Goal: Information Seeking & Learning: Learn about a topic

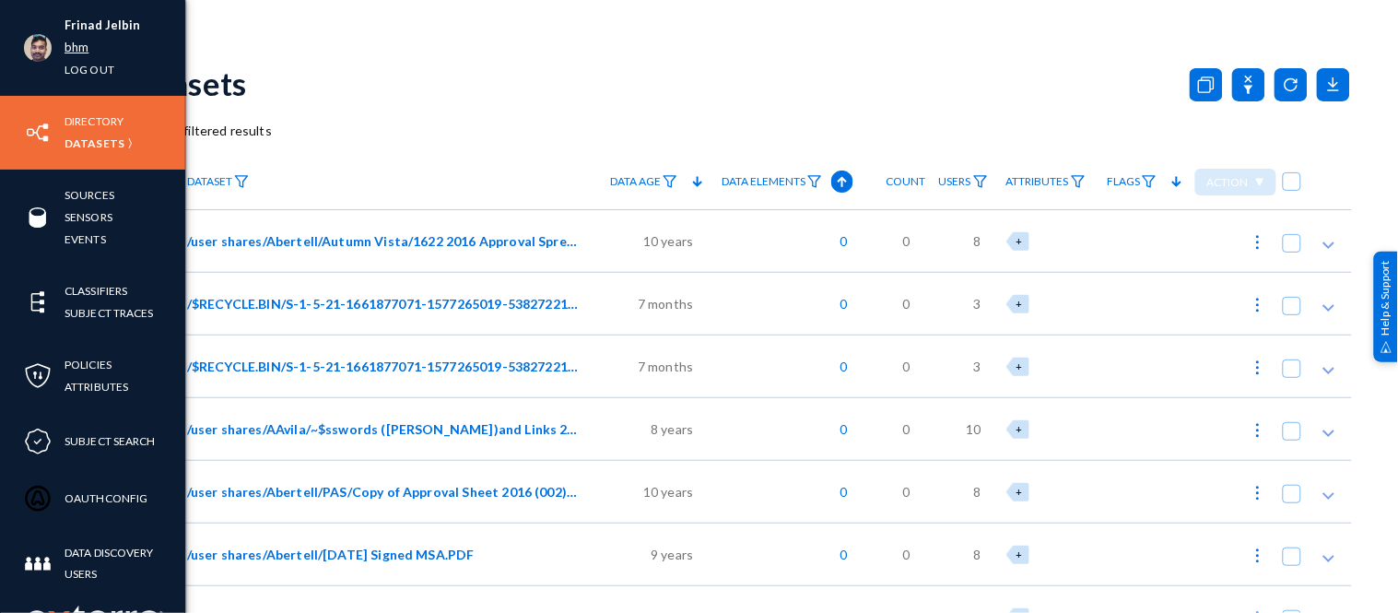
click at [79, 47] on link "bhm" at bounding box center [76, 47] width 24 height 21
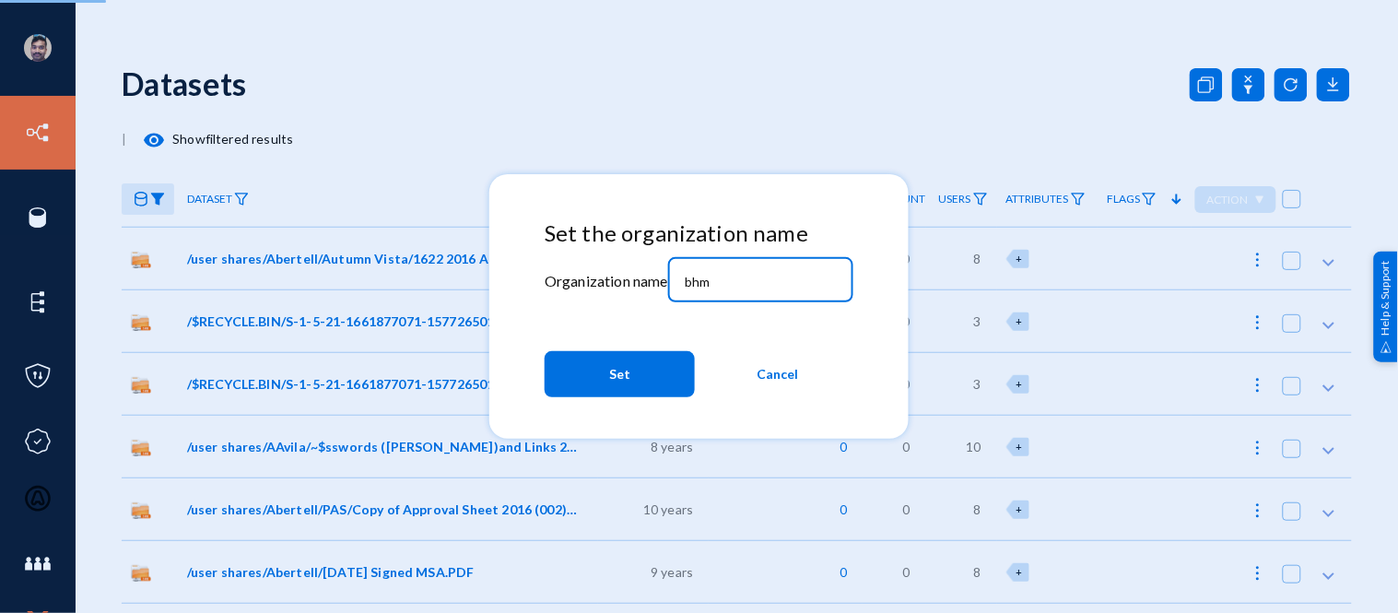
click at [753, 283] on input "bhm" at bounding box center [764, 282] width 158 height 17
type input "b"
type input "[PERSON_NAME]"
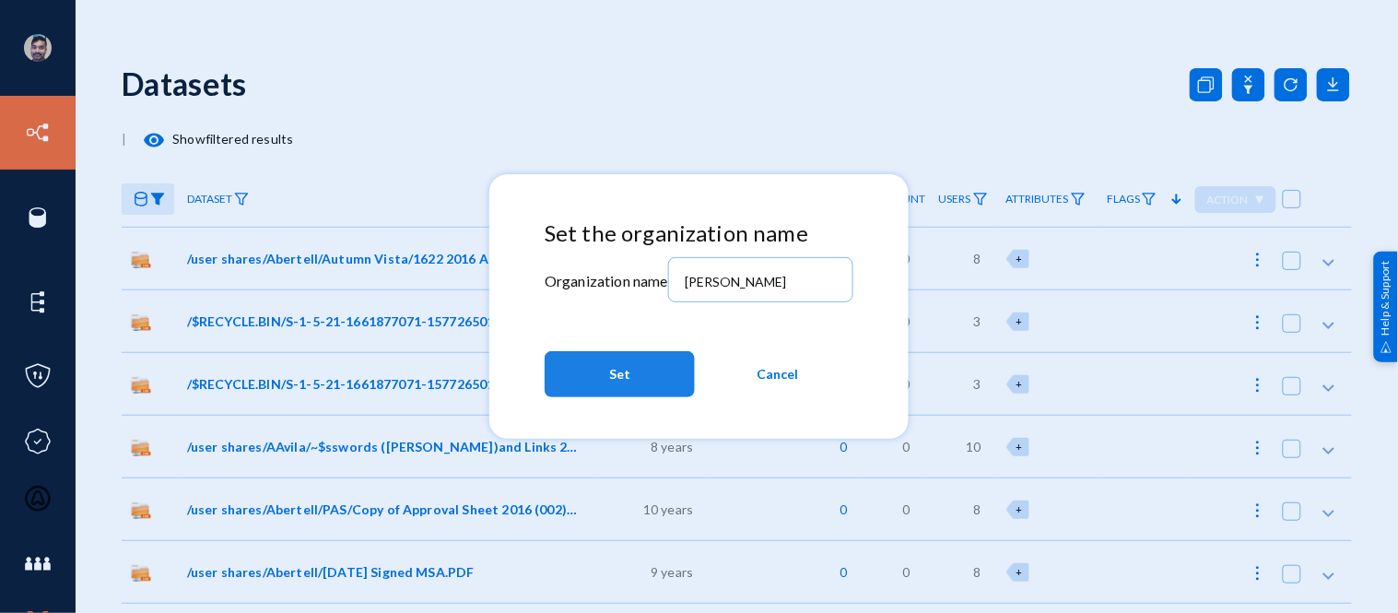
click at [628, 366] on span "Set" at bounding box center [619, 373] width 21 height 33
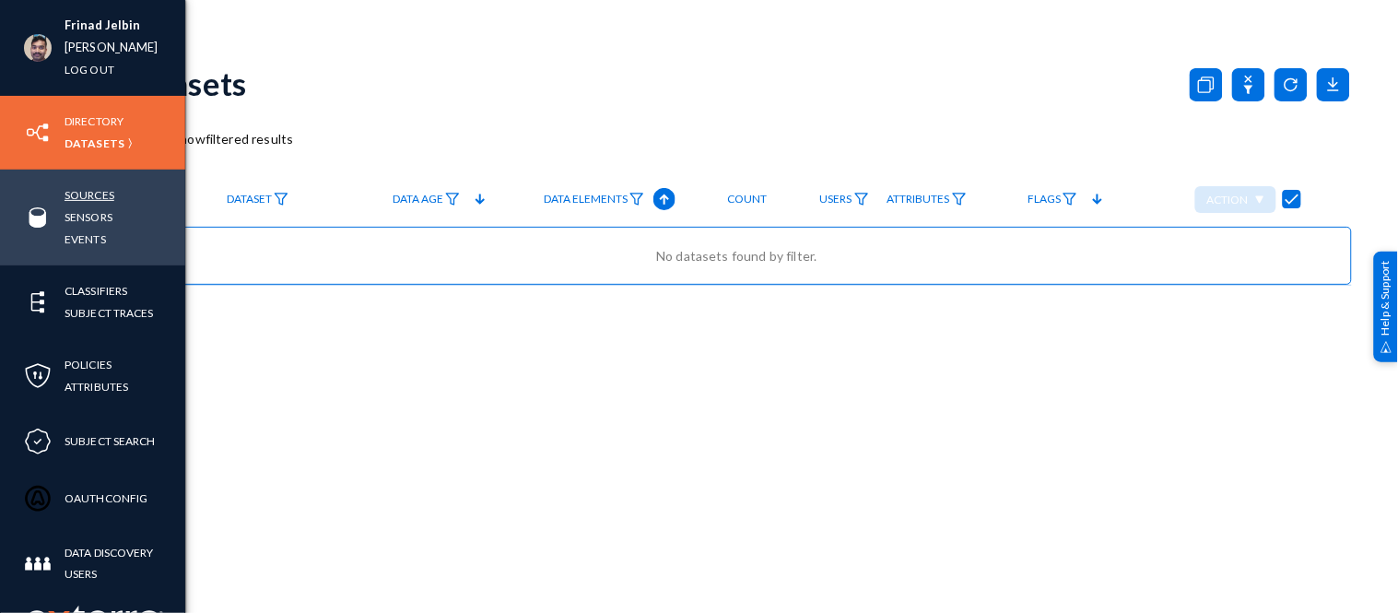
click at [97, 189] on link "Sources" at bounding box center [89, 194] width 50 height 21
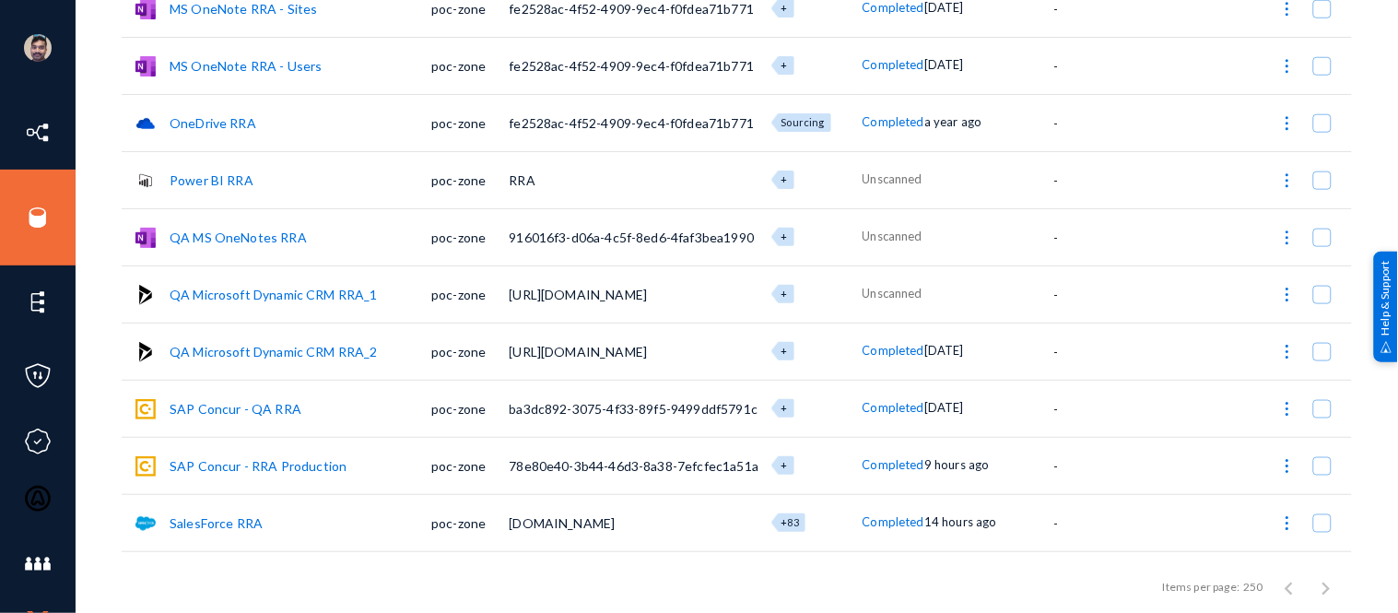
scroll to position [530, 0]
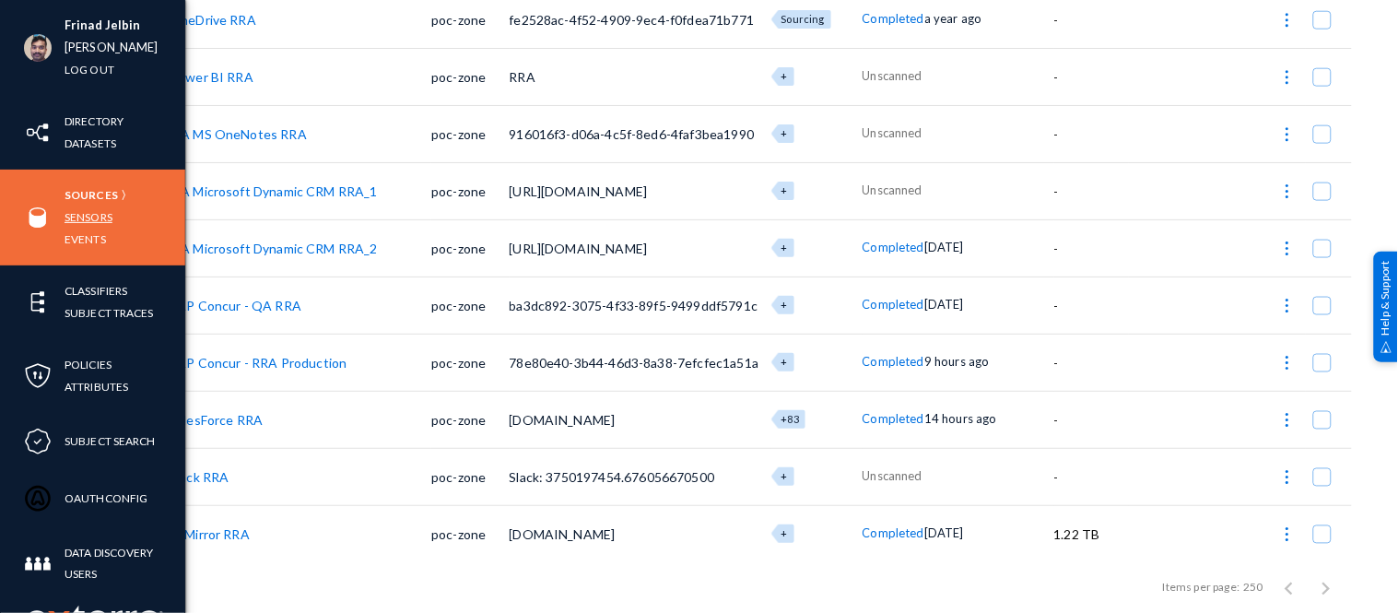
click at [88, 219] on link "Sensors" at bounding box center [88, 216] width 48 height 21
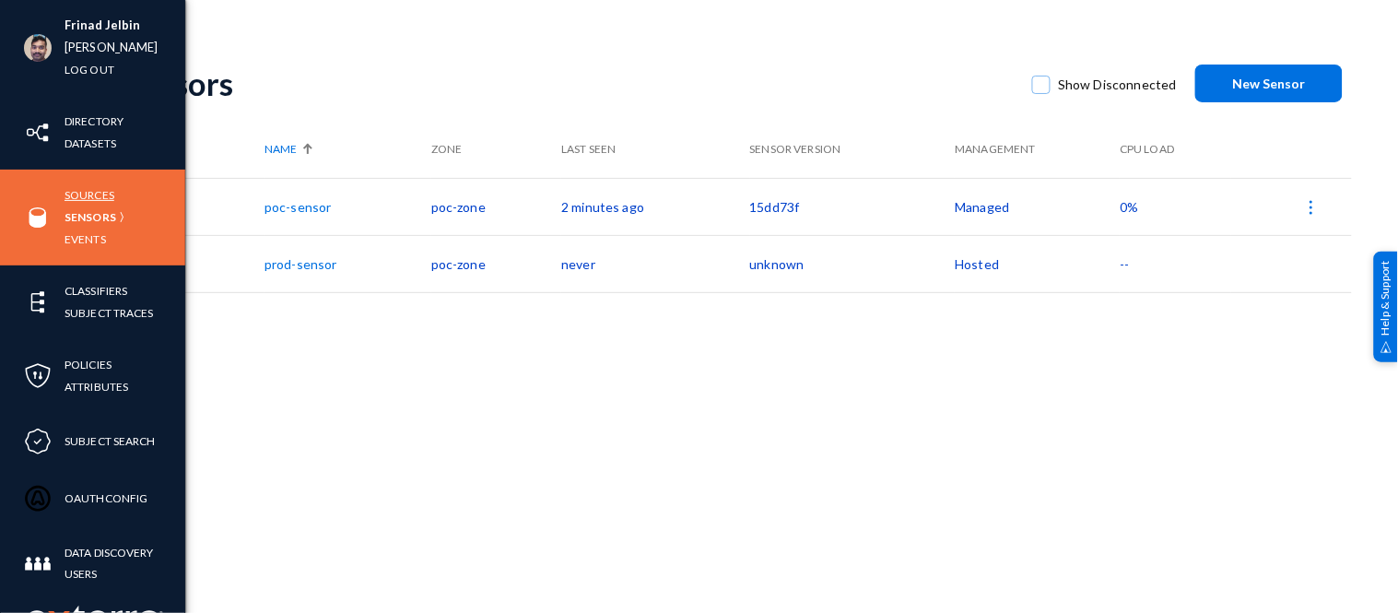
click at [77, 201] on link "Sources" at bounding box center [89, 194] width 50 height 21
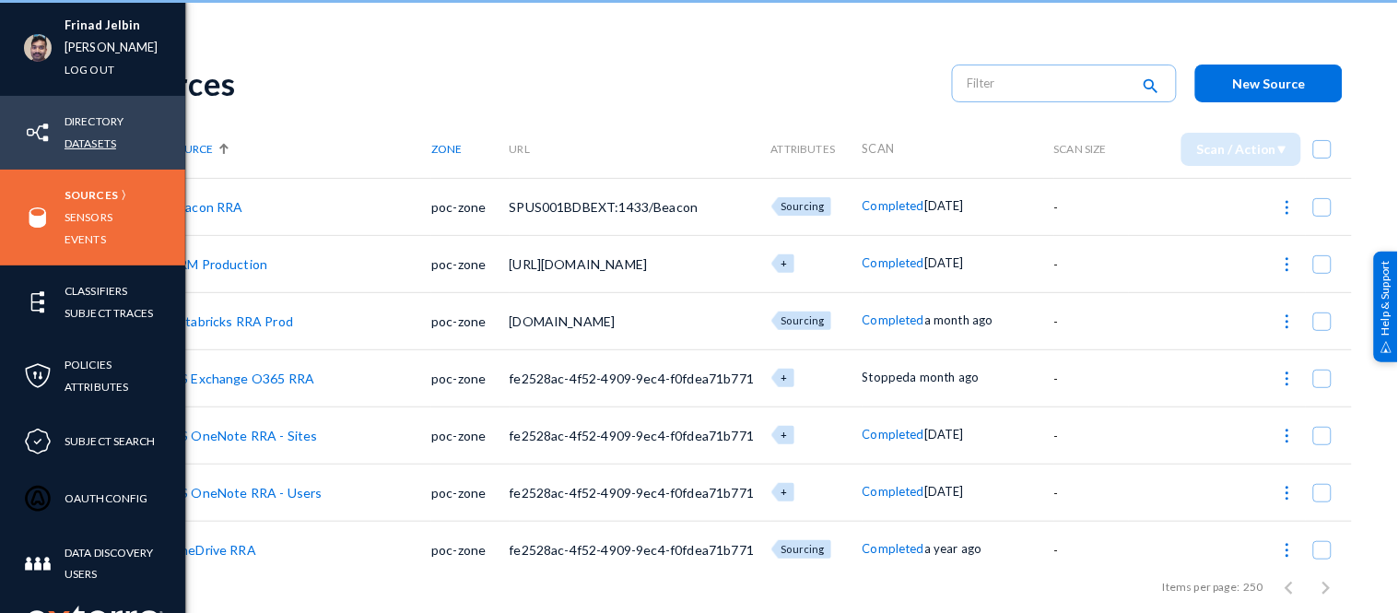
click at [93, 144] on link "Datasets" at bounding box center [90, 143] width 52 height 21
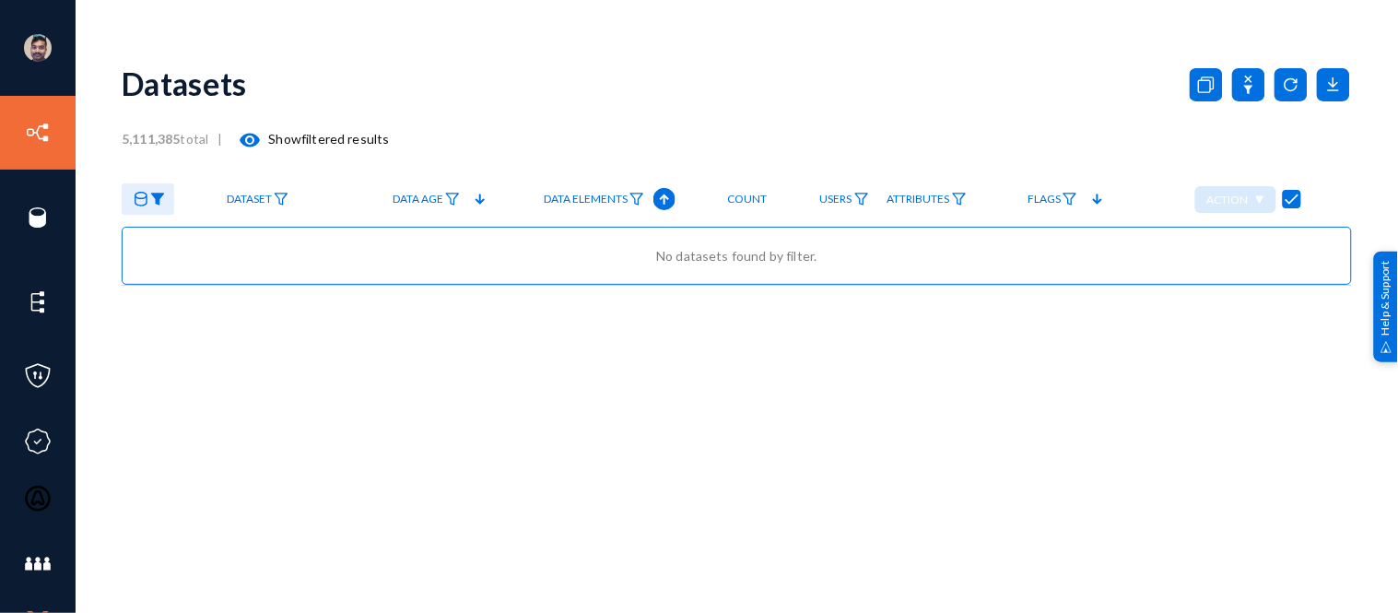
click at [161, 201] on img at bounding box center [157, 199] width 15 height 13
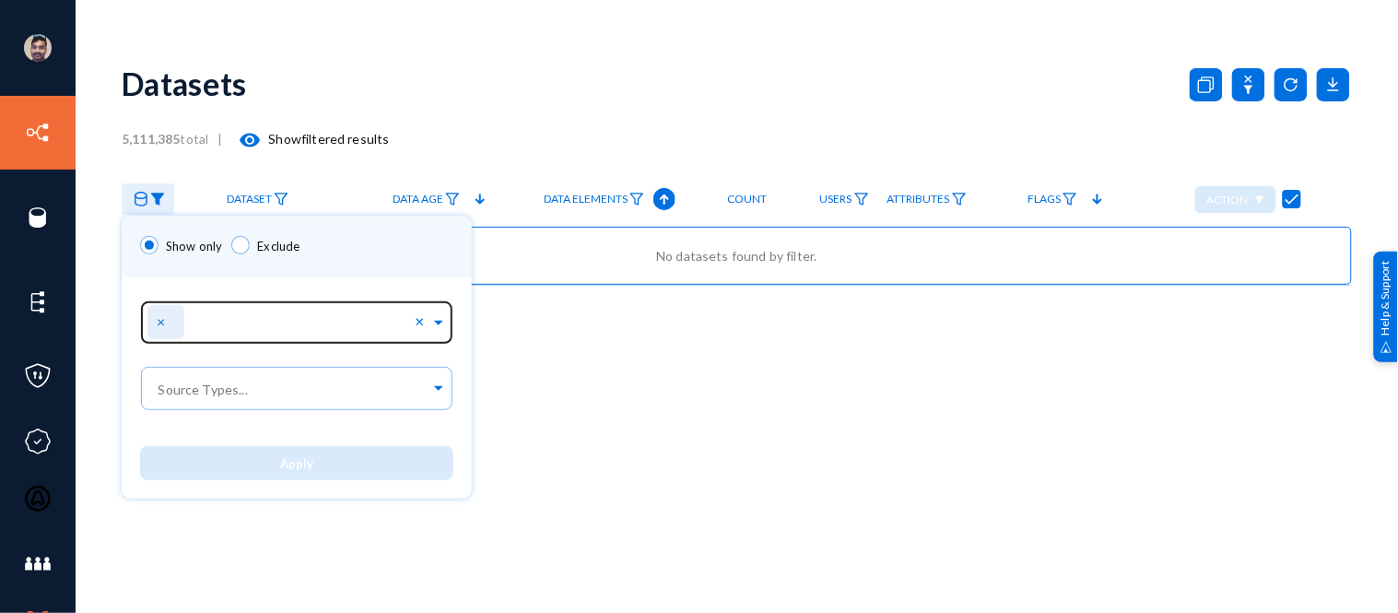
click at [159, 320] on span "×" at bounding box center [163, 321] width 13 height 18
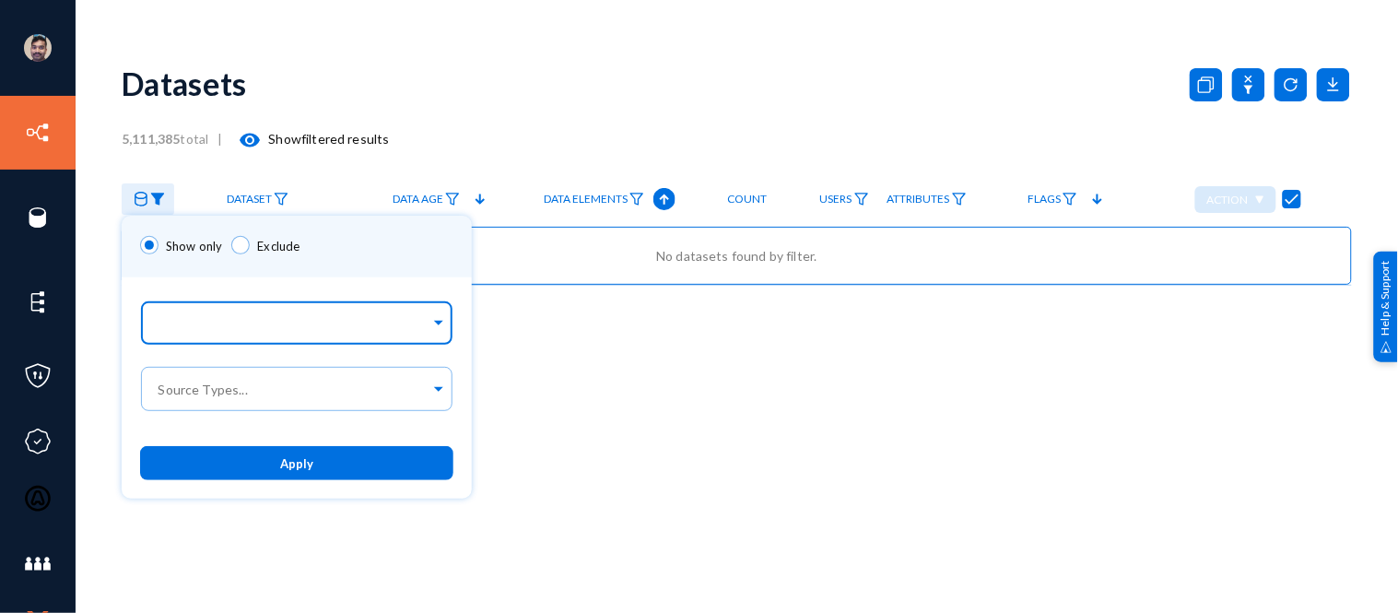
click at [252, 336] on div at bounding box center [292, 324] width 275 height 31
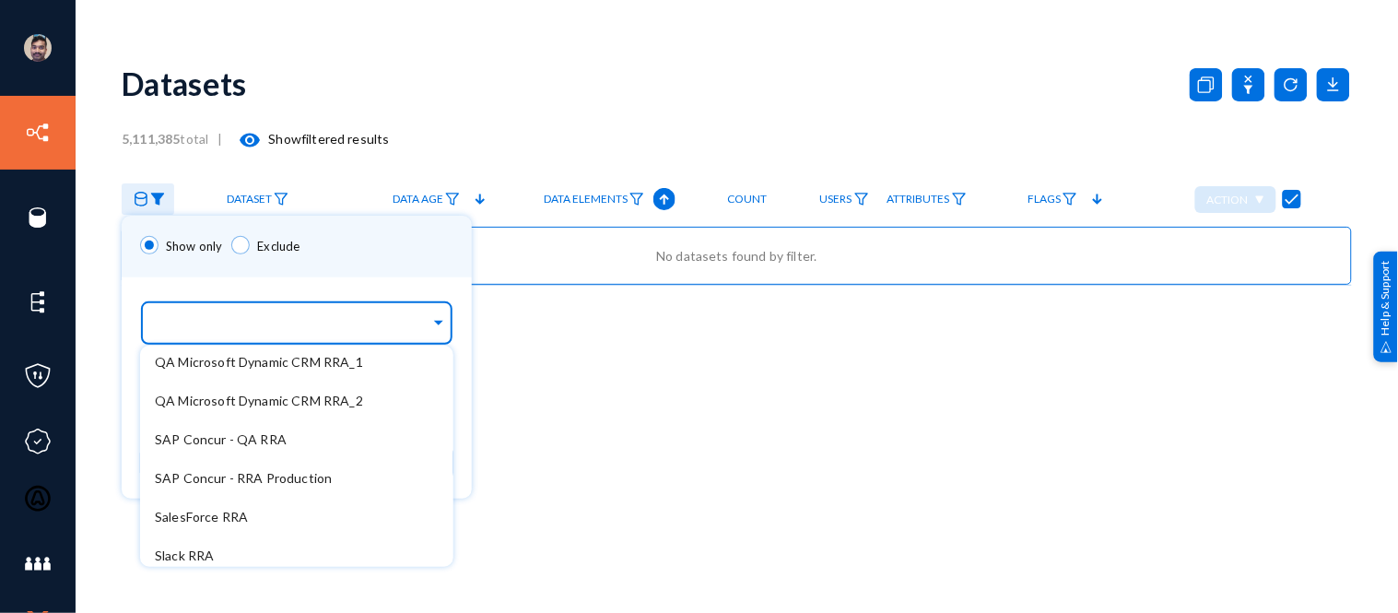
scroll to position [352, 0]
click at [259, 481] on span "SAP Concur - RRA Production" at bounding box center [243, 477] width 177 height 16
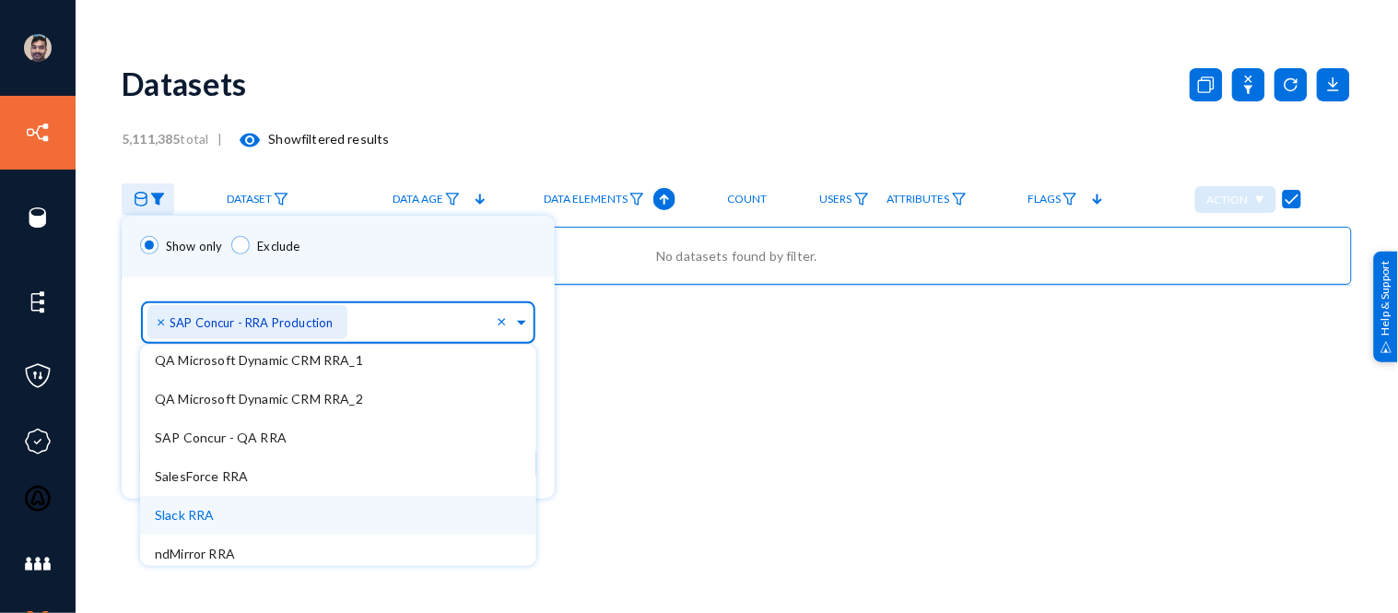
click at [484, 244] on div "Show only Exclude" at bounding box center [338, 247] width 433 height 62
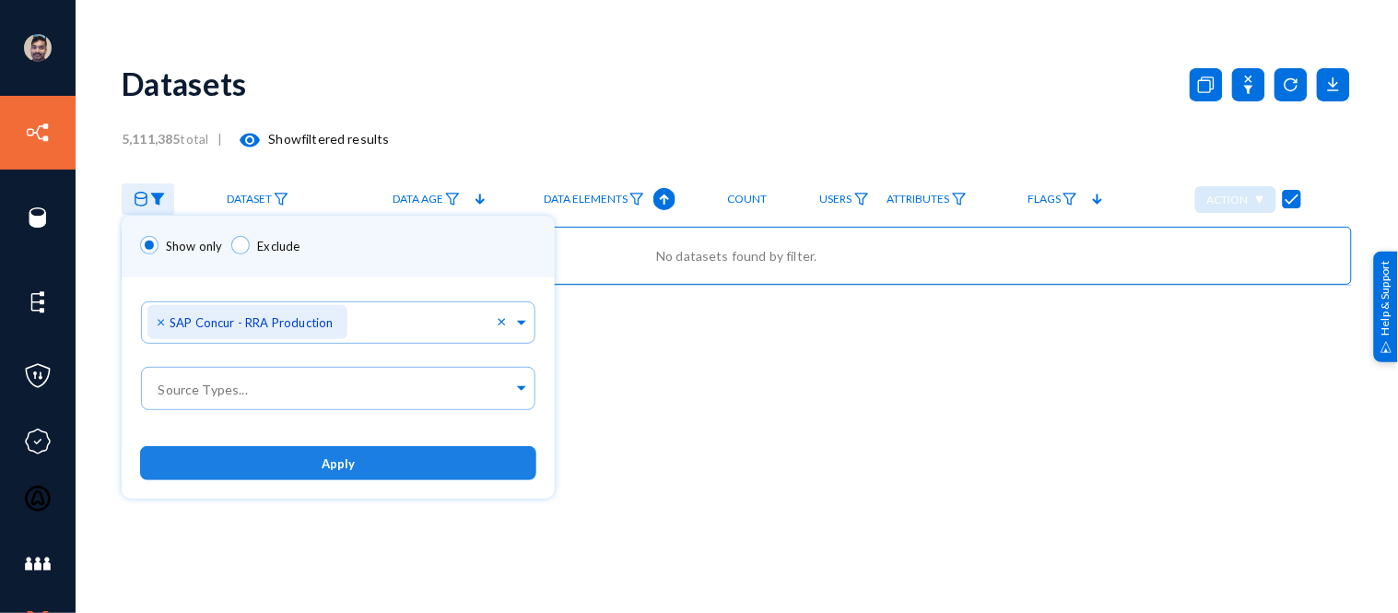
click at [393, 467] on button "Apply" at bounding box center [338, 463] width 396 height 34
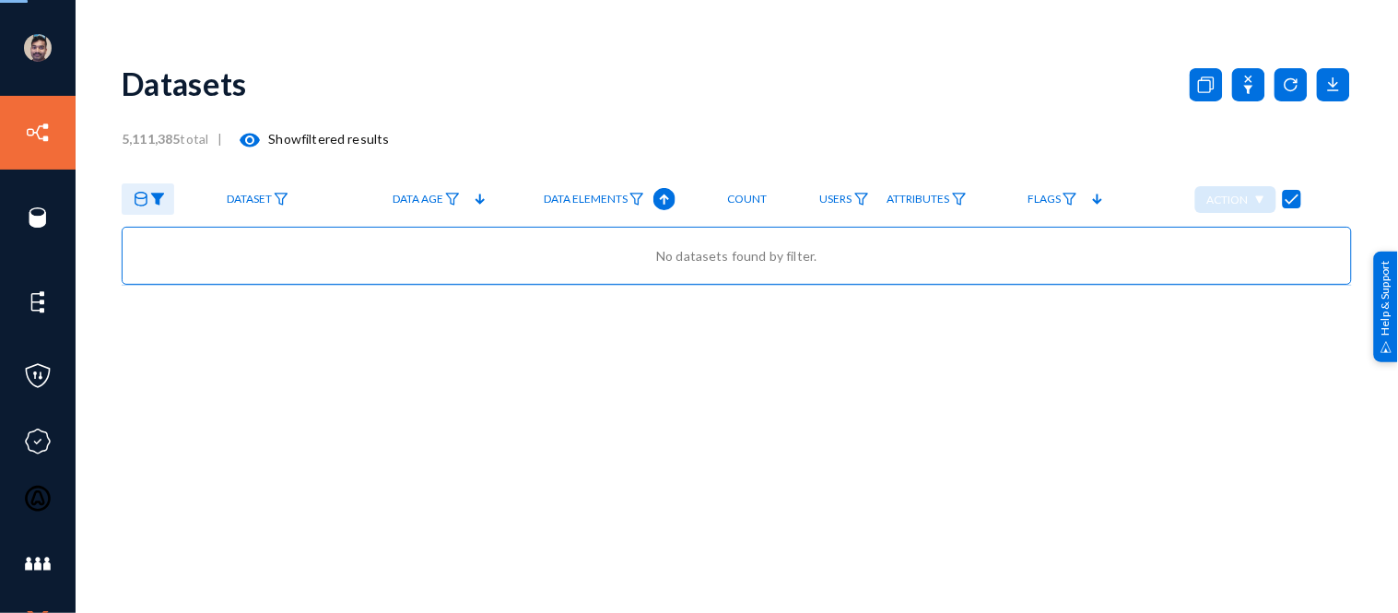
checkbox input "false"
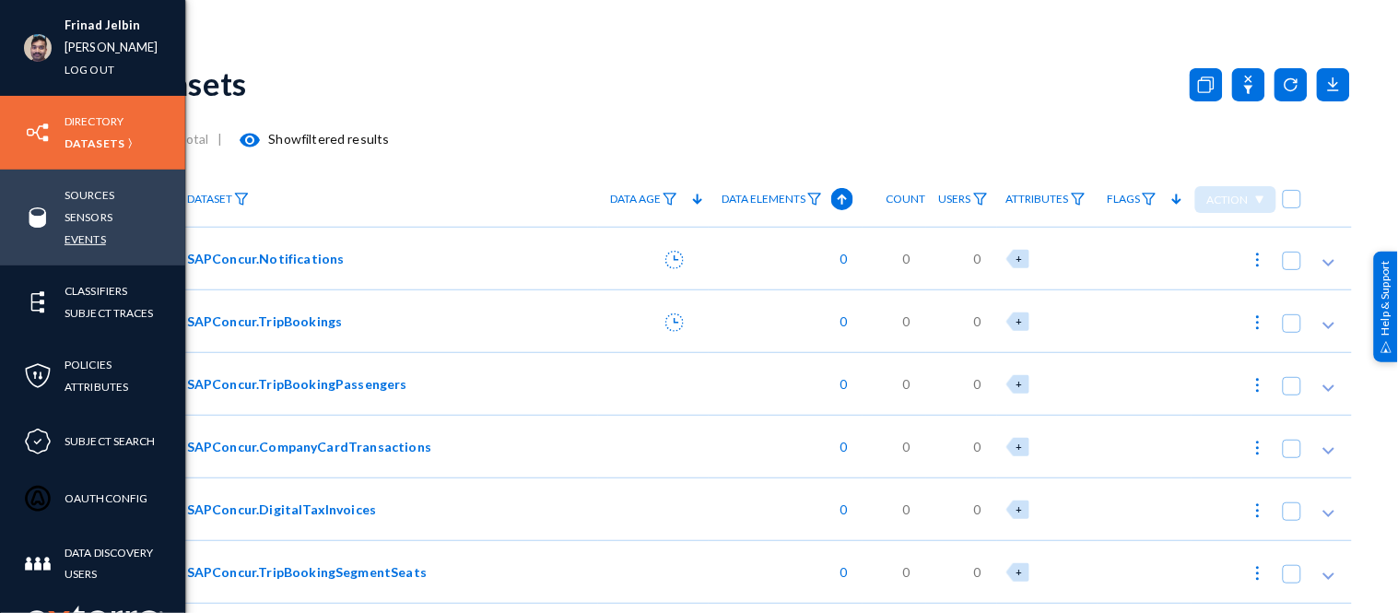
click at [76, 240] on link "Events" at bounding box center [84, 238] width 41 height 21
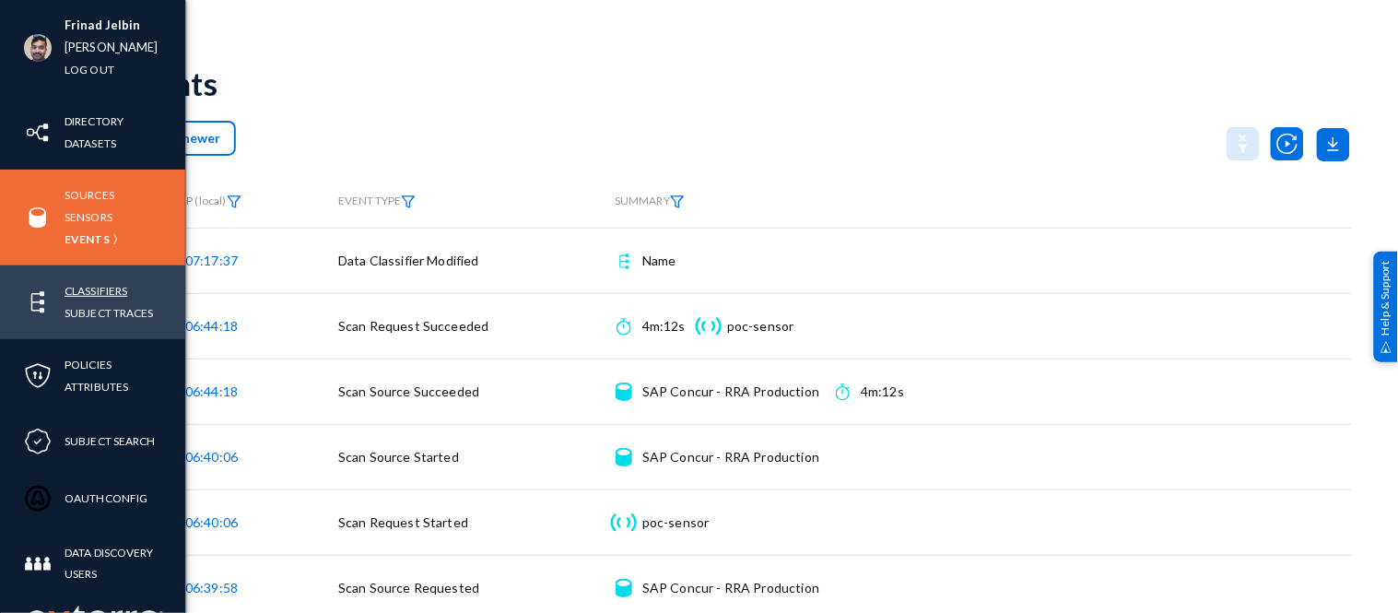
click at [116, 287] on link "Classifiers" at bounding box center [95, 290] width 63 height 21
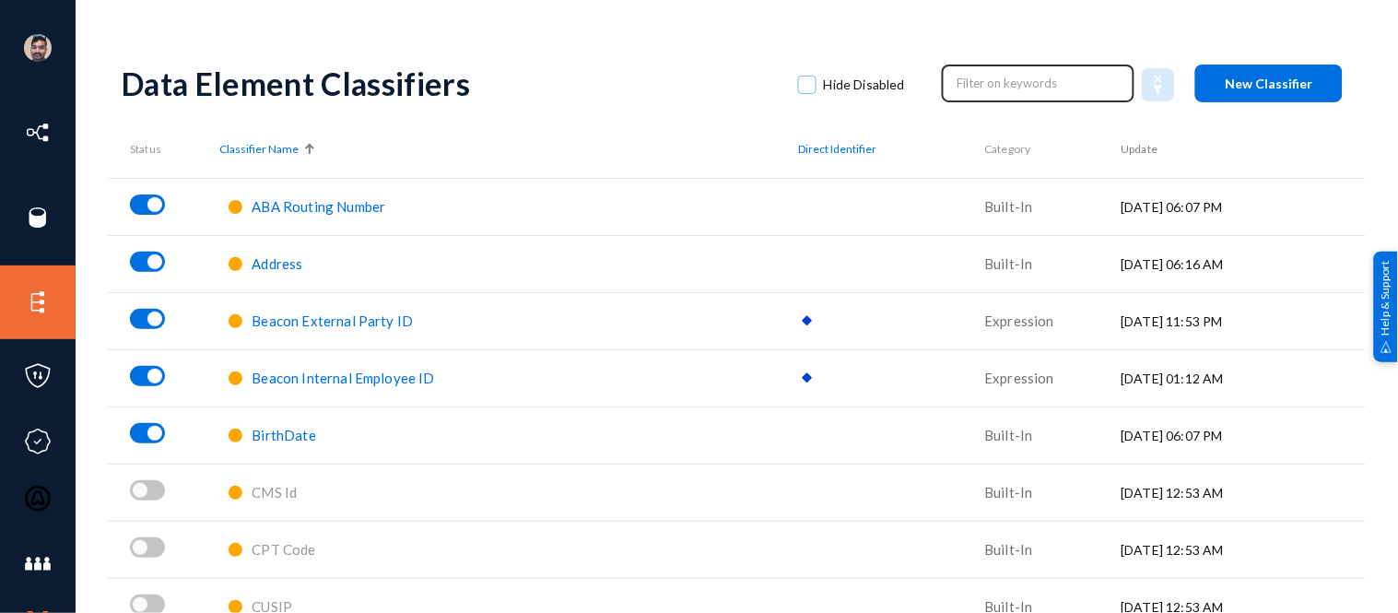
click at [973, 79] on input "text" at bounding box center [1038, 83] width 162 height 28
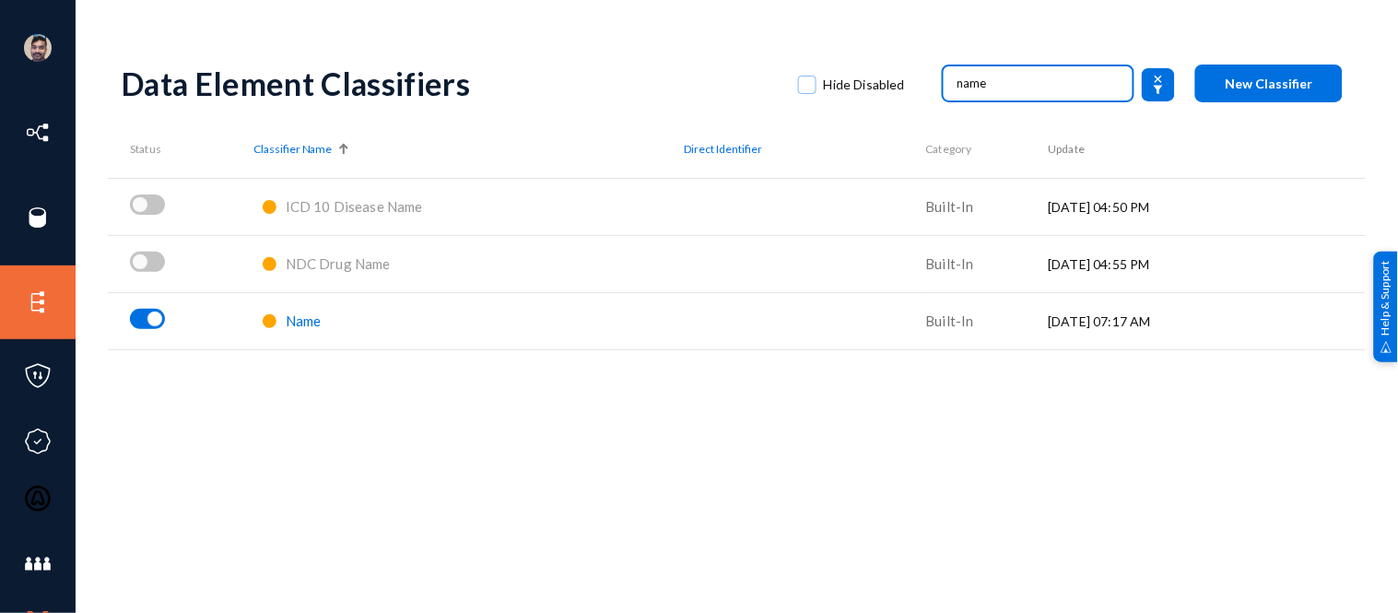
type input "name"
click at [288, 319] on span "Name" at bounding box center [304, 320] width 36 height 17
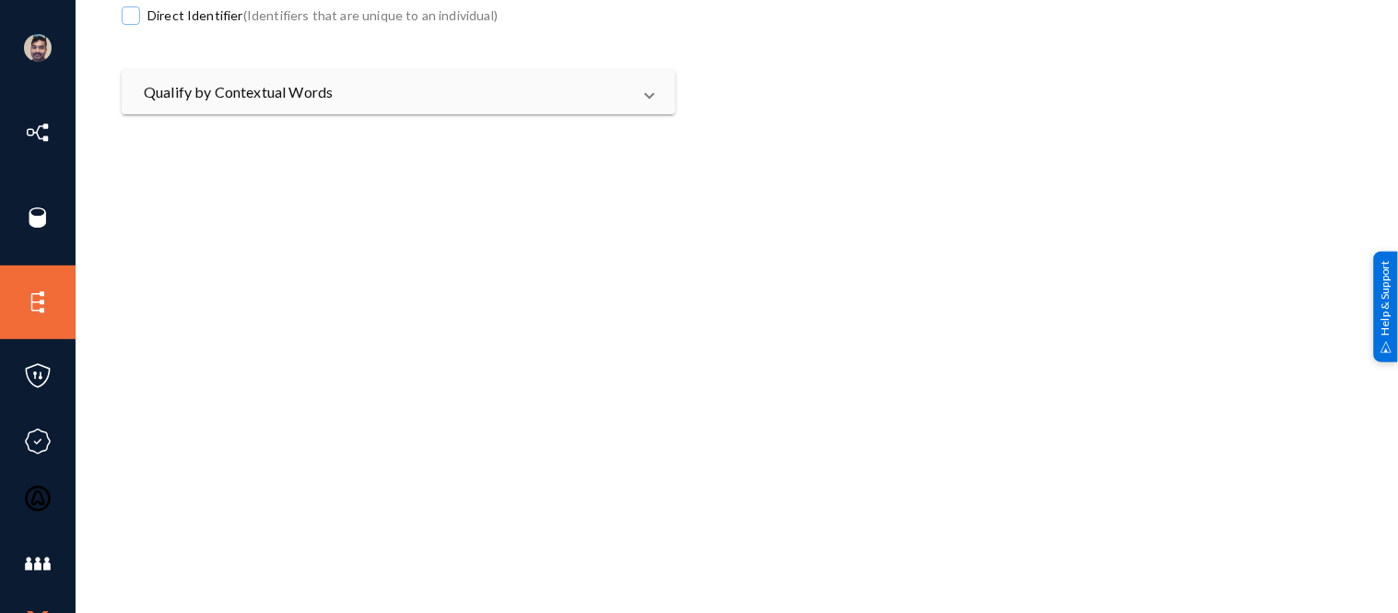
scroll to position [490, 0]
click at [650, 89] on span at bounding box center [649, 91] width 7 height 22
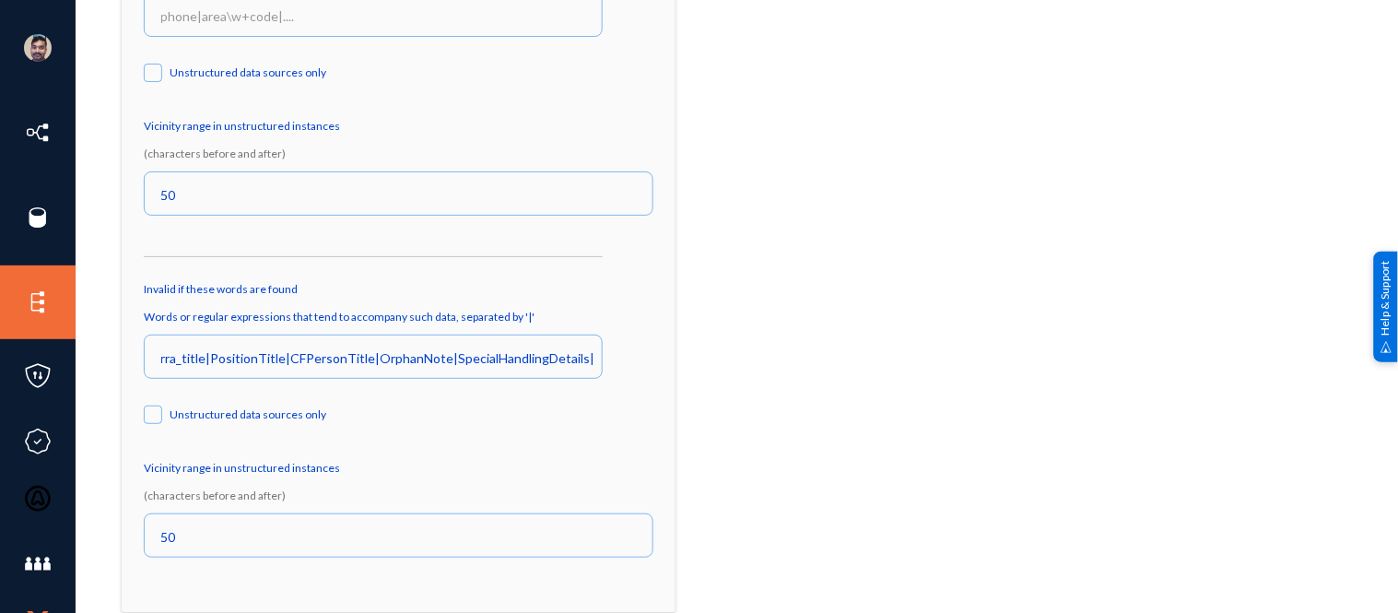
scroll to position [759, 0]
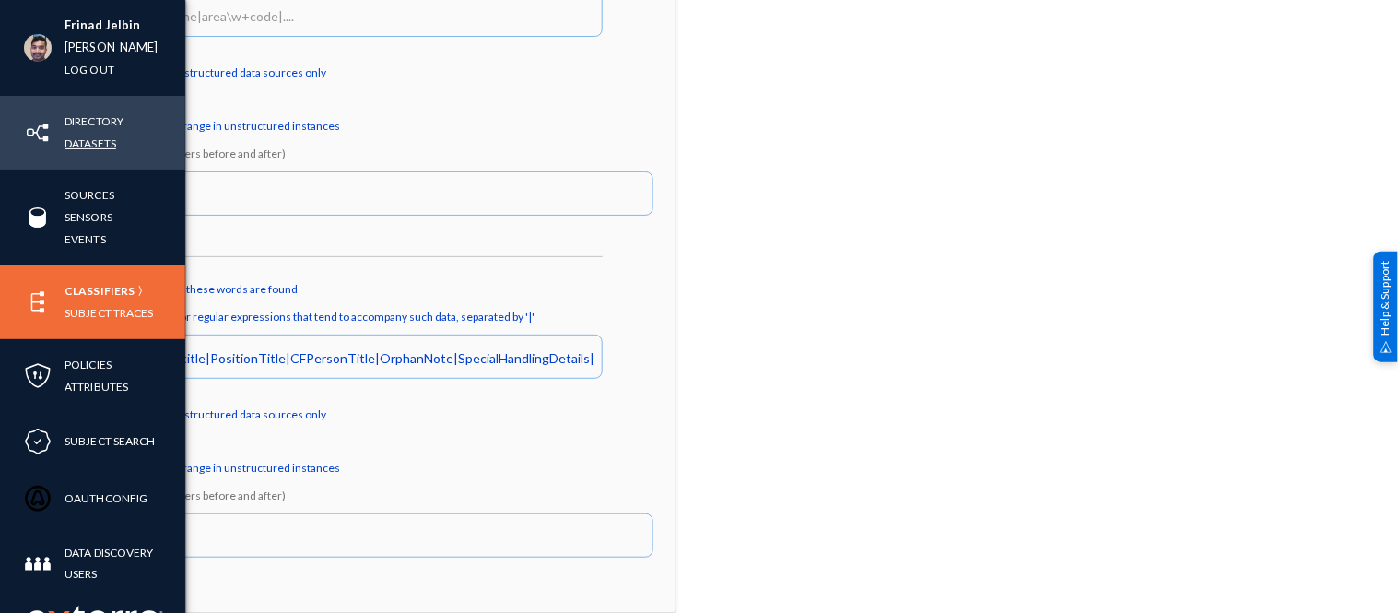
click at [78, 133] on link "Datasets" at bounding box center [90, 143] width 52 height 21
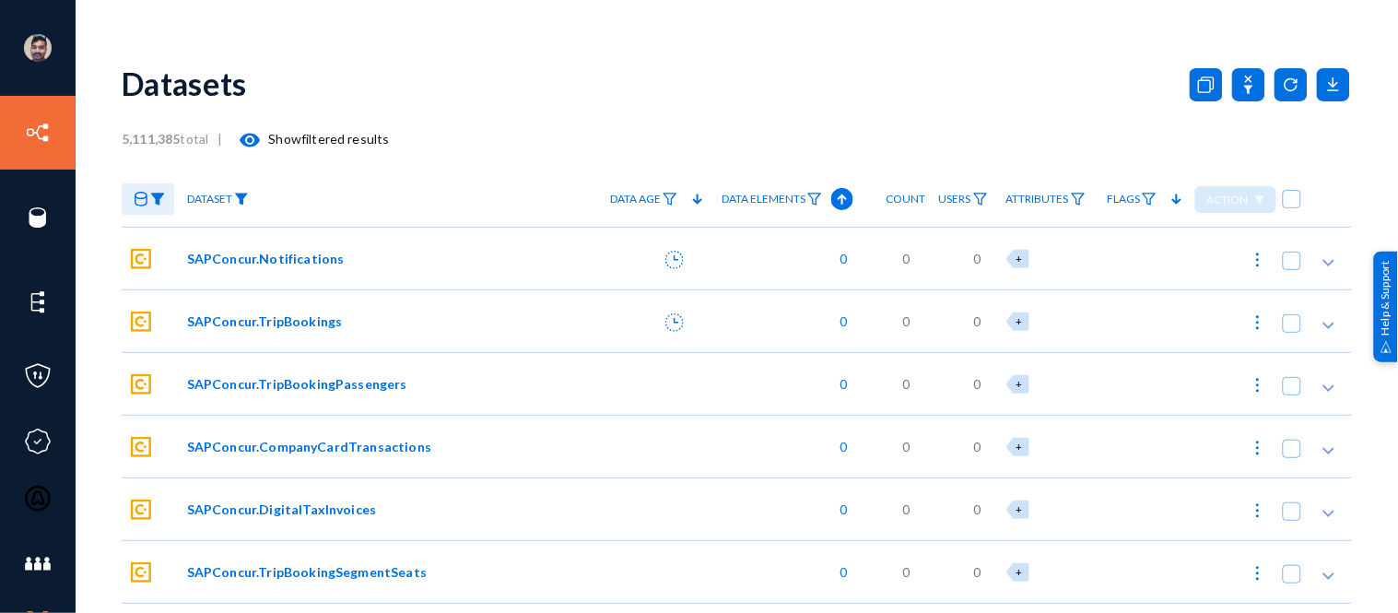
click at [243, 199] on img at bounding box center [241, 199] width 15 height 13
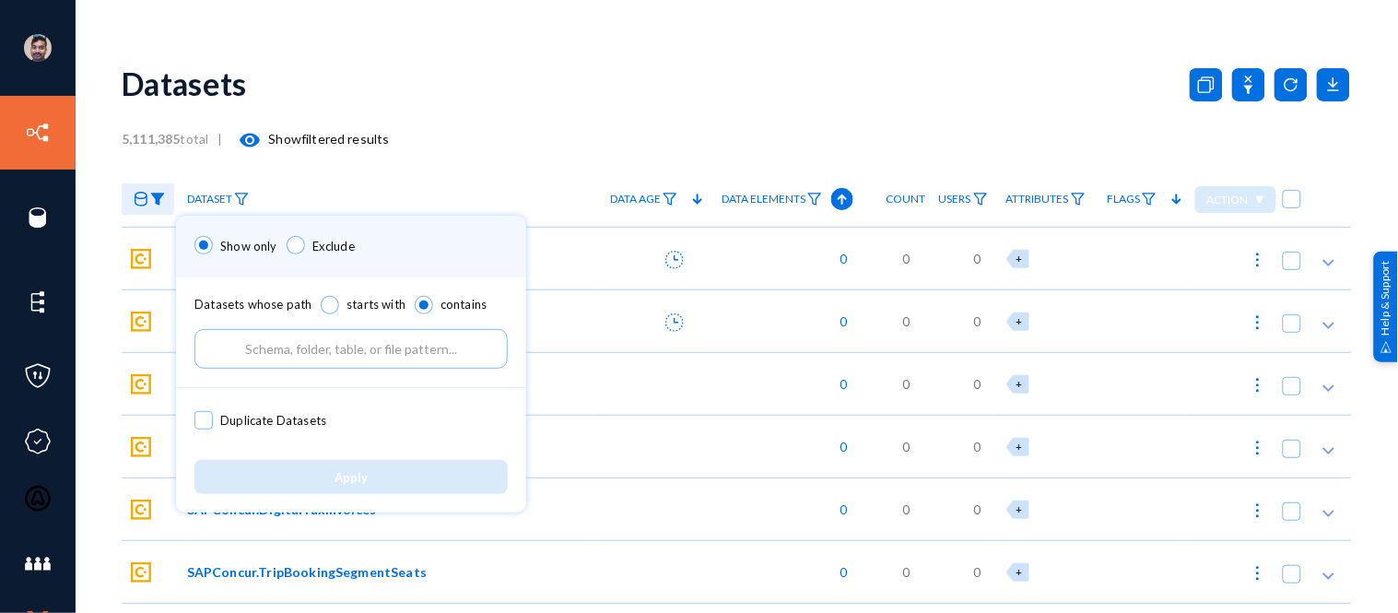
click at [300, 344] on input "text" at bounding box center [350, 349] width 313 height 40
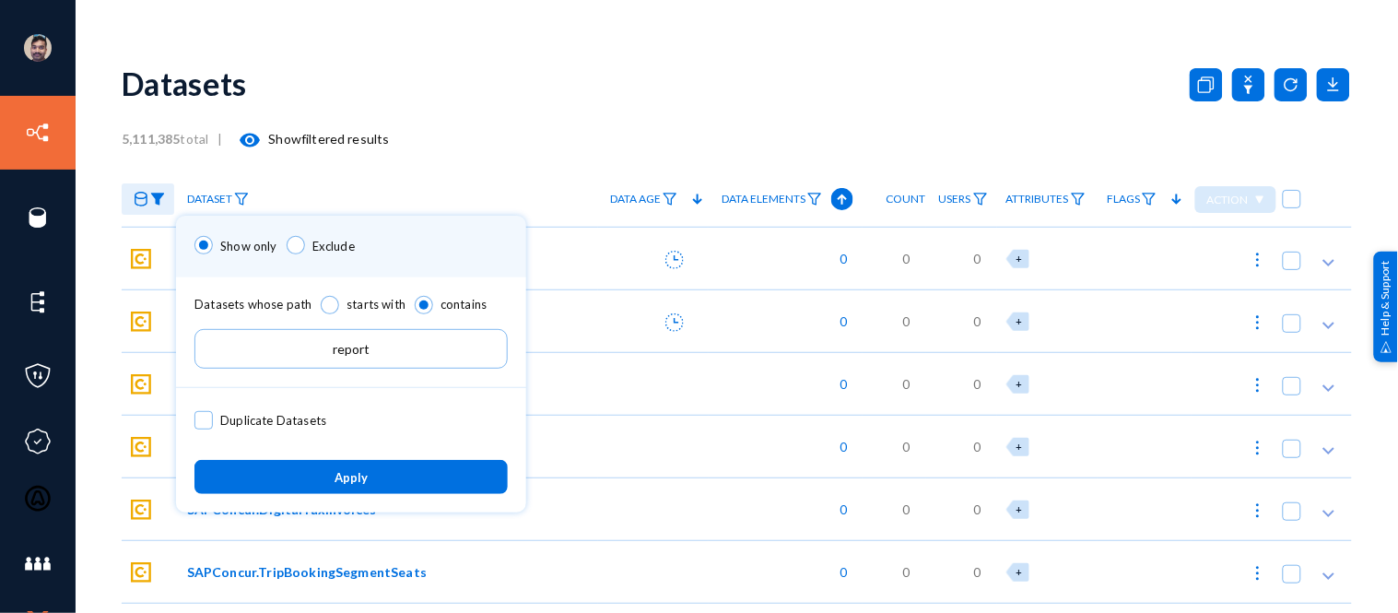
type input "report"
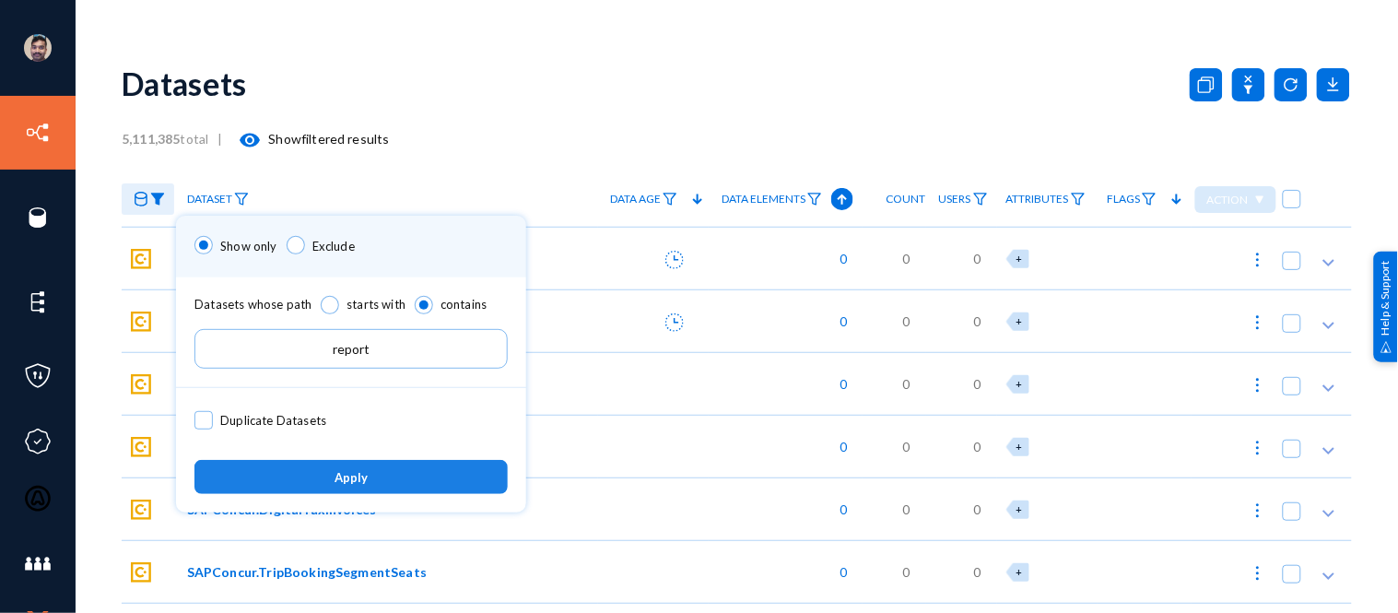
click at [372, 466] on button "Apply" at bounding box center [350, 477] width 313 height 34
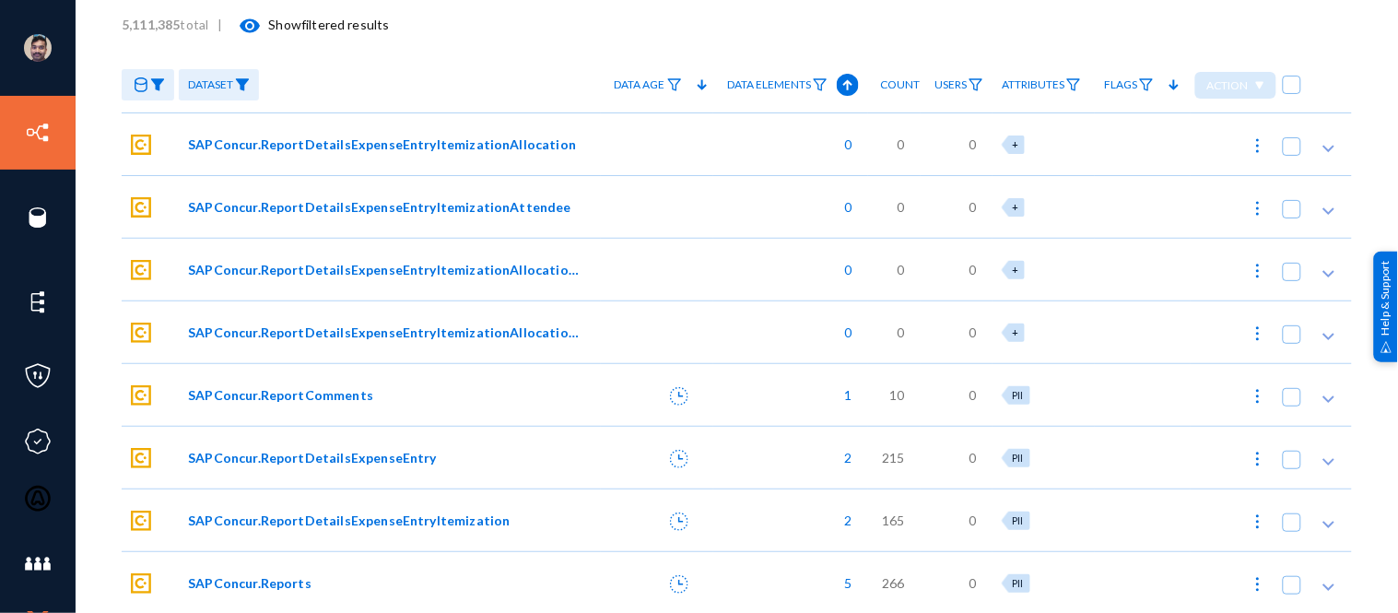
scroll to position [178, 0]
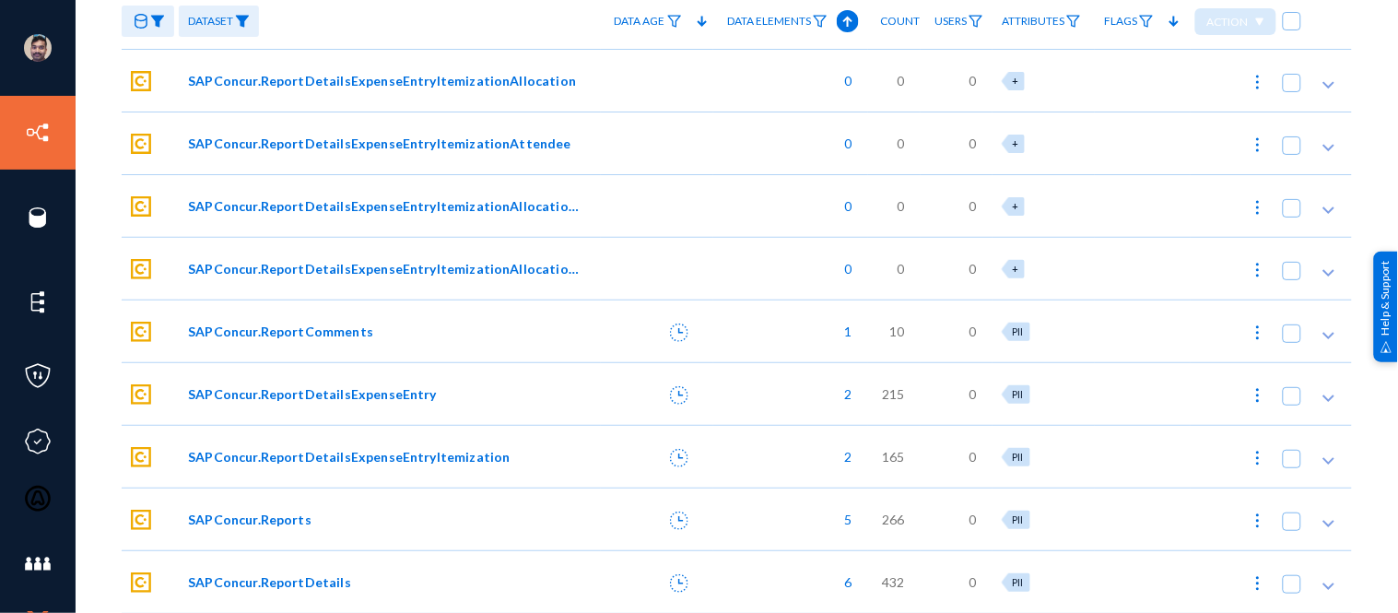
click at [261, 518] on span "SAPConcur.Reports" at bounding box center [249, 518] width 123 height 19
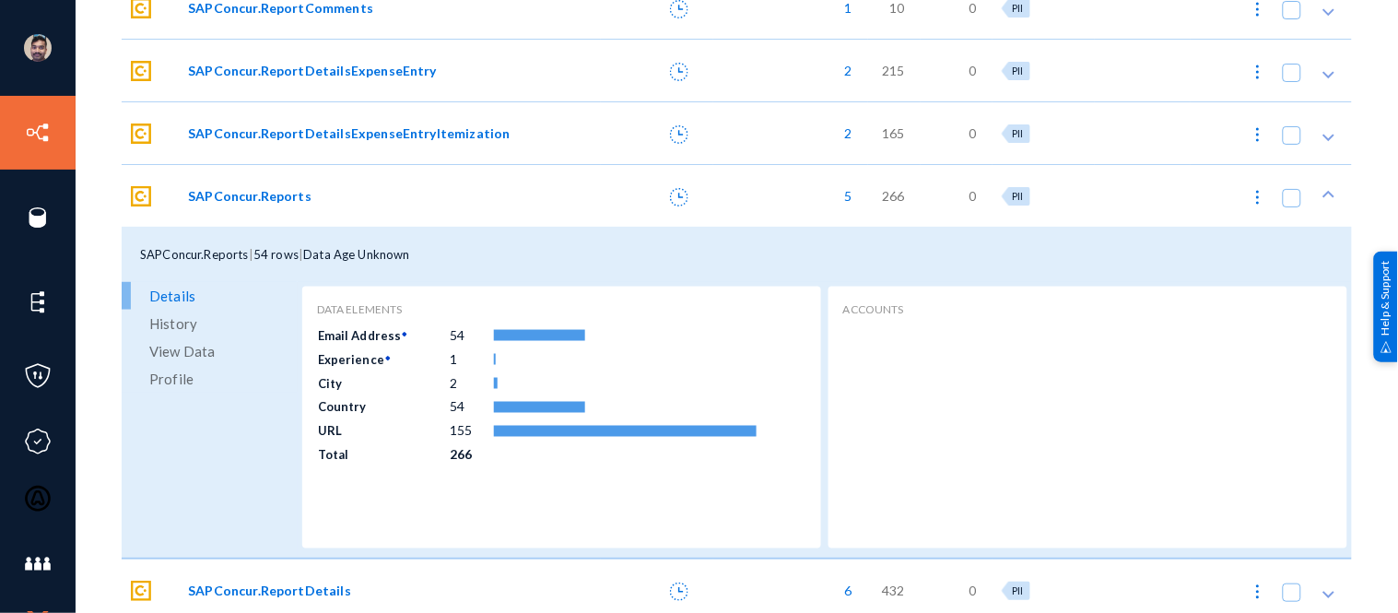
scroll to position [509, 0]
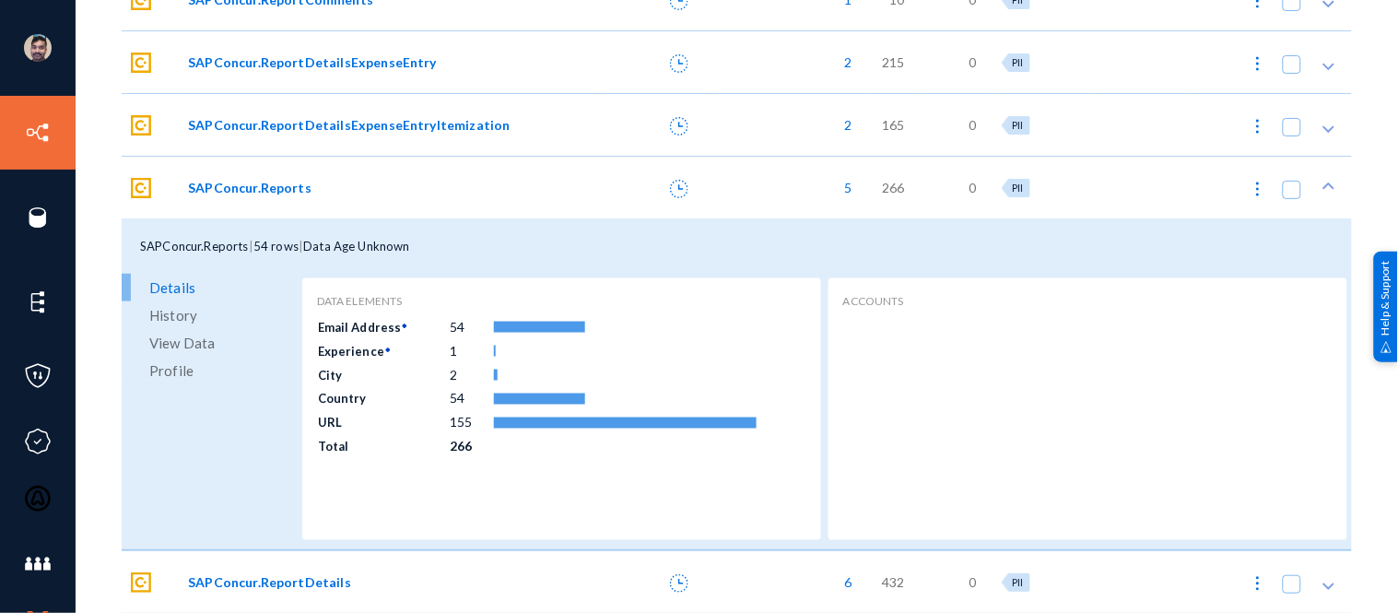
click at [193, 347] on span "View Data" at bounding box center [181, 343] width 65 height 28
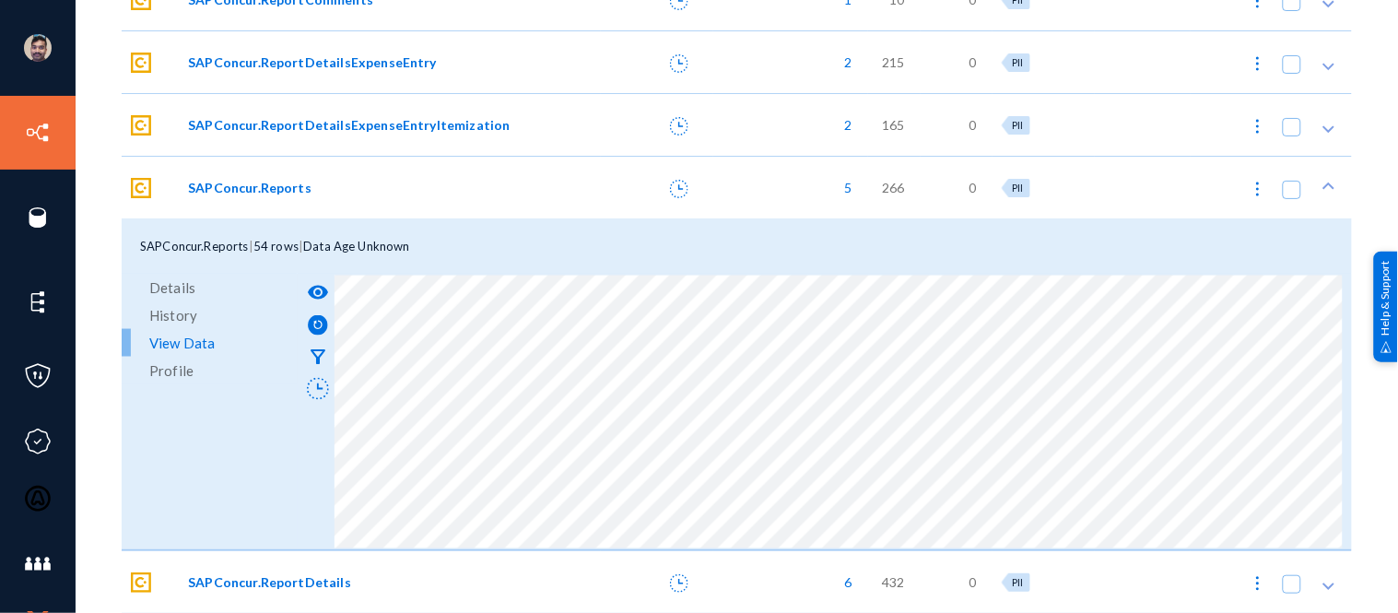
click at [240, 502] on div "Details History View Data Profile" at bounding box center [210, 412] width 176 height 276
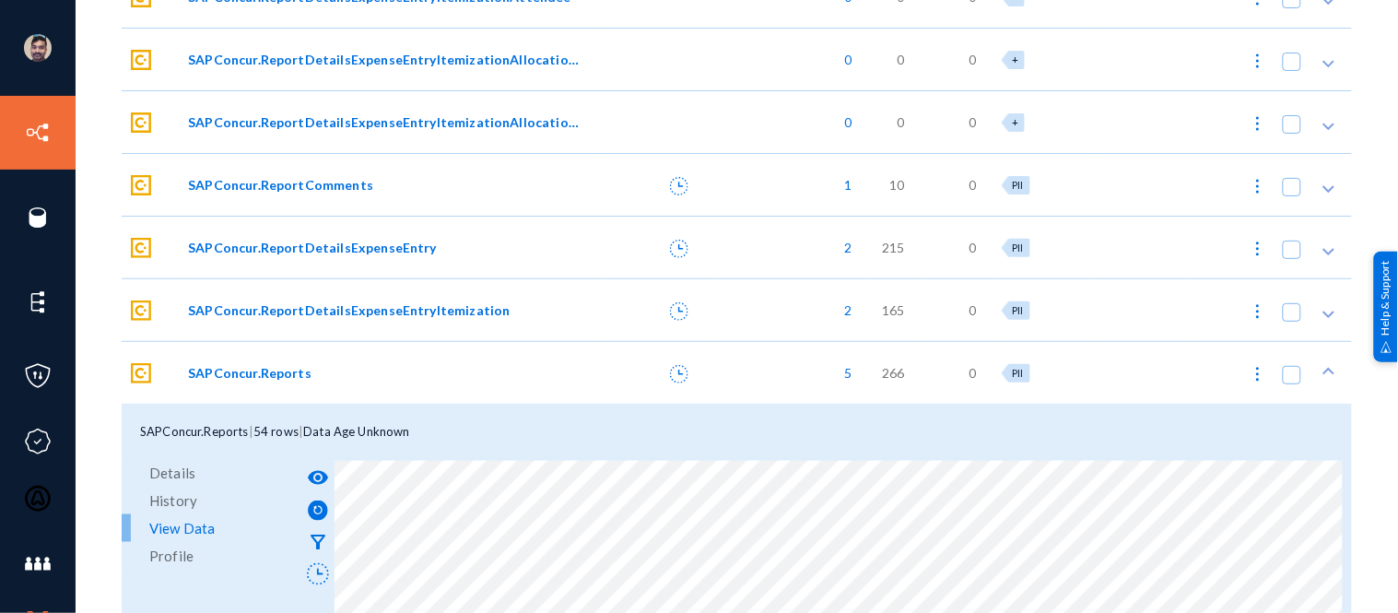
scroll to position [0, 0]
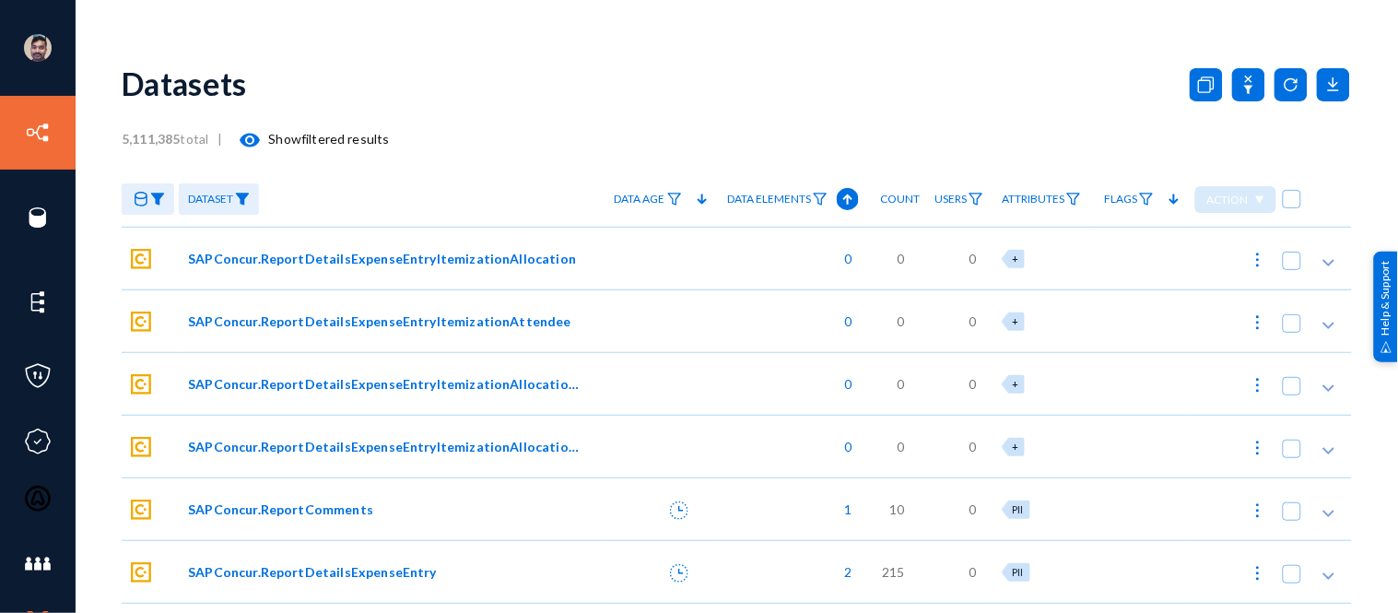
click at [155, 205] on img at bounding box center [157, 199] width 15 height 13
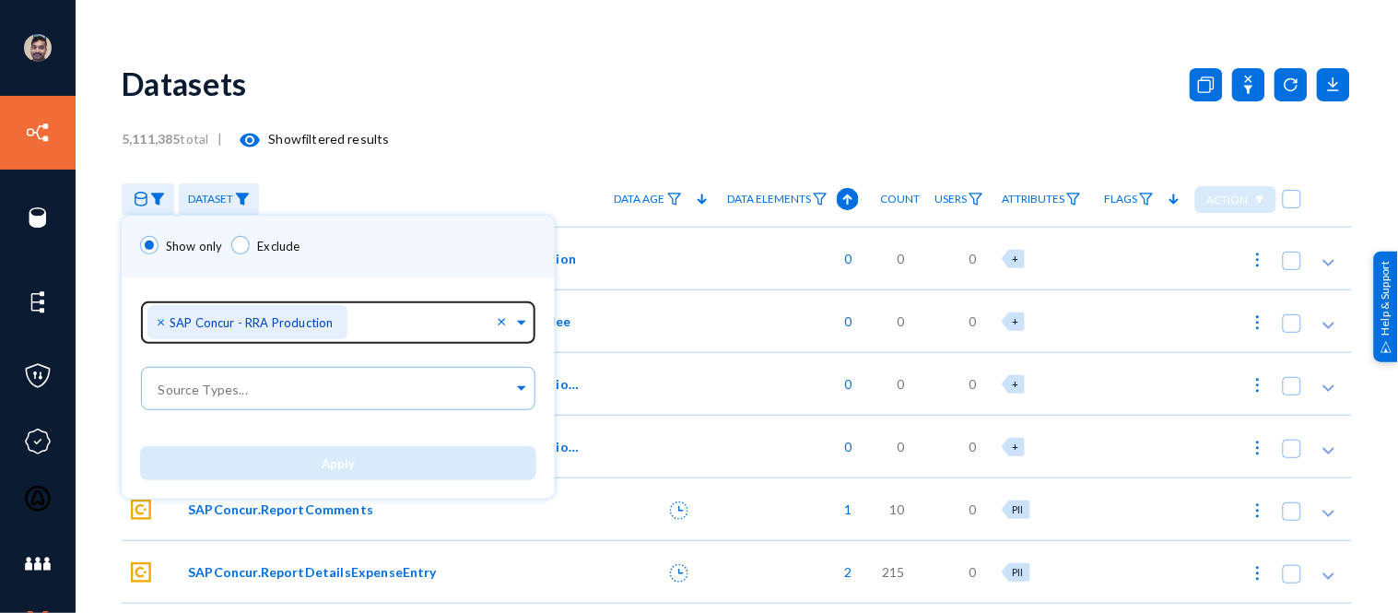
click at [159, 321] on span "×" at bounding box center [163, 321] width 13 height 18
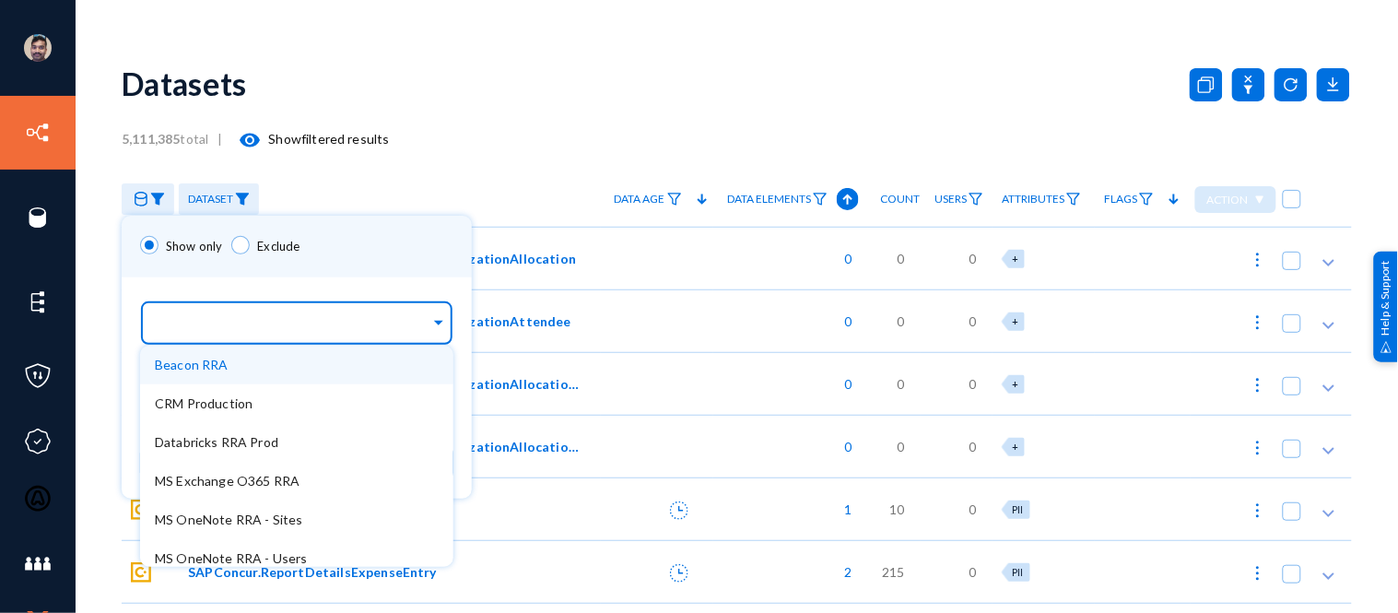
click at [194, 326] on input "text" at bounding box center [292, 326] width 275 height 18
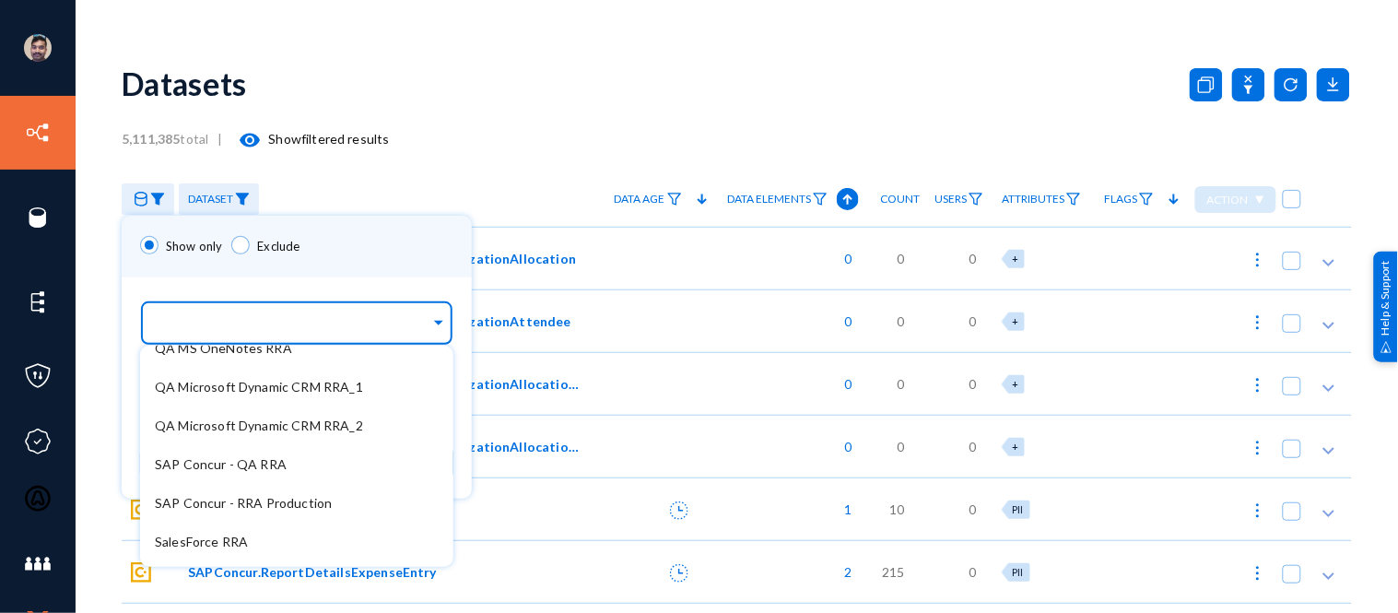
scroll to position [398, 0]
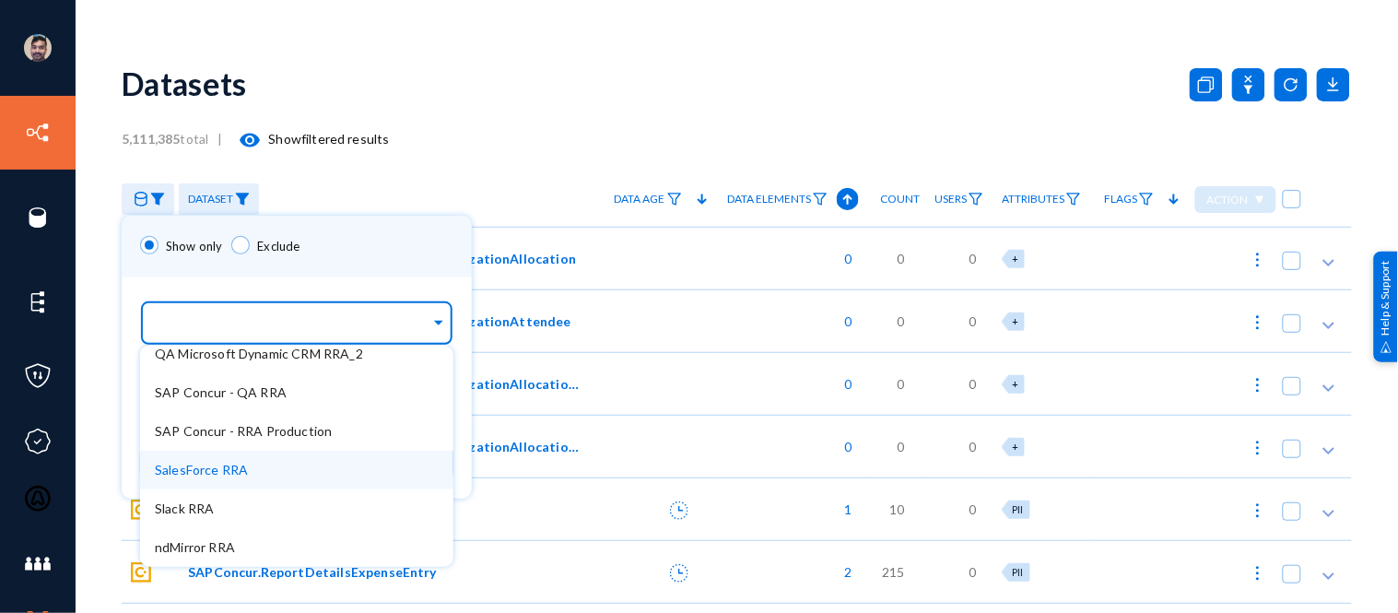
click at [222, 466] on span "SalesForce RRA" at bounding box center [201, 470] width 93 height 16
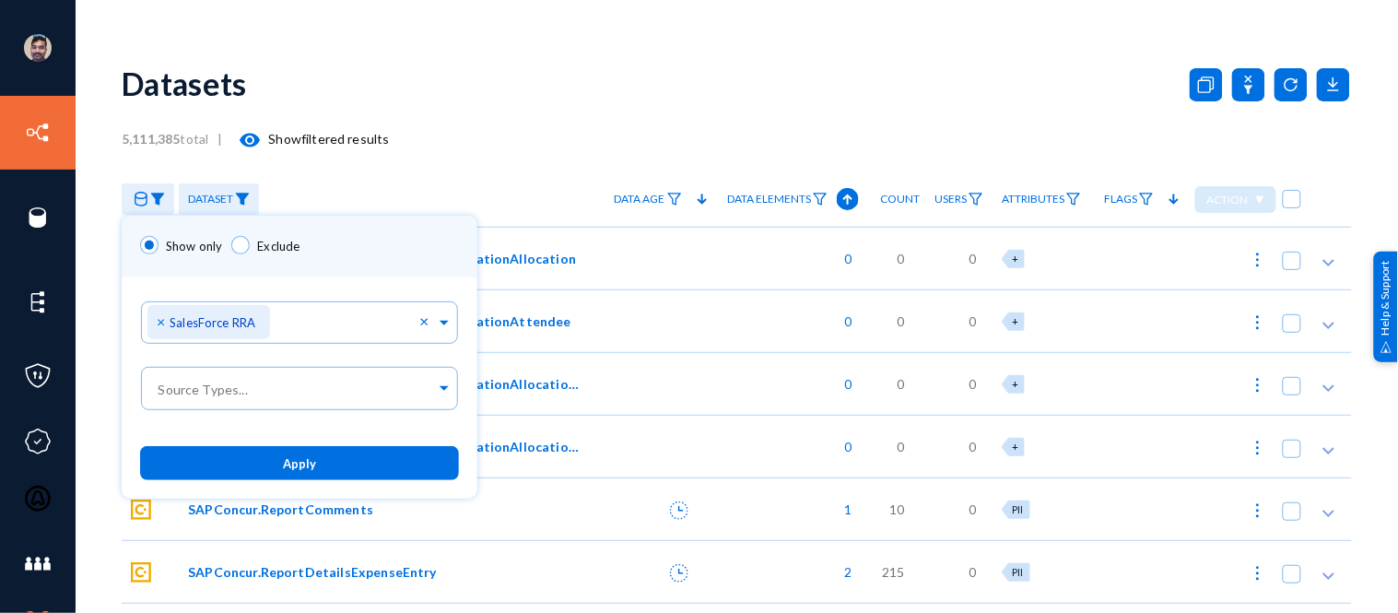
click at [360, 254] on div "Show only Exclude" at bounding box center [300, 247] width 356 height 62
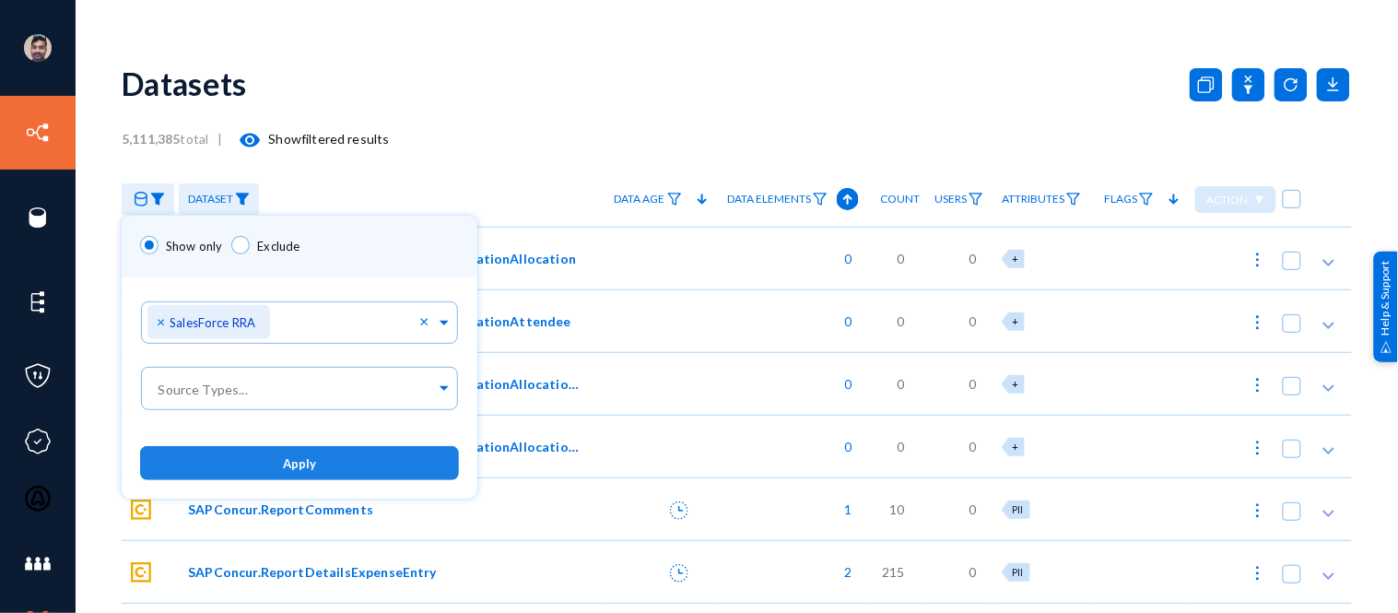
click at [329, 455] on button "Apply" at bounding box center [299, 463] width 319 height 34
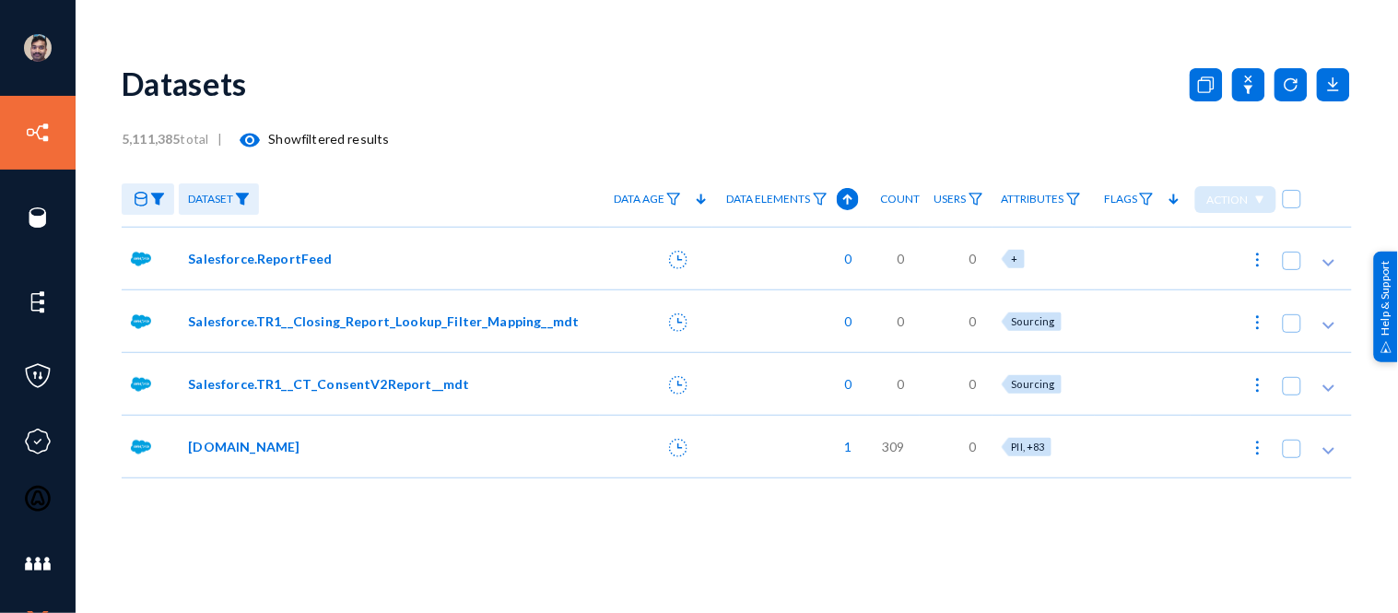
click at [250, 194] on img at bounding box center [242, 199] width 15 height 13
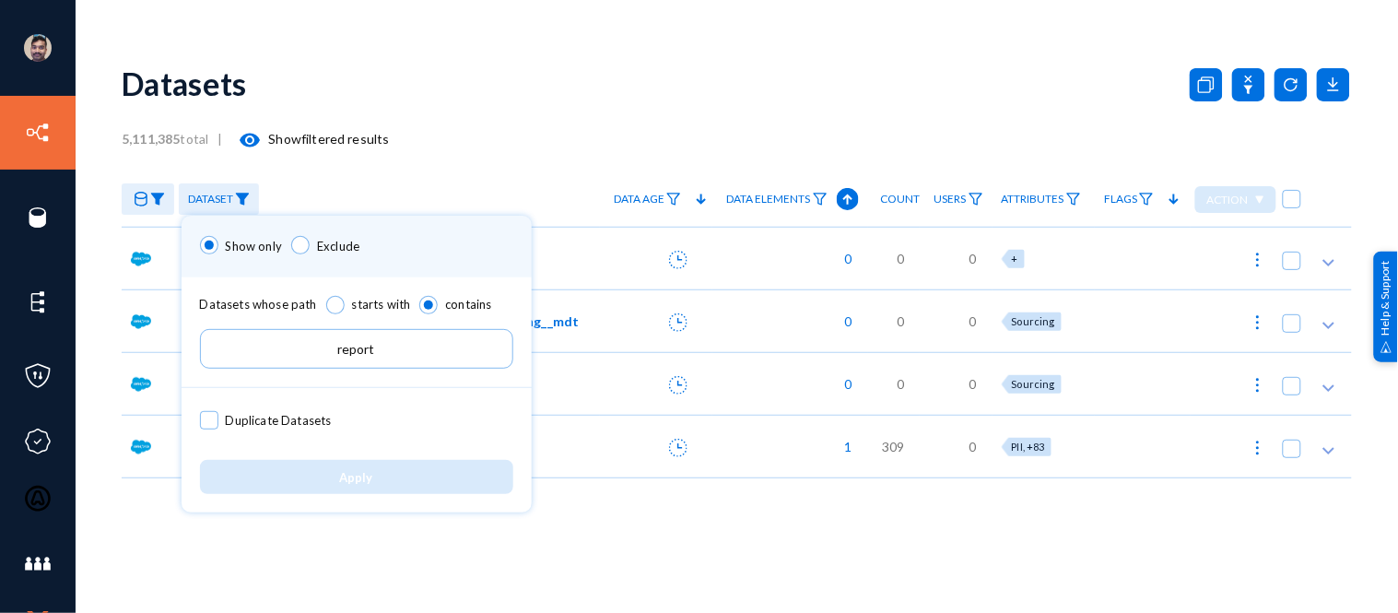
drag, startPoint x: 411, startPoint y: 344, endPoint x: 0, endPoint y: 333, distance: 411.0
click at [0, 333] on div "Show only Exclude Datasets whose path starts with contains report Duplicate Dat…" at bounding box center [699, 306] width 1398 height 613
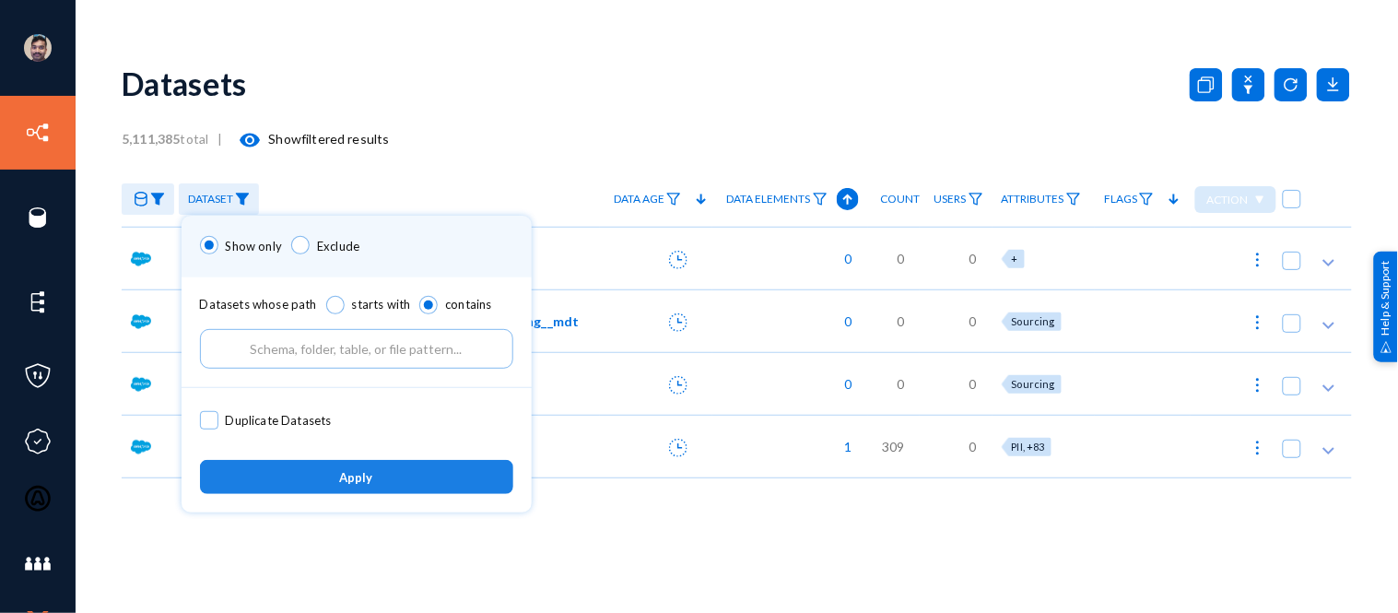
click at [364, 481] on span "Apply" at bounding box center [356, 477] width 33 height 15
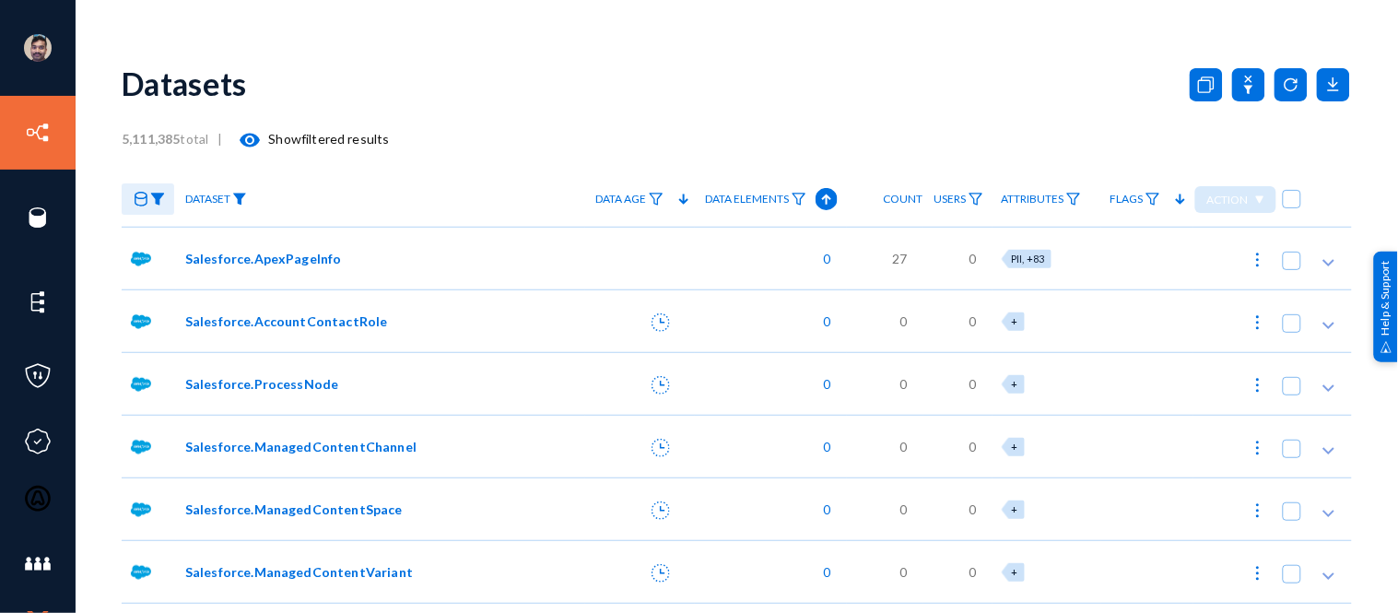
click at [241, 200] on img at bounding box center [239, 199] width 15 height 13
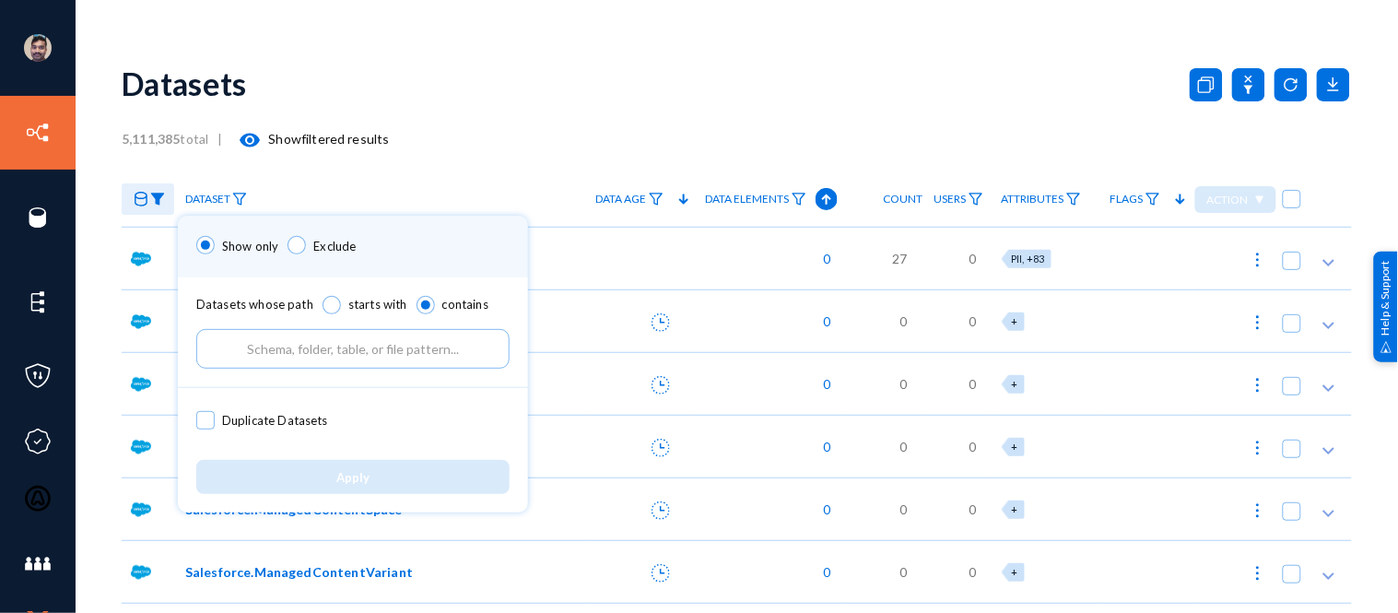
click at [289, 347] on input "text" at bounding box center [352, 349] width 313 height 40
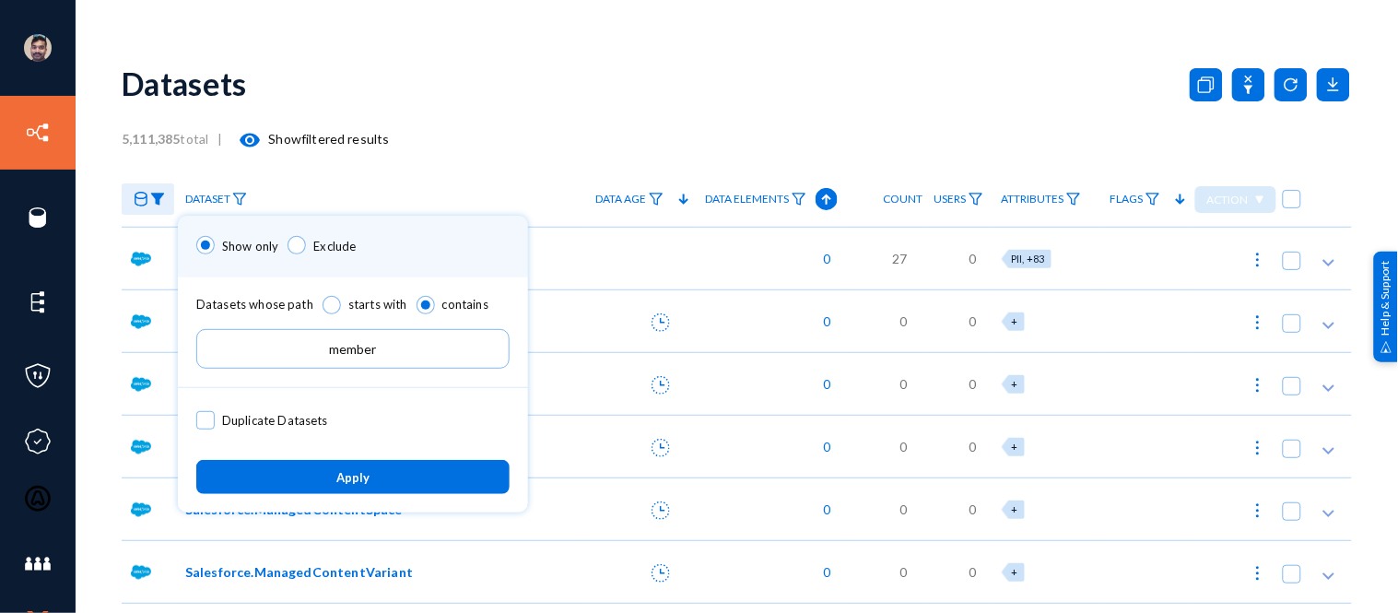
type input "member"
click at [364, 486] on button "Apply" at bounding box center [352, 477] width 313 height 34
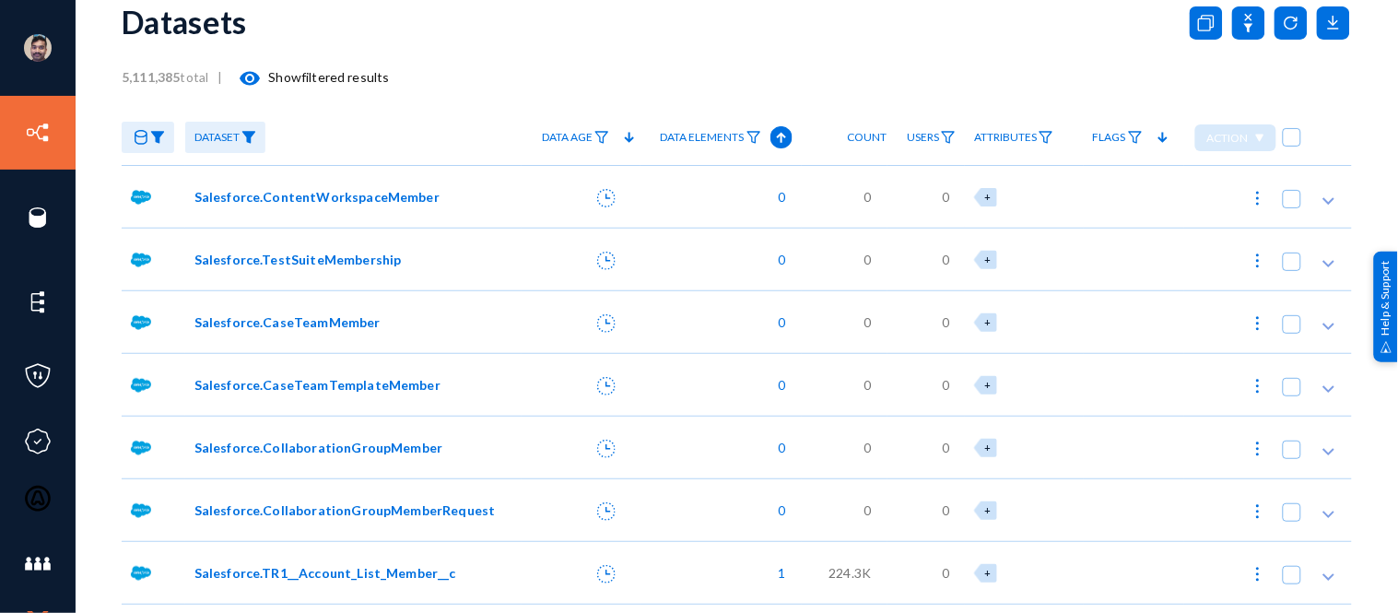
scroll to position [240, 0]
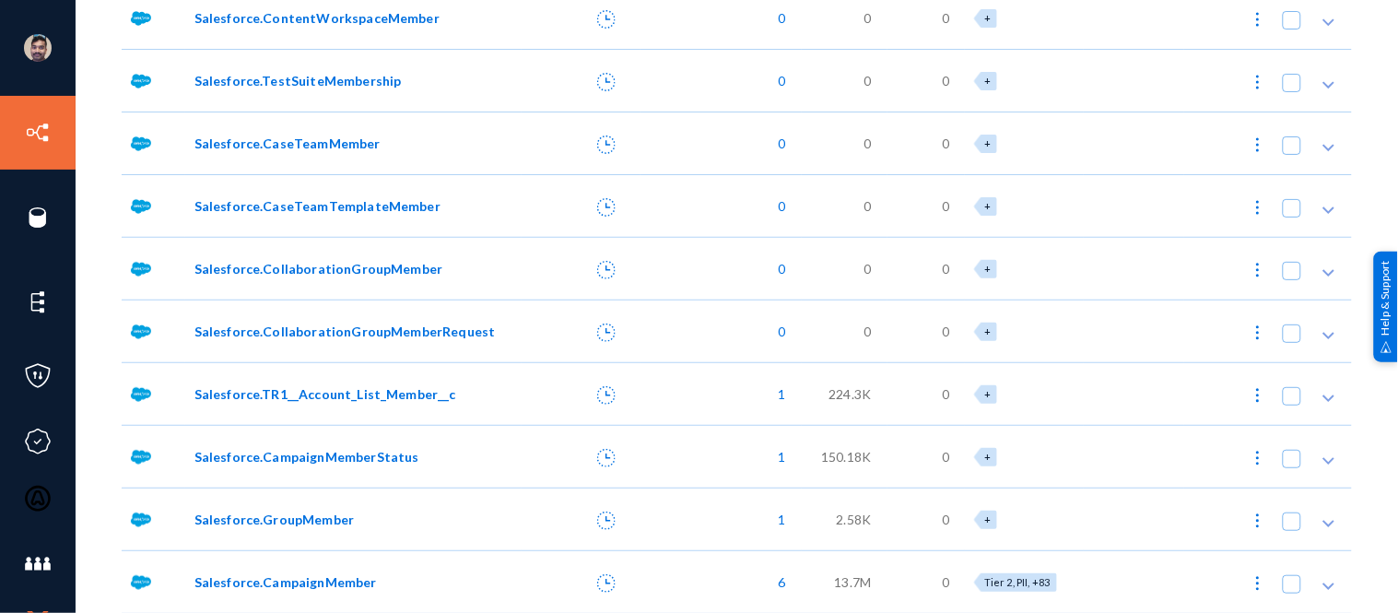
click at [282, 575] on span "Salesforce.CampaignMember" at bounding box center [285, 581] width 182 height 19
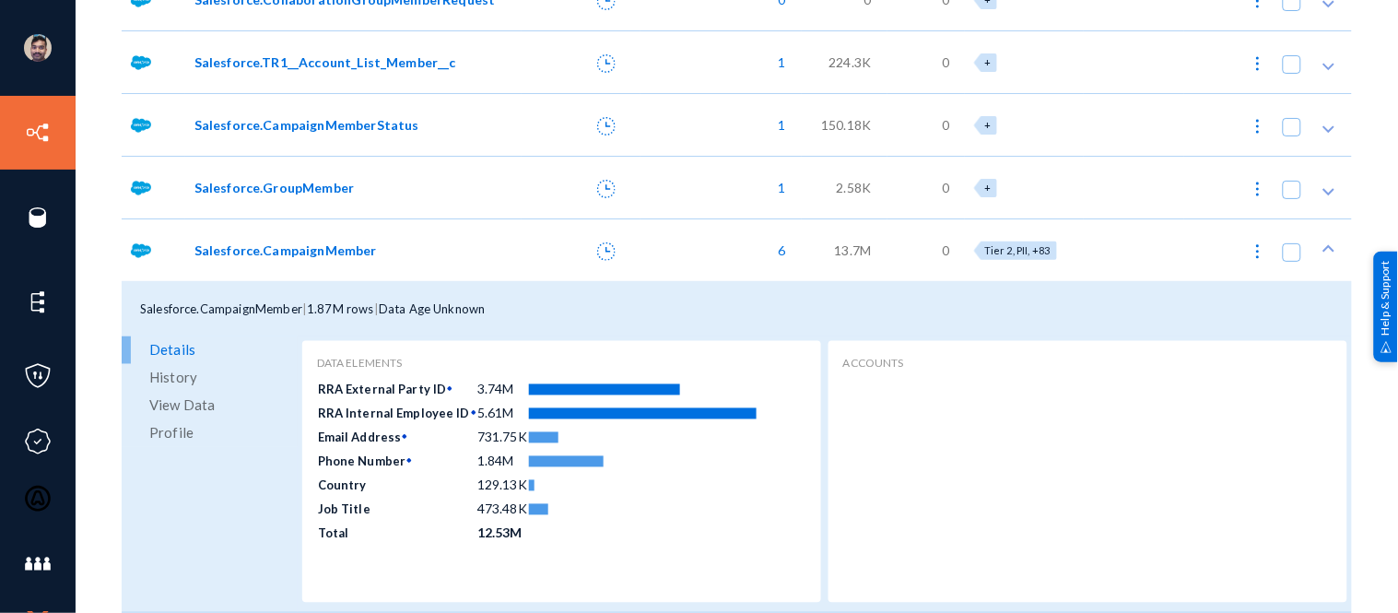
click at [199, 400] on span "View Data" at bounding box center [181, 406] width 65 height 28
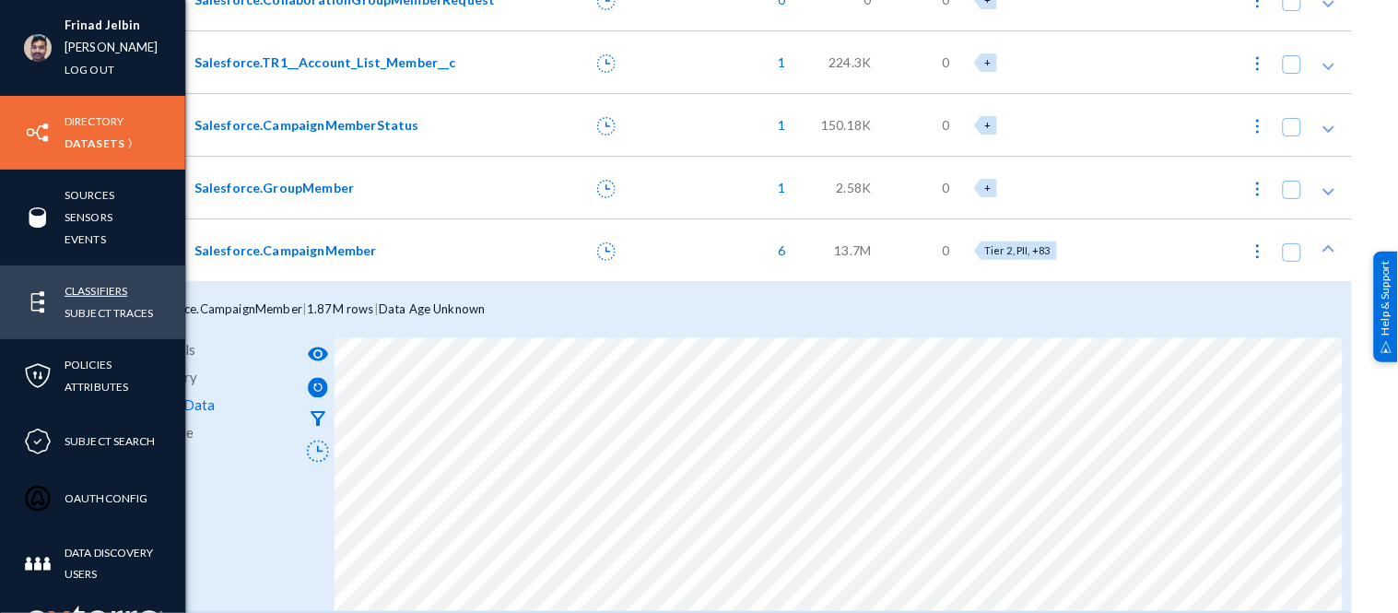
click at [117, 284] on link "Classifiers" at bounding box center [95, 290] width 63 height 21
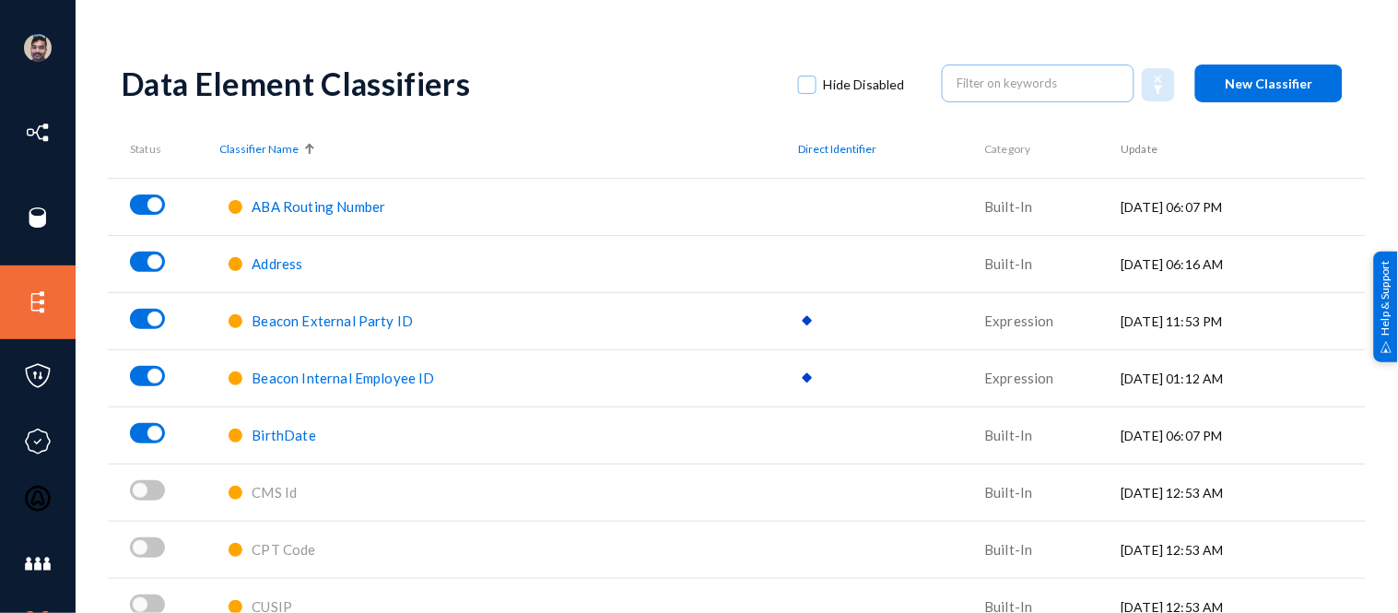
click at [799, 86] on span at bounding box center [807, 85] width 18 height 18
checkbox input "true"
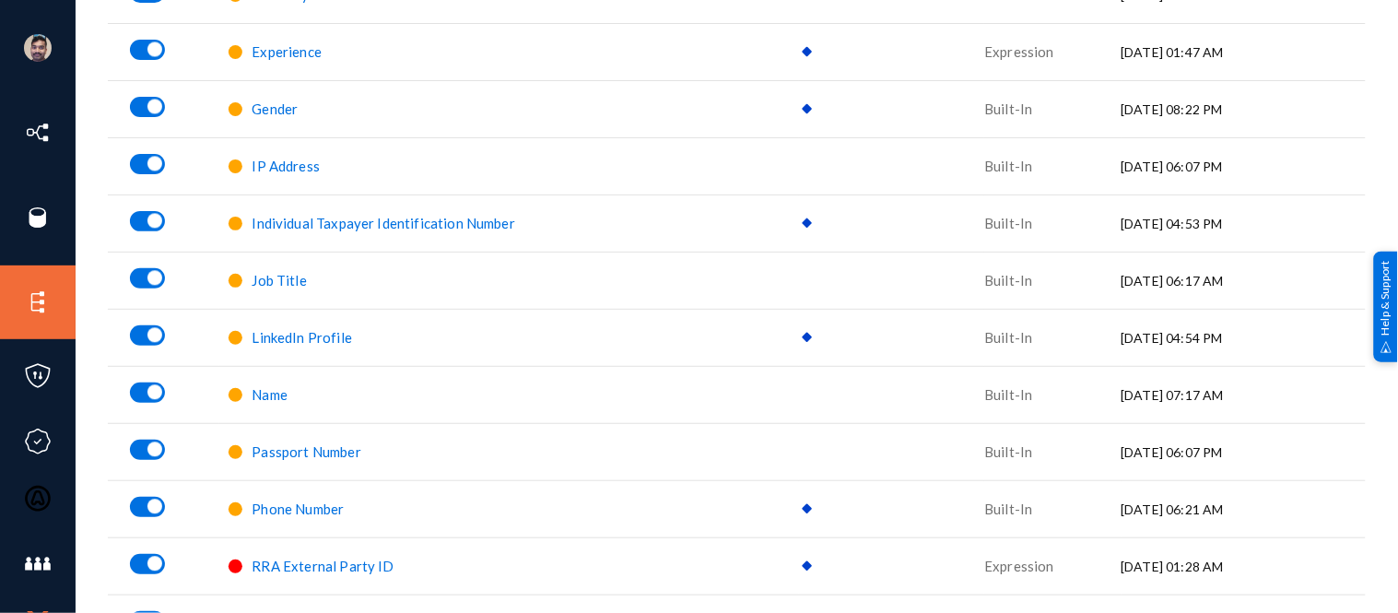
scroll to position [899, 0]
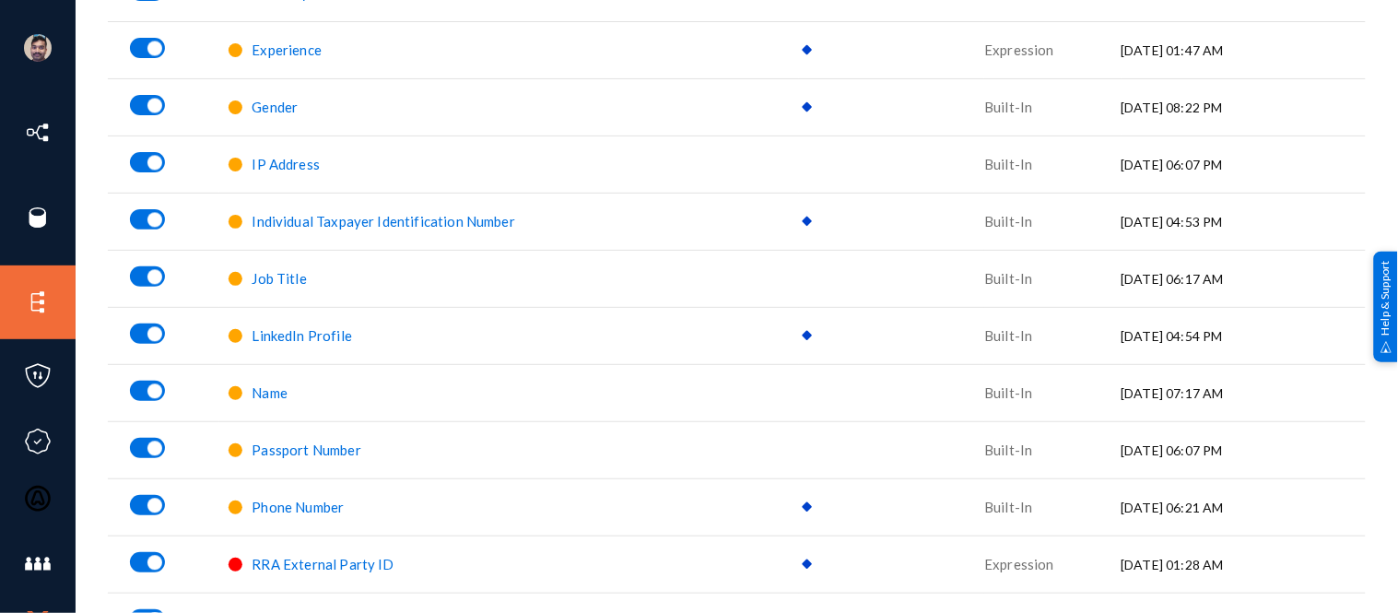
click at [265, 390] on span "Name" at bounding box center [270, 392] width 36 height 17
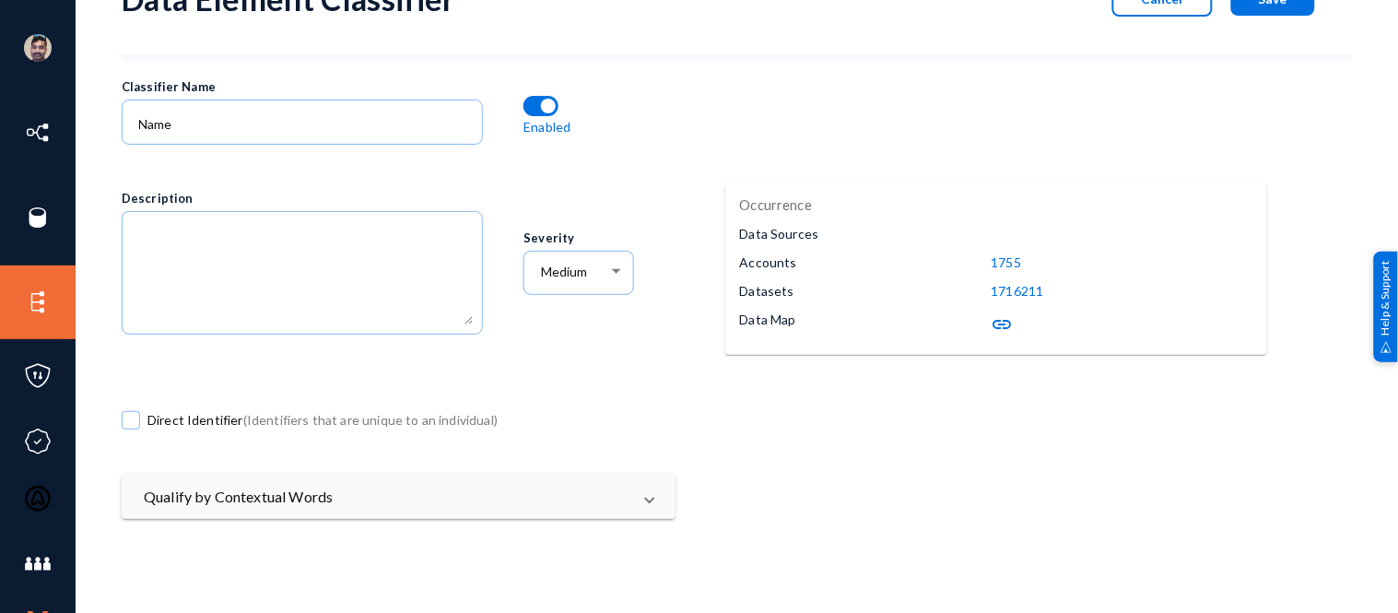
scroll to position [86, 0]
click at [576, 498] on mat-panel-title "Qualify by Contextual Words" at bounding box center [387, 496] width 487 height 22
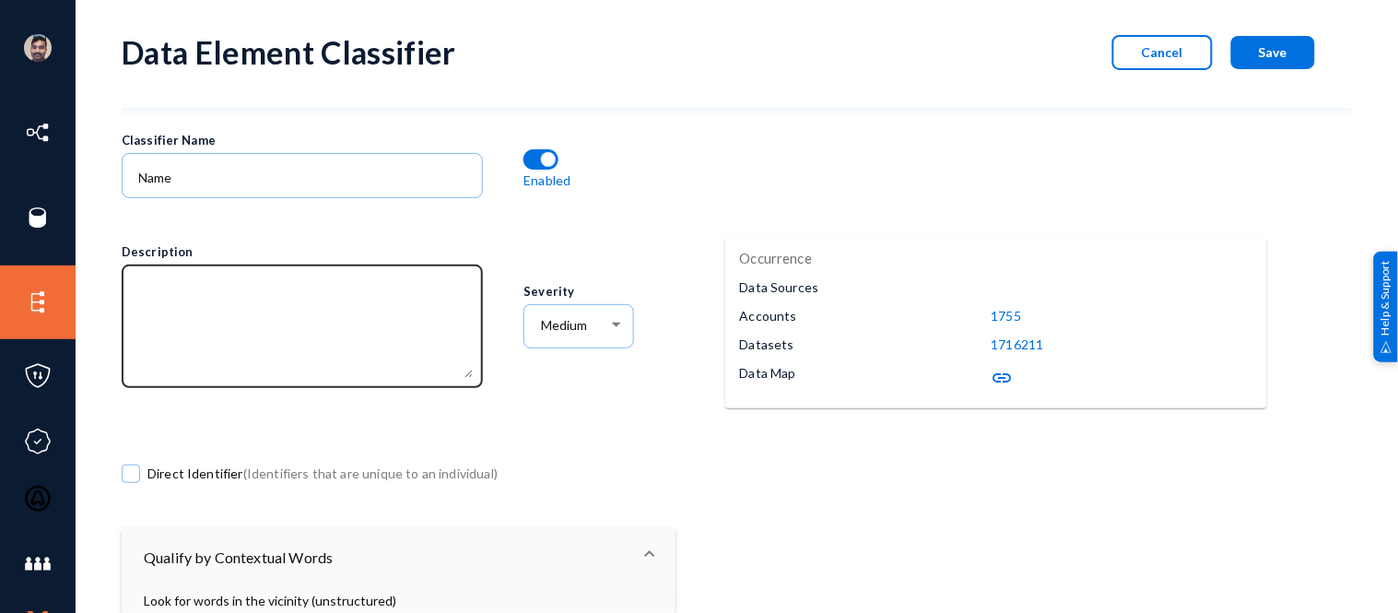
scroll to position [0, 0]
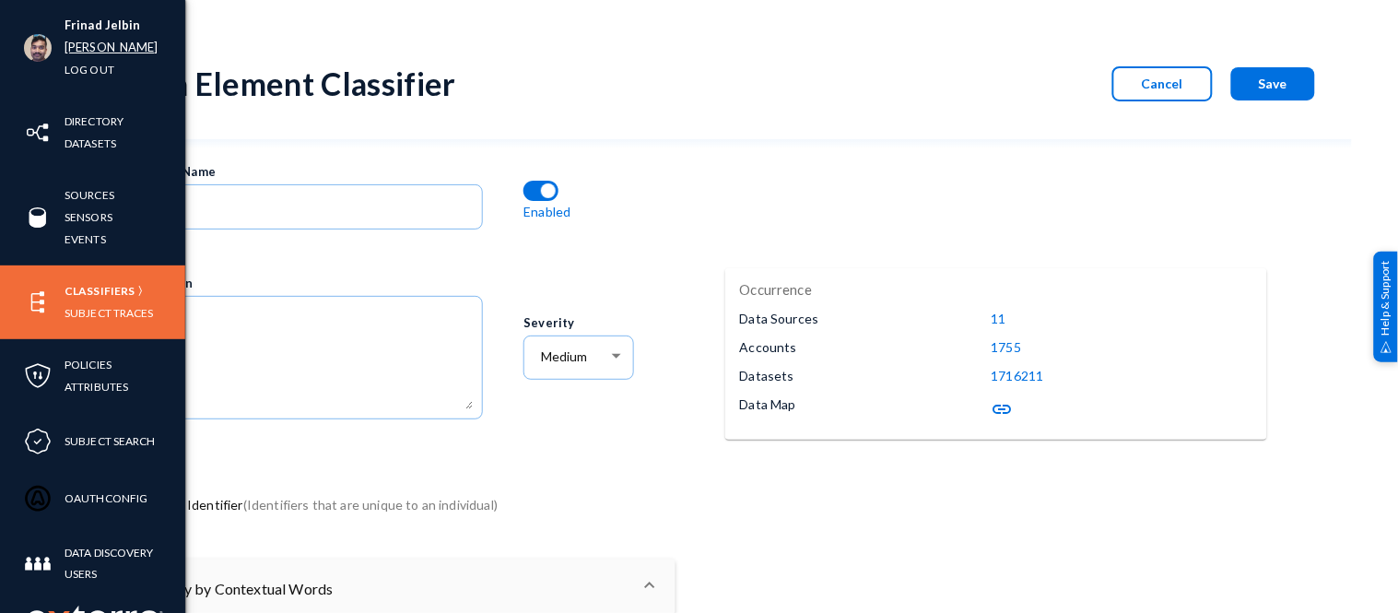
click at [76, 46] on link "[PERSON_NAME]" at bounding box center [111, 47] width 94 height 21
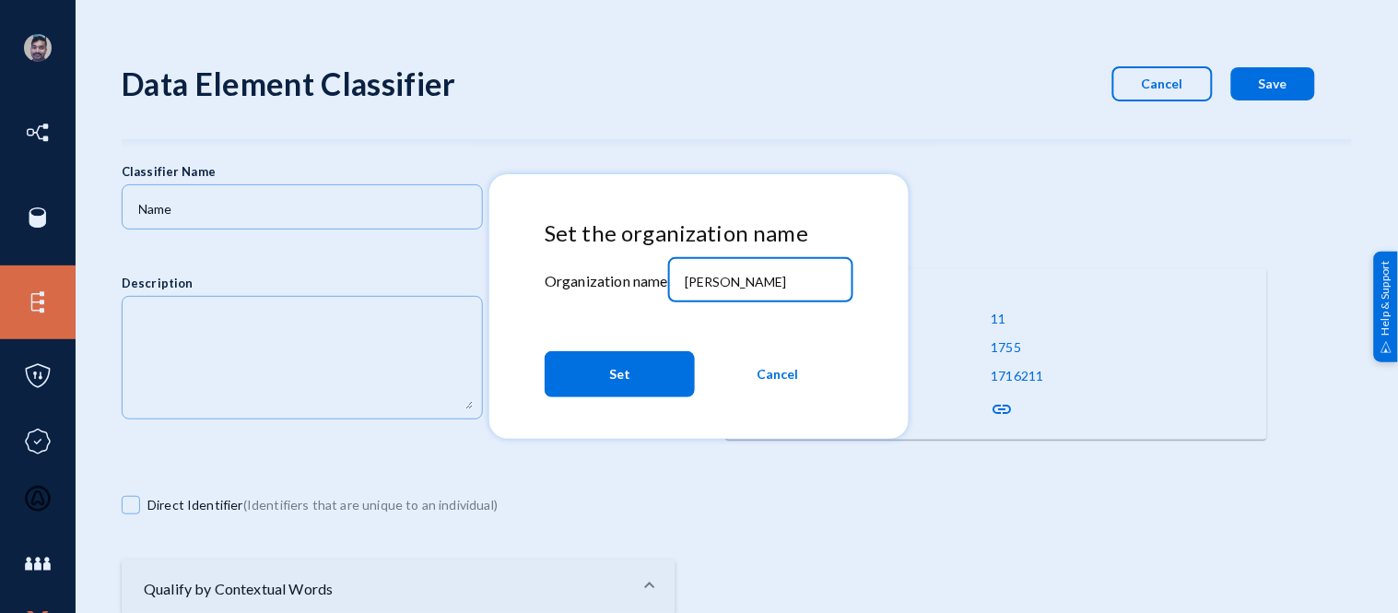
drag, startPoint x: 731, startPoint y: 278, endPoint x: 603, endPoint y: 267, distance: 128.5
click at [603, 267] on div "Set the organization name Organization name russel Set Cancel" at bounding box center [698, 312] width 309 height 185
click at [749, 283] on input "[PERSON_NAME]" at bounding box center [764, 282] width 158 height 17
type input "r"
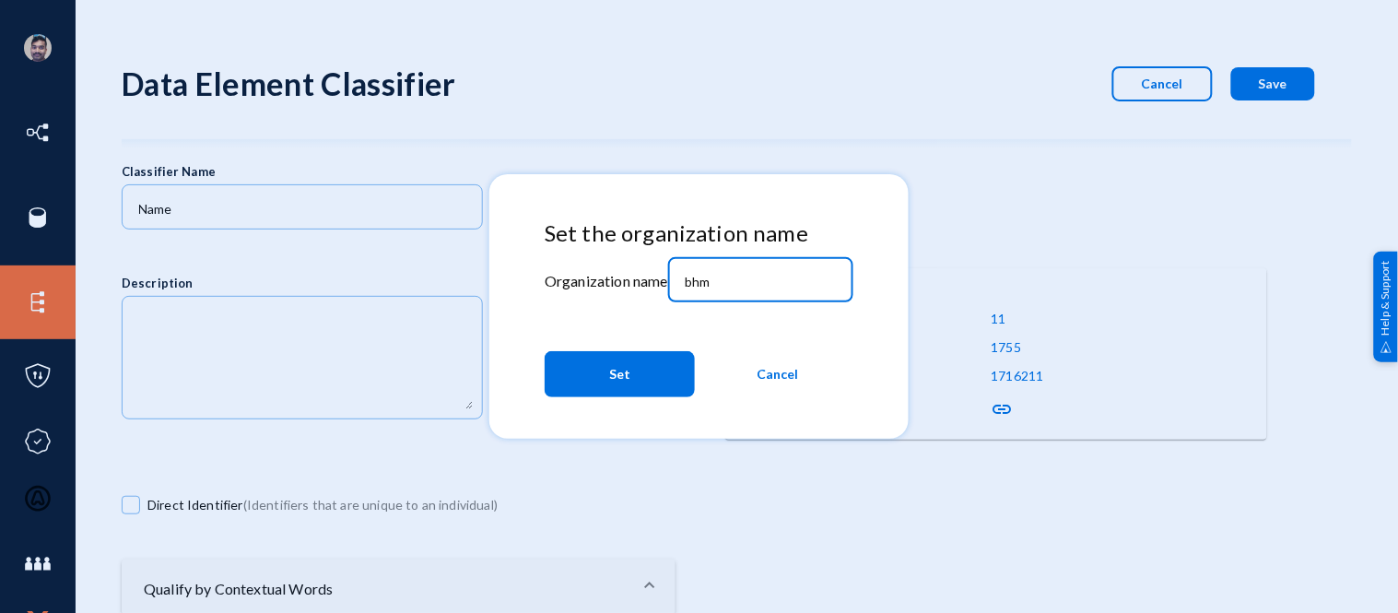
type input "bhm"
click at [617, 367] on span "Set" at bounding box center [619, 373] width 21 height 33
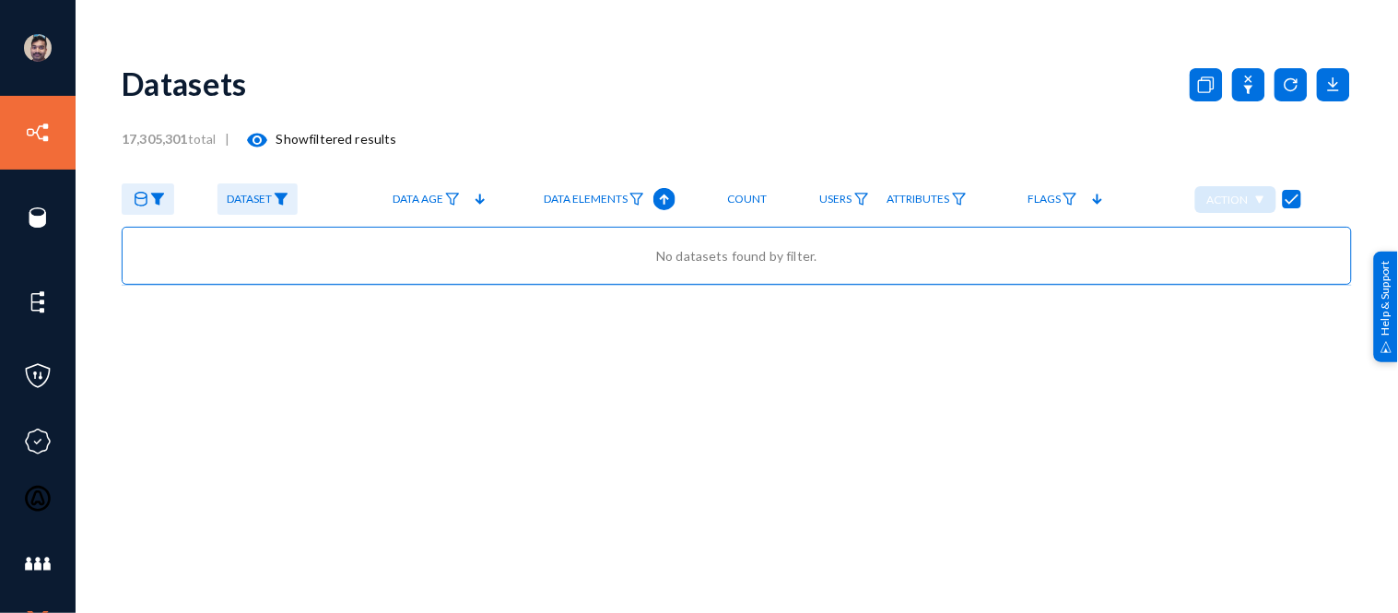
click at [262, 138] on mat-icon "visibility" at bounding box center [258, 140] width 22 height 22
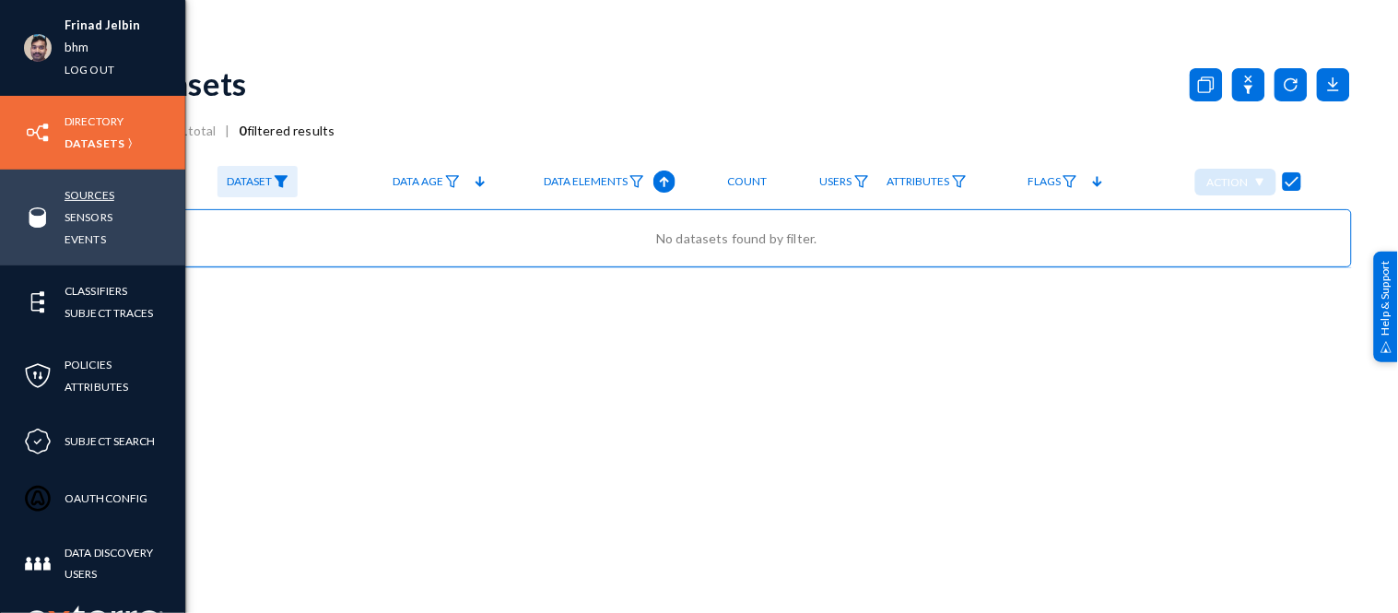
click at [99, 196] on link "Sources" at bounding box center [89, 194] width 50 height 21
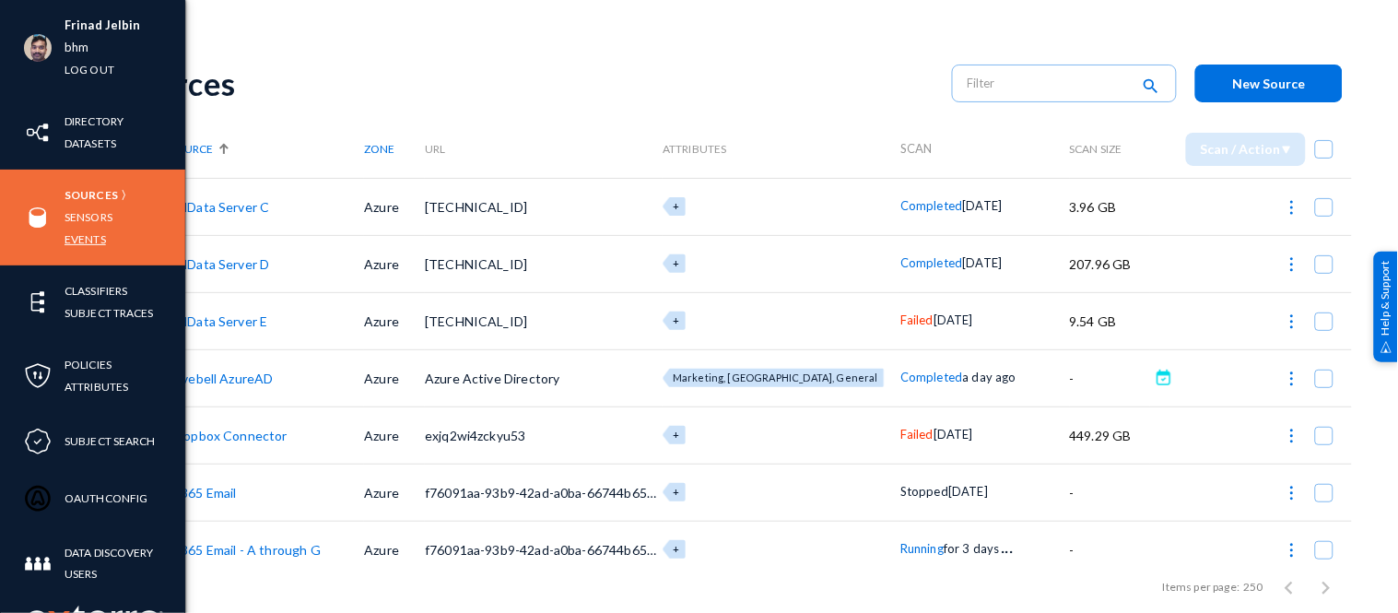
click at [74, 238] on link "Events" at bounding box center [84, 238] width 41 height 21
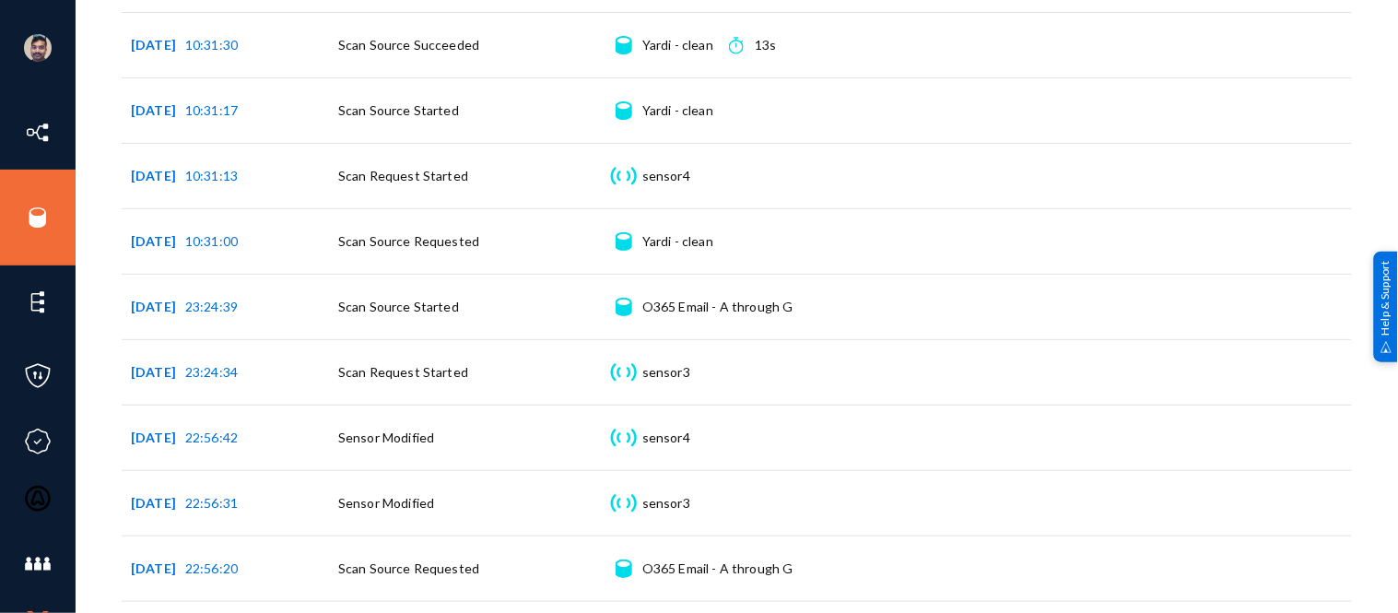
scroll to position [609, 0]
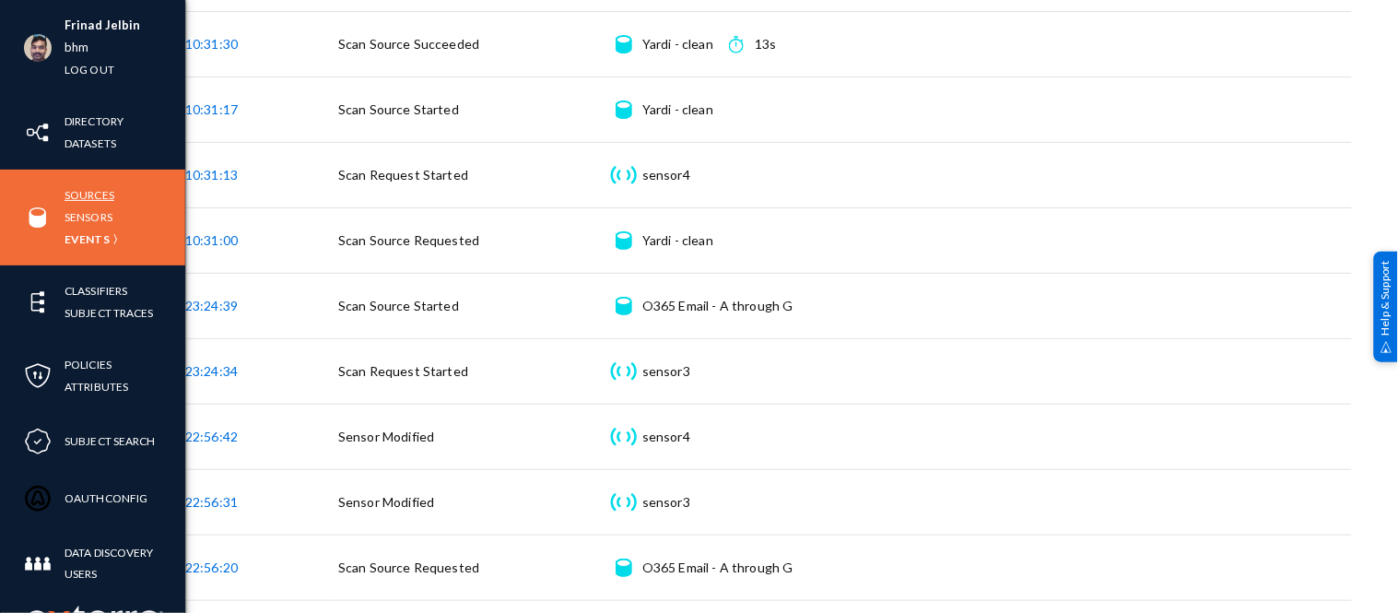
click at [95, 196] on link "Sources" at bounding box center [89, 194] width 50 height 21
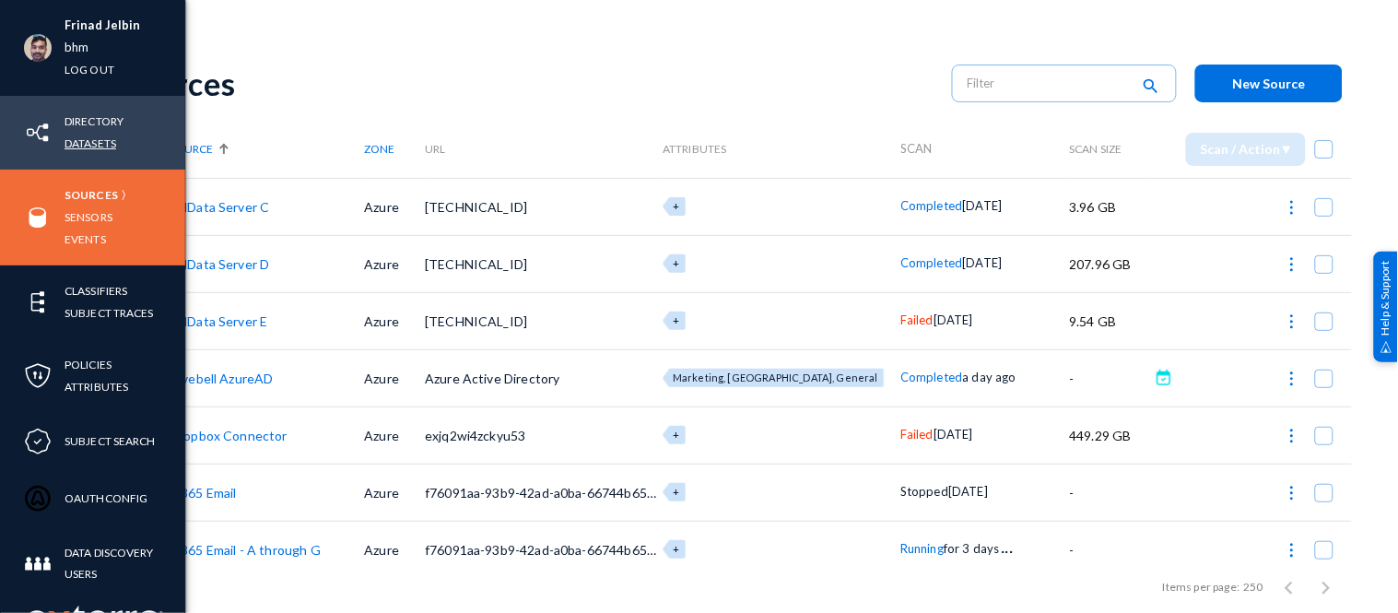
click at [89, 136] on link "Datasets" at bounding box center [90, 143] width 52 height 21
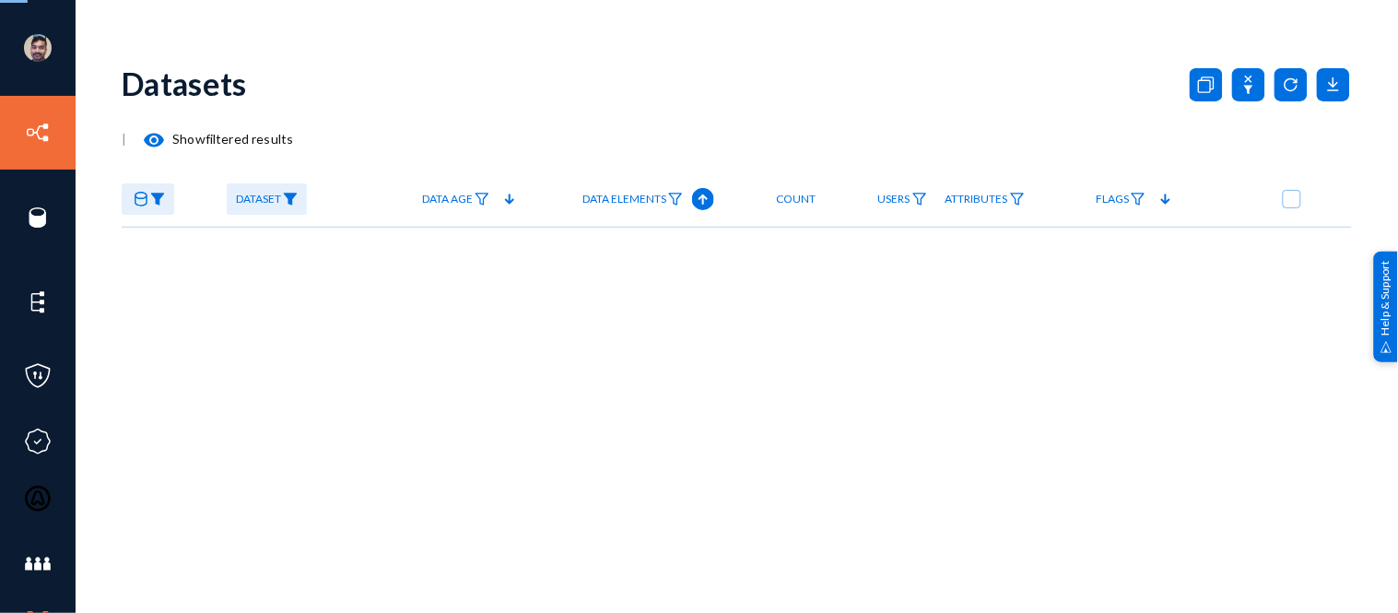
checkbox input "true"
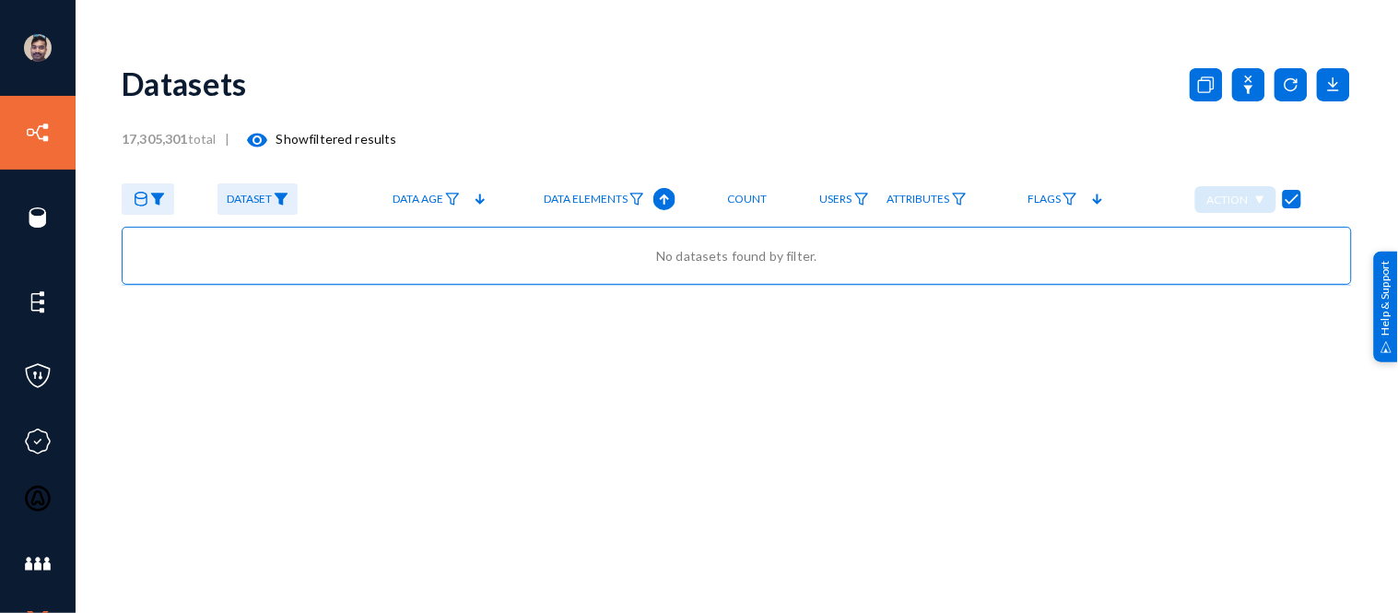
click at [284, 203] on img at bounding box center [281, 199] width 15 height 13
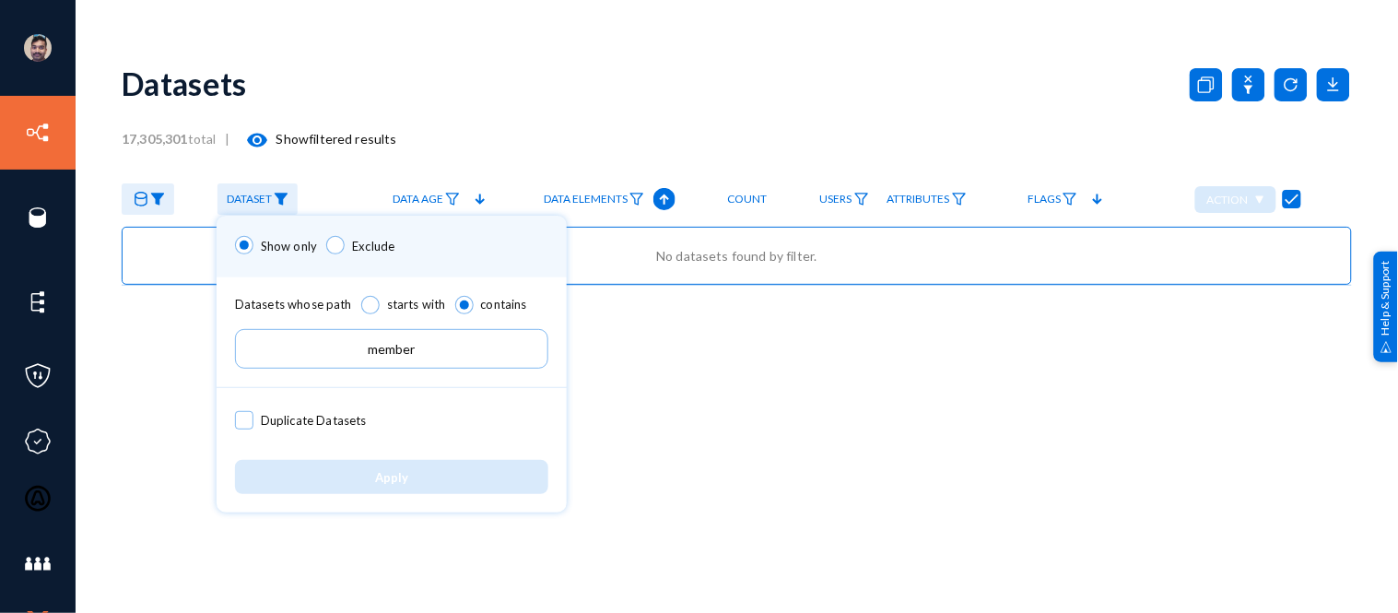
drag, startPoint x: 437, startPoint y: 345, endPoint x: 256, endPoint y: 339, distance: 180.7
click at [256, 339] on input "member" at bounding box center [391, 349] width 313 height 40
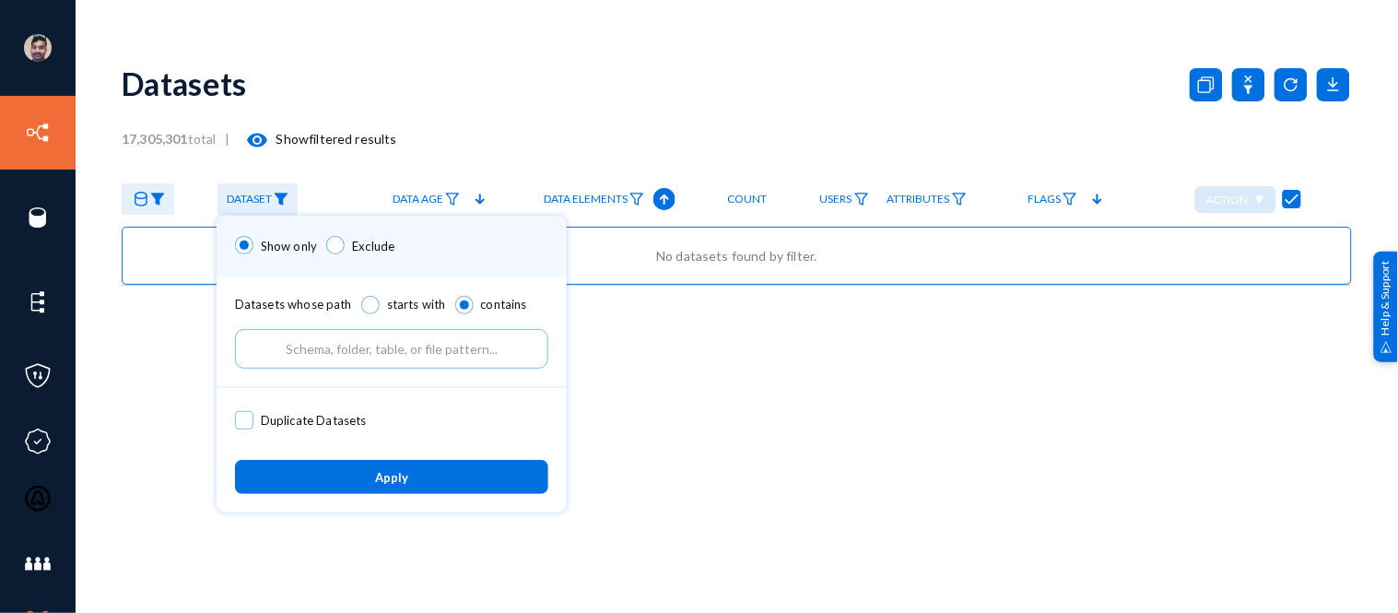
click at [352, 475] on button "Apply" at bounding box center [391, 477] width 313 height 34
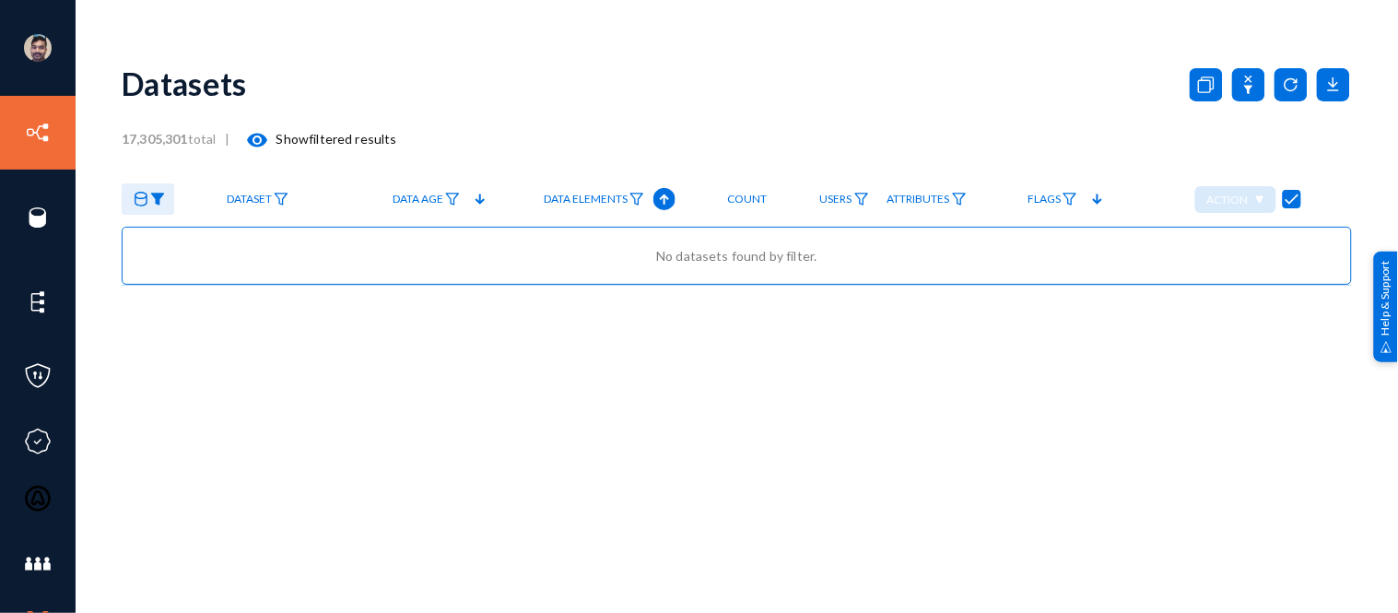
click at [158, 194] on img at bounding box center [157, 199] width 15 height 13
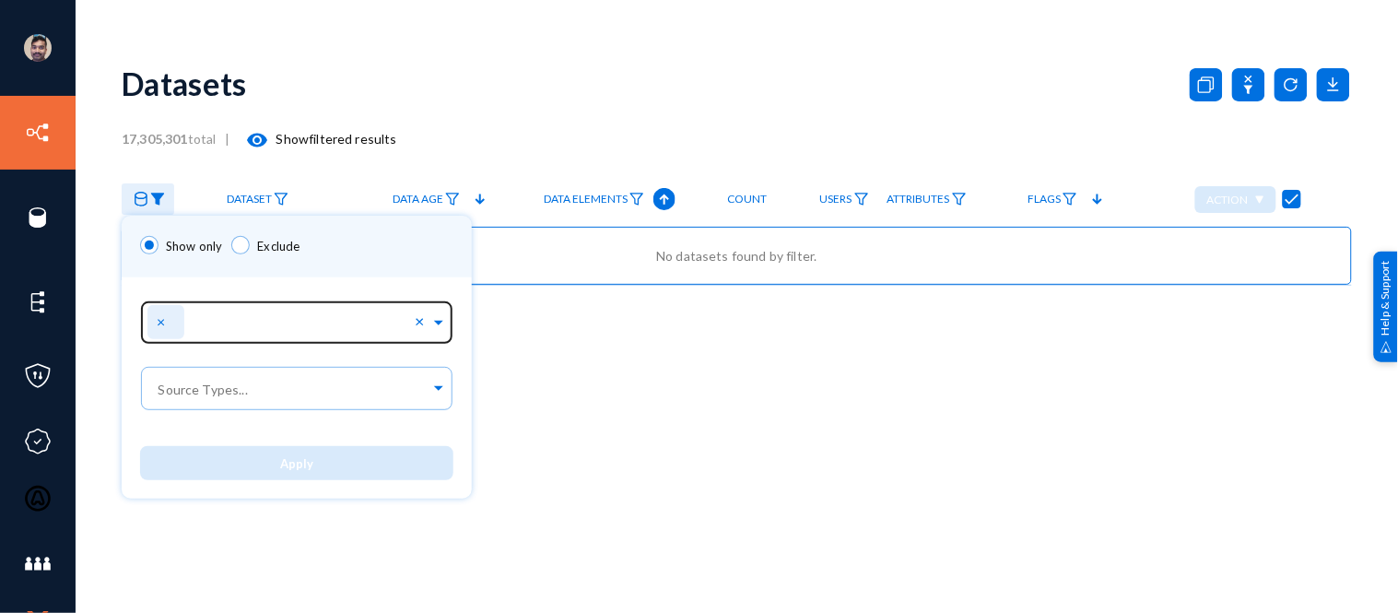
click at [159, 315] on span "×" at bounding box center [163, 321] width 13 height 18
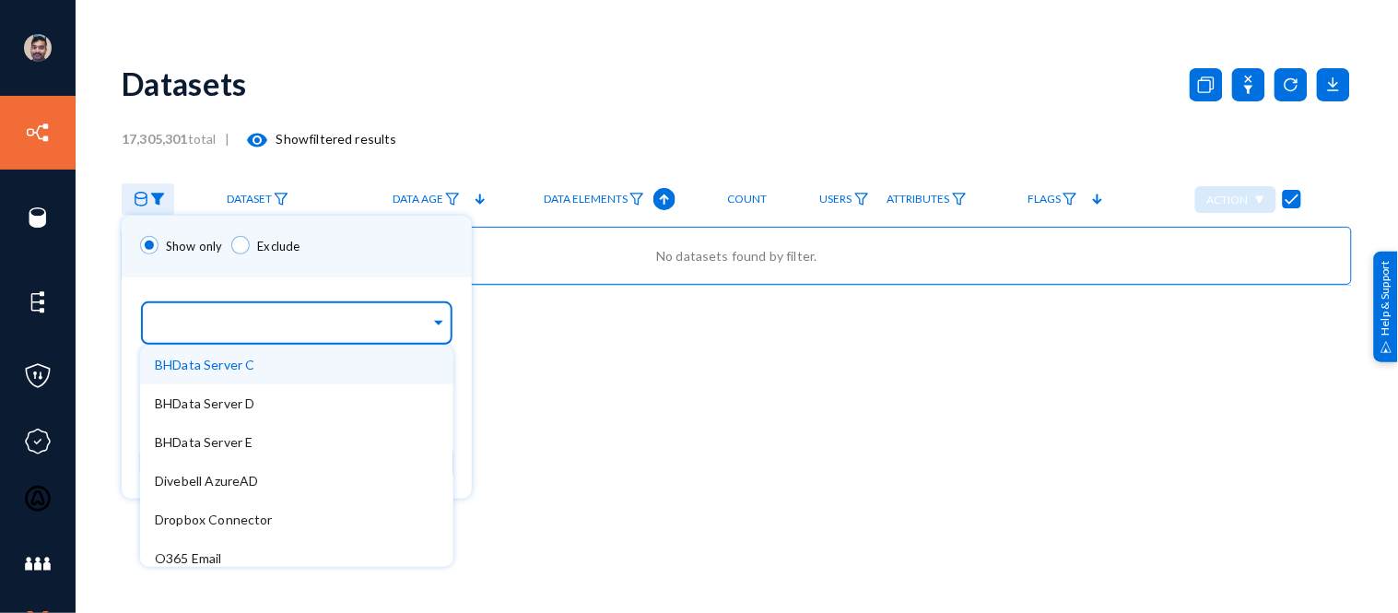
click at [342, 332] on input "text" at bounding box center [292, 326] width 275 height 18
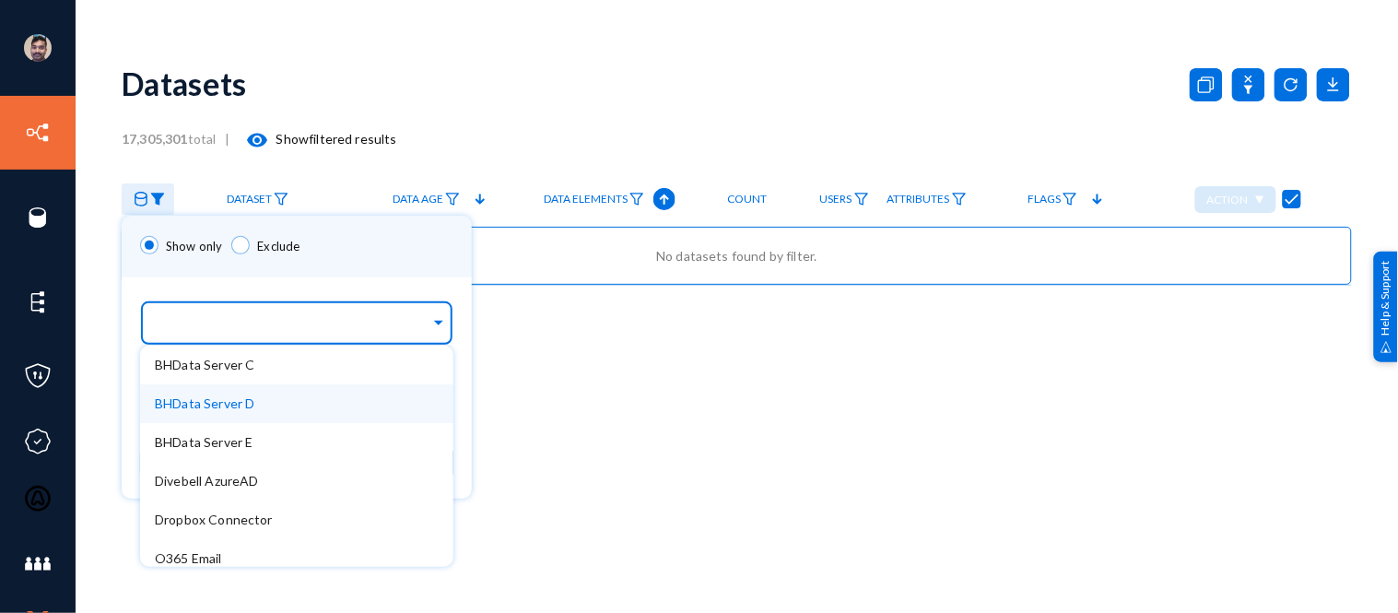
click at [227, 399] on span "BHData Server D" at bounding box center [204, 403] width 99 height 16
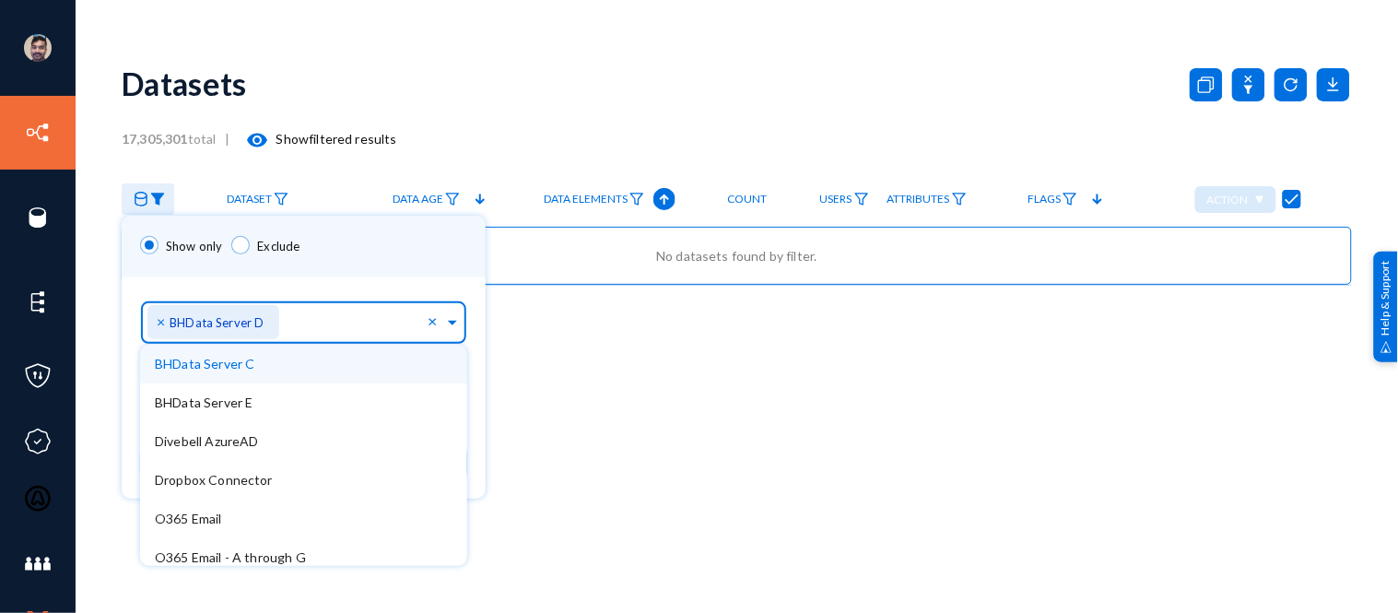
click at [162, 319] on span "×" at bounding box center [163, 321] width 13 height 18
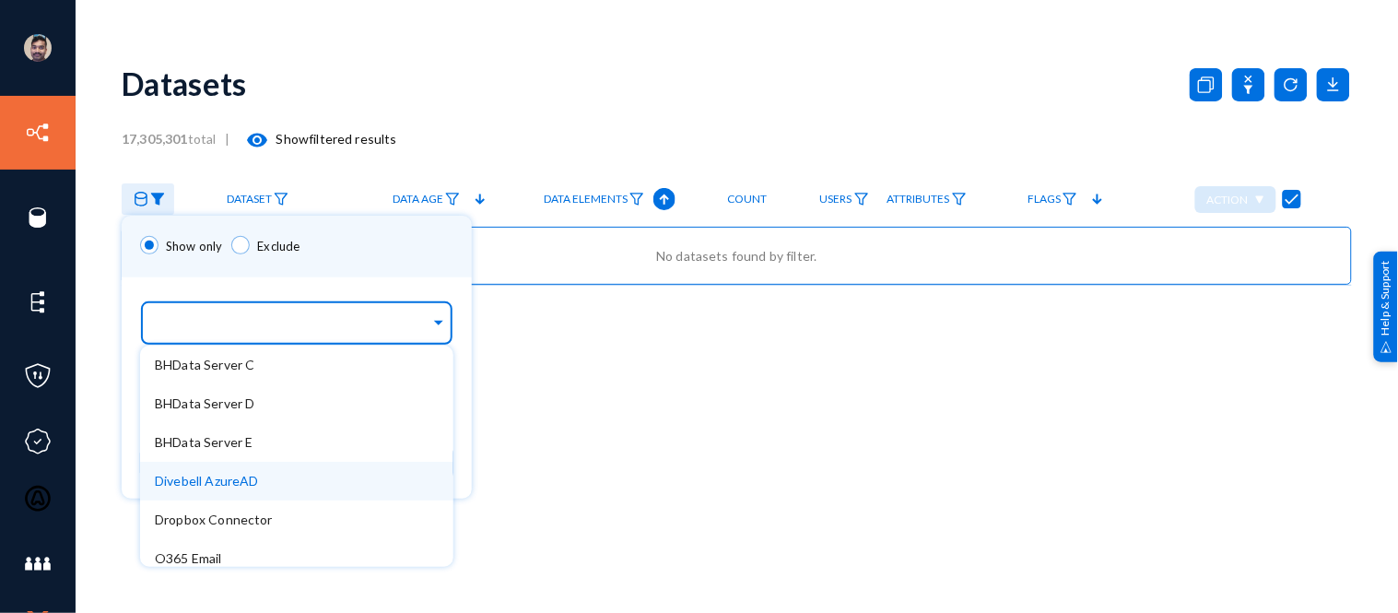
click at [278, 477] on div "Divebell AzureAD" at bounding box center [296, 481] width 313 height 39
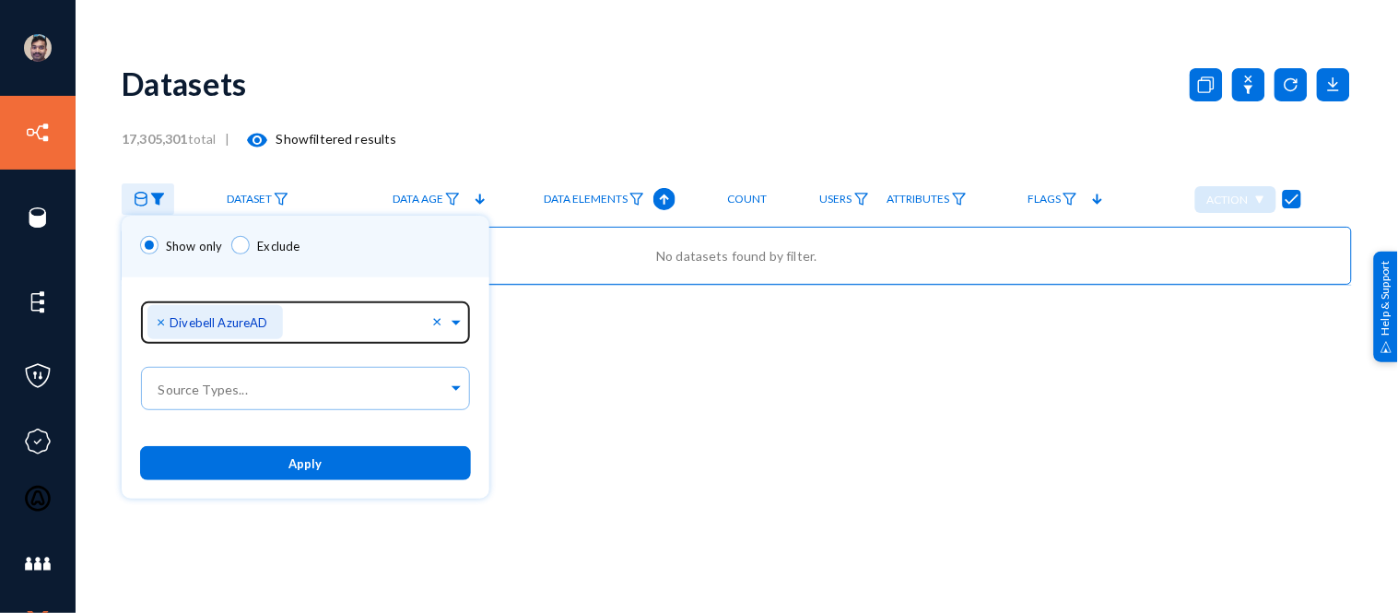
click at [342, 252] on div "Show only Exclude" at bounding box center [306, 247] width 368 height 62
click at [329, 465] on button "Apply" at bounding box center [305, 463] width 331 height 34
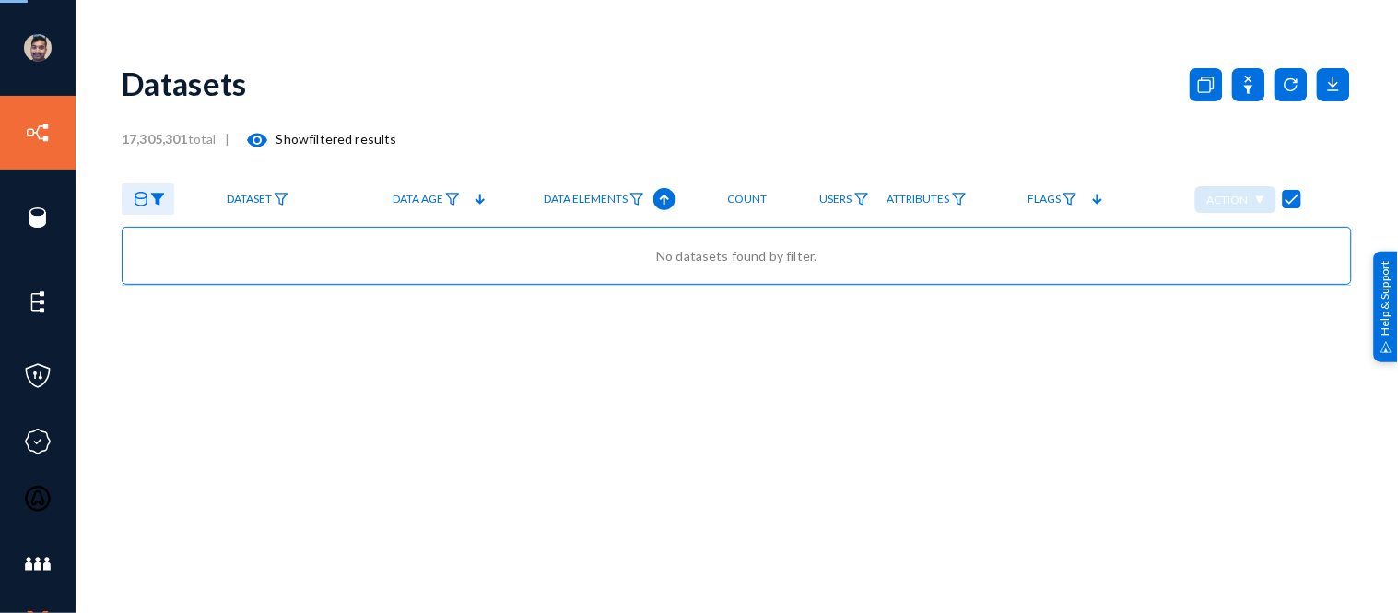
checkbox input "false"
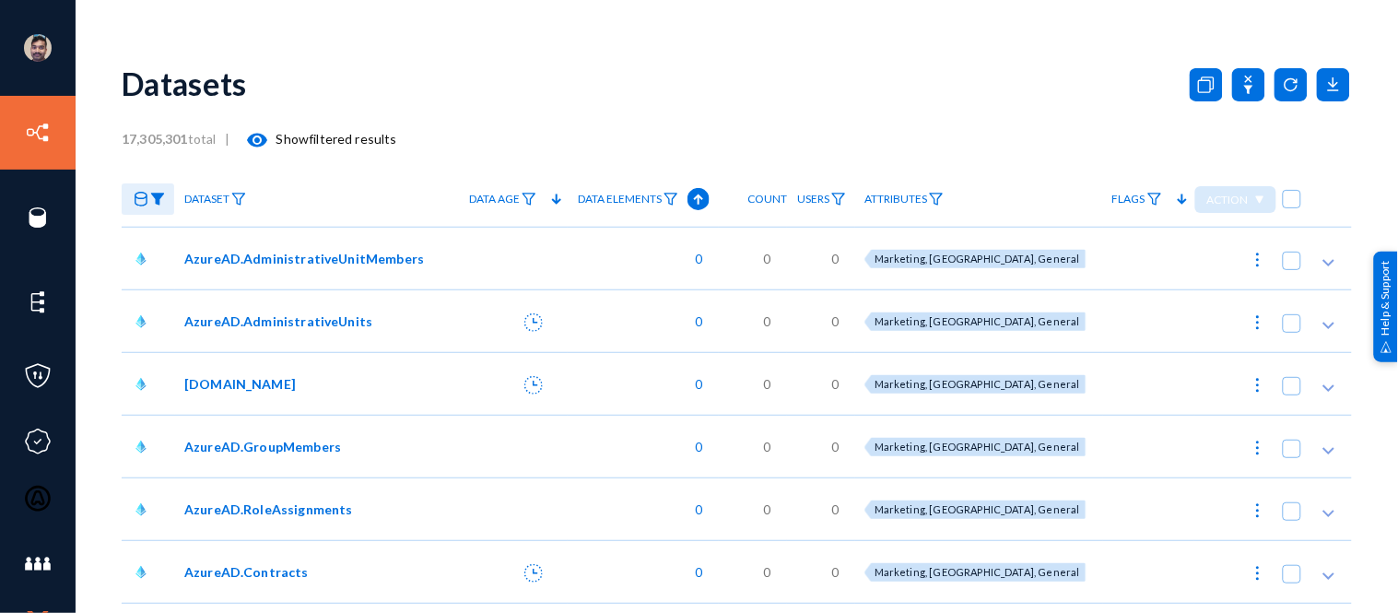
click at [263, 138] on mat-icon "visibility" at bounding box center [258, 140] width 22 height 22
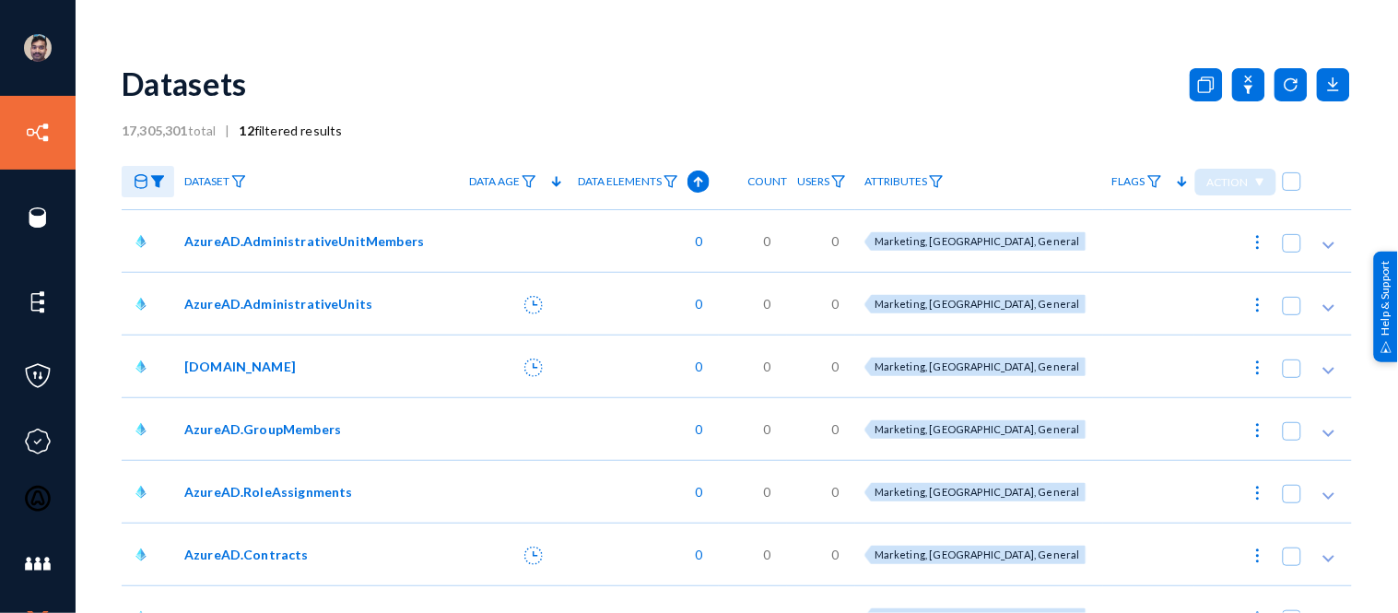
click at [159, 189] on link at bounding box center [148, 182] width 53 height 32
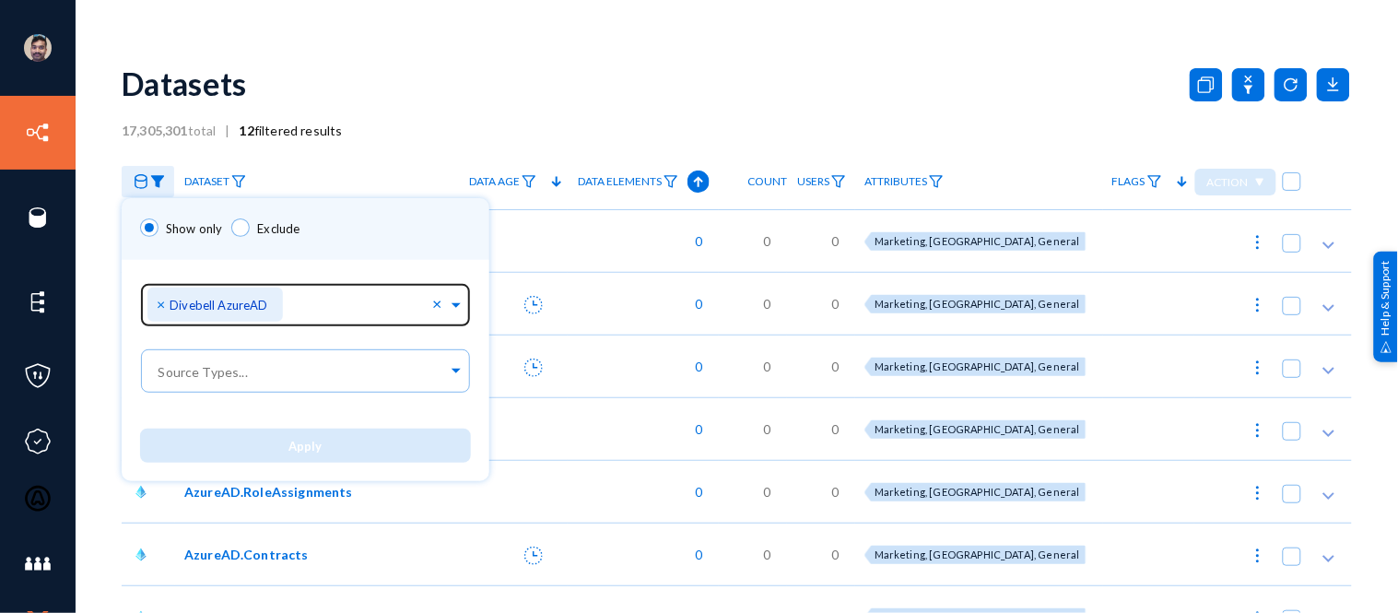
click at [161, 301] on span "×" at bounding box center [163, 304] width 13 height 18
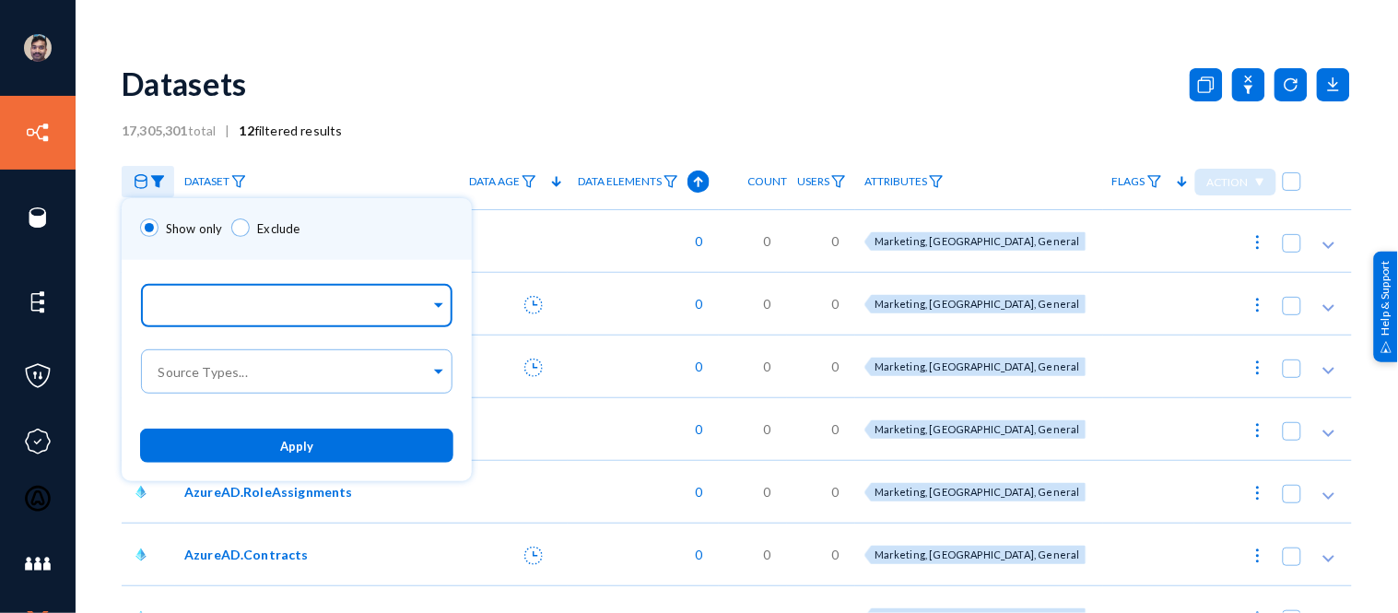
click at [418, 327] on ng-select "Sources..." at bounding box center [296, 311] width 313 height 66
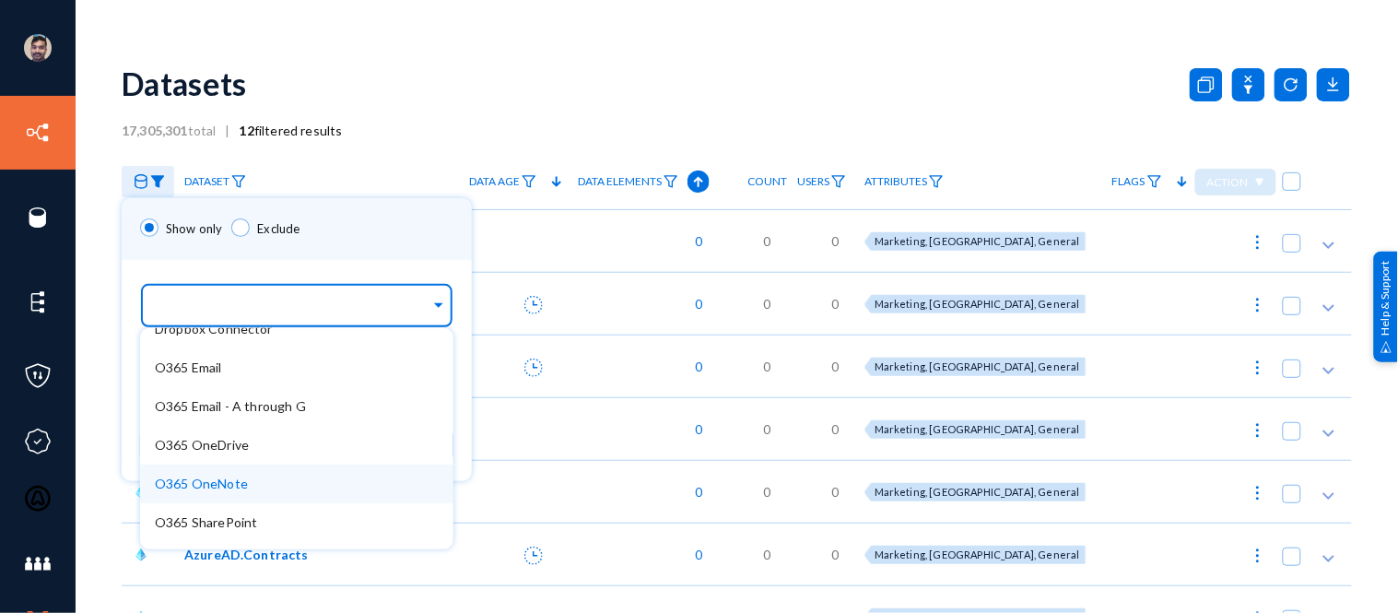
scroll to position [205, 0]
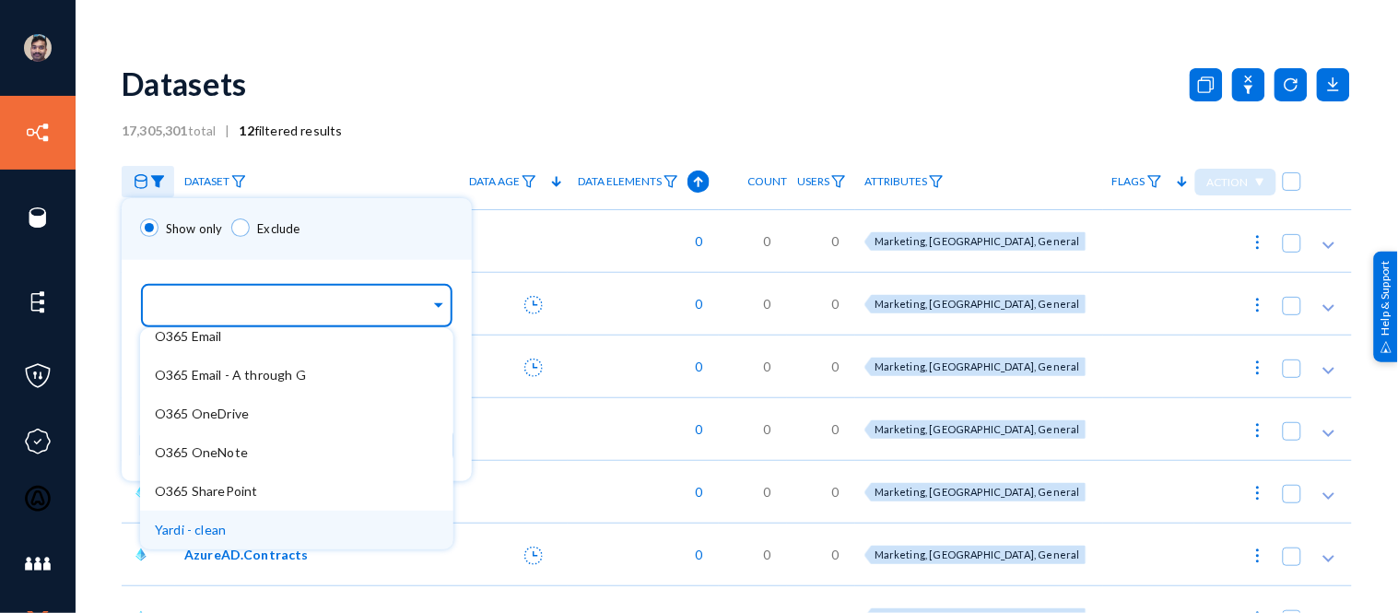
click at [196, 529] on span "Yardi - clean" at bounding box center [190, 529] width 71 height 16
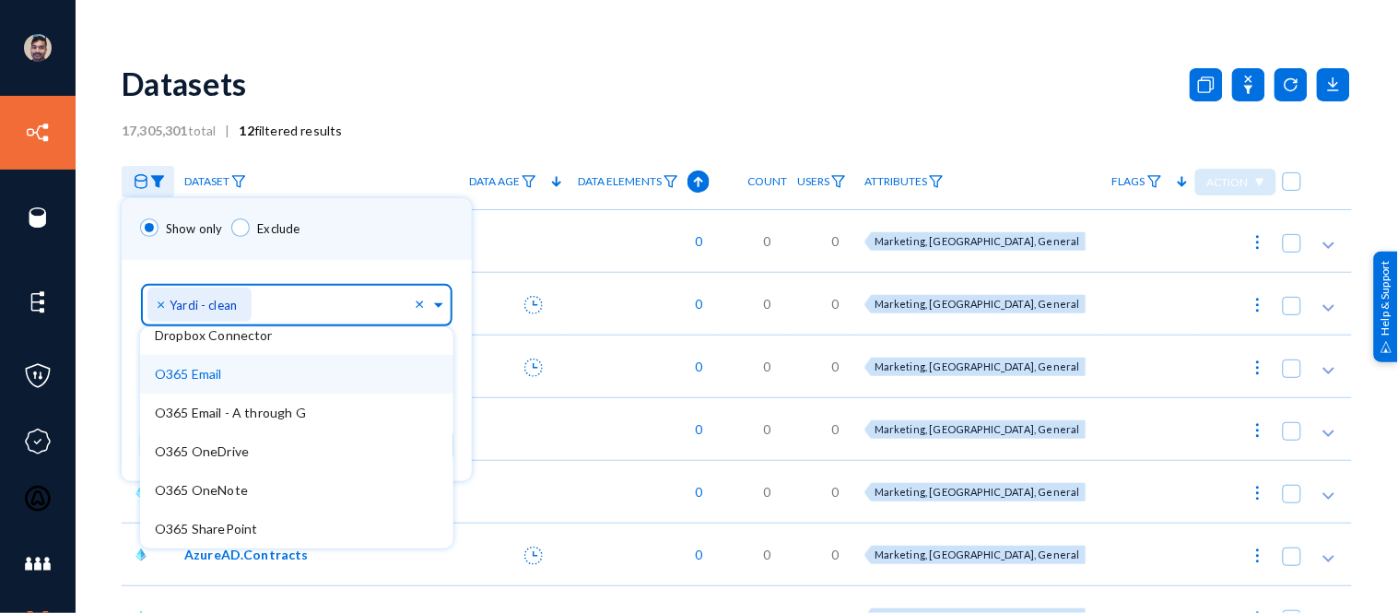
click at [361, 250] on div "Show only Exclude" at bounding box center [297, 229] width 350 height 62
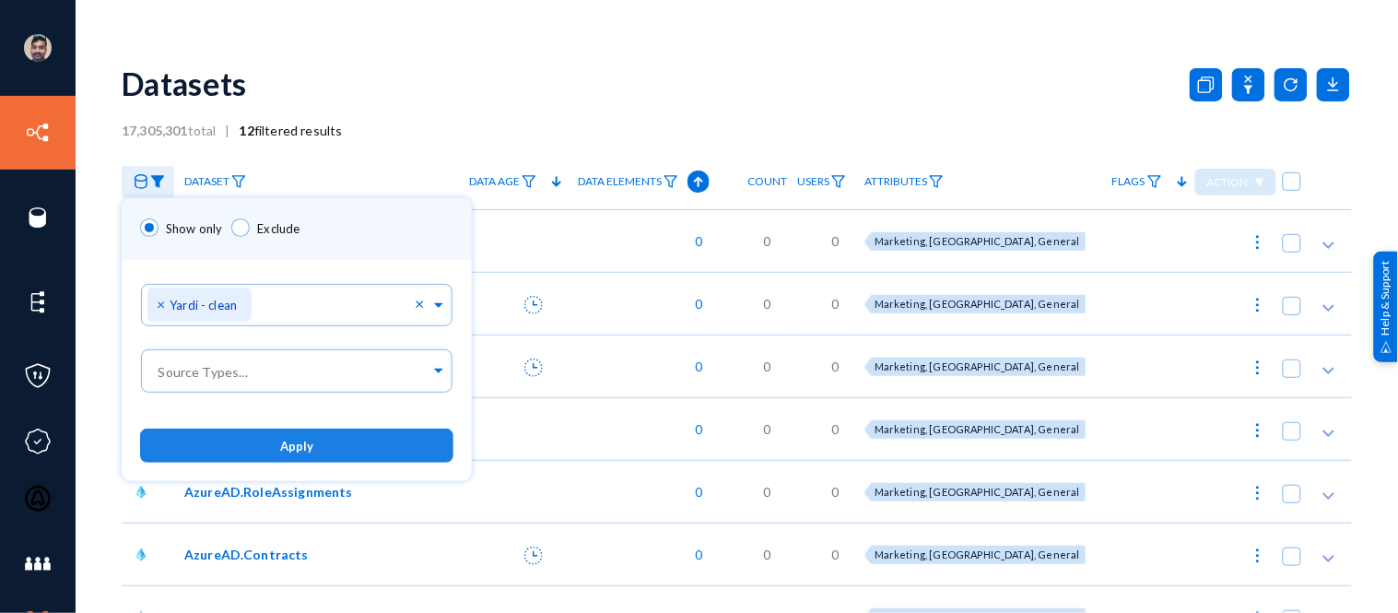
click at [369, 449] on button "Apply" at bounding box center [296, 445] width 313 height 34
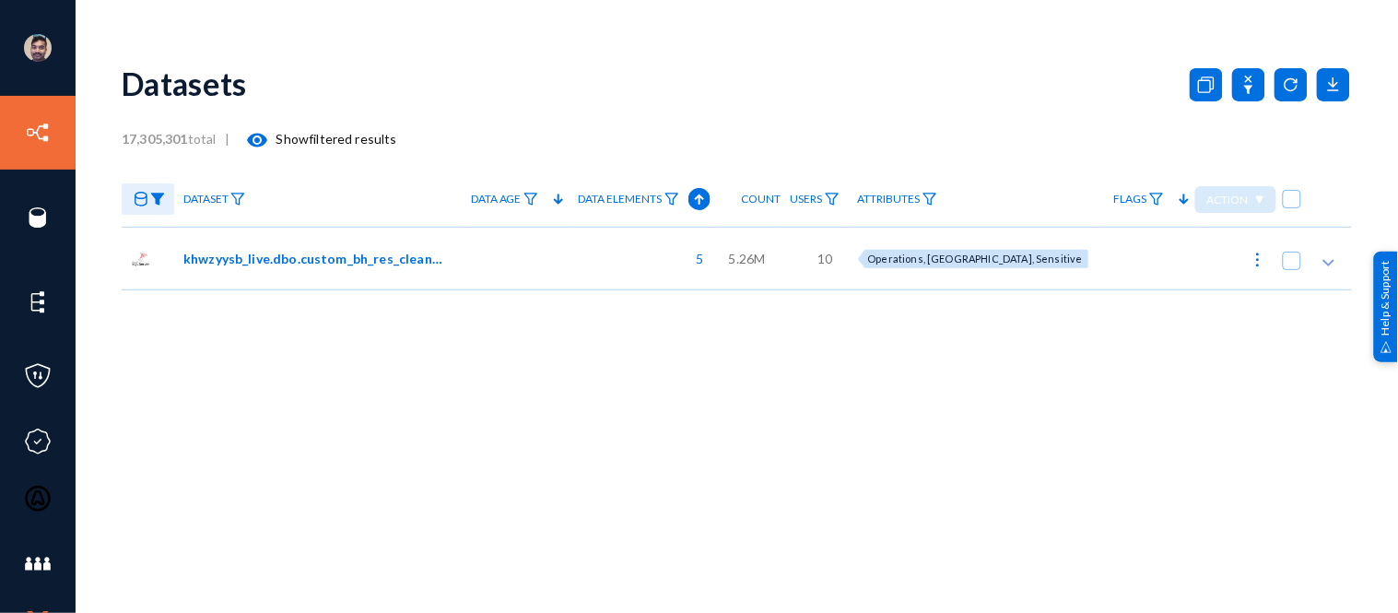
click at [369, 259] on span "khwzyysb_live.dbo.custom_bh_res_clean_data_gg" at bounding box center [314, 258] width 263 height 19
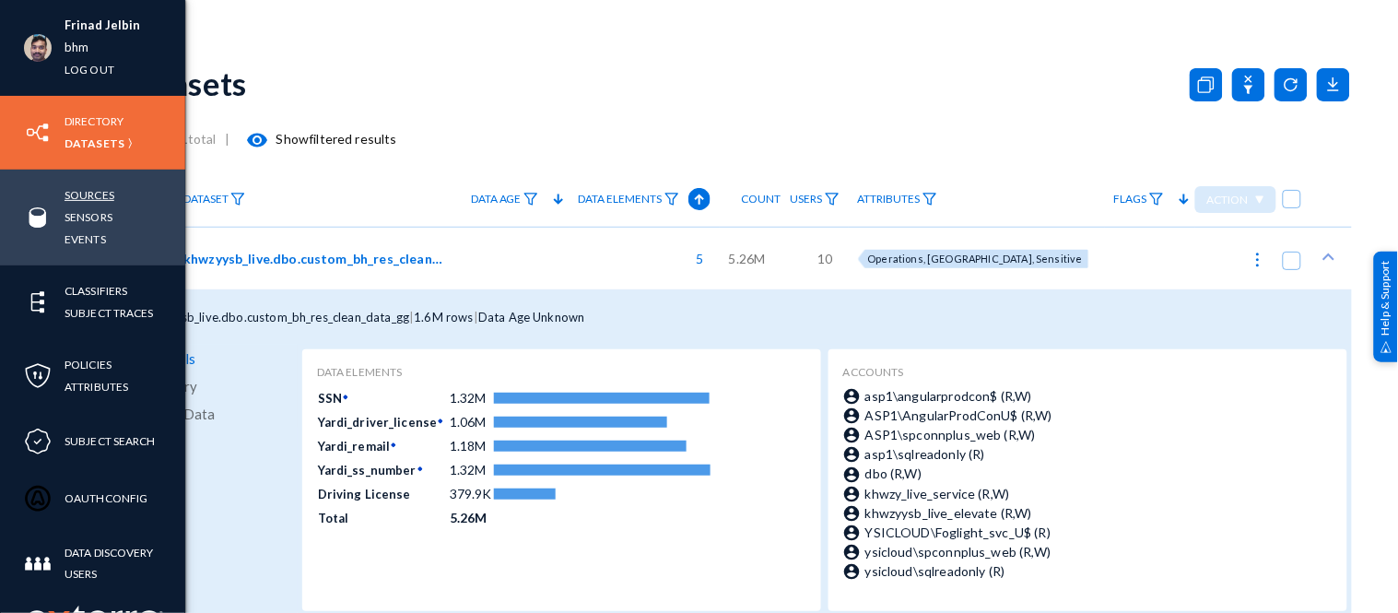
click at [94, 194] on link "Sources" at bounding box center [89, 194] width 50 height 21
